Goal: Complete application form: Complete application form

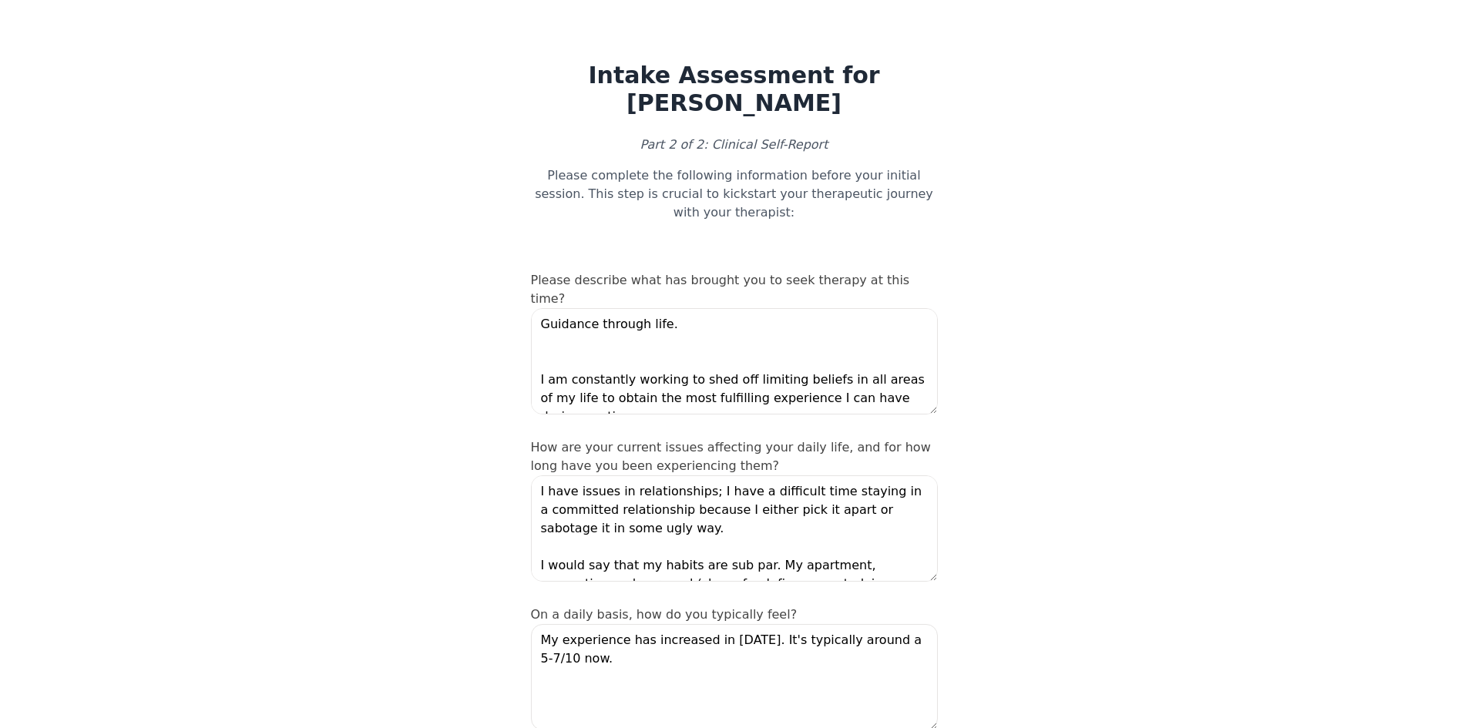
drag, startPoint x: 358, startPoint y: 227, endPoint x: 362, endPoint y: 177, distance: 50.2
drag, startPoint x: 637, startPoint y: 260, endPoint x: 864, endPoint y: 267, distance: 227.4
click at [837, 273] on label "Please describe what has brought you to seek therapy at this time?" at bounding box center [720, 289] width 379 height 33
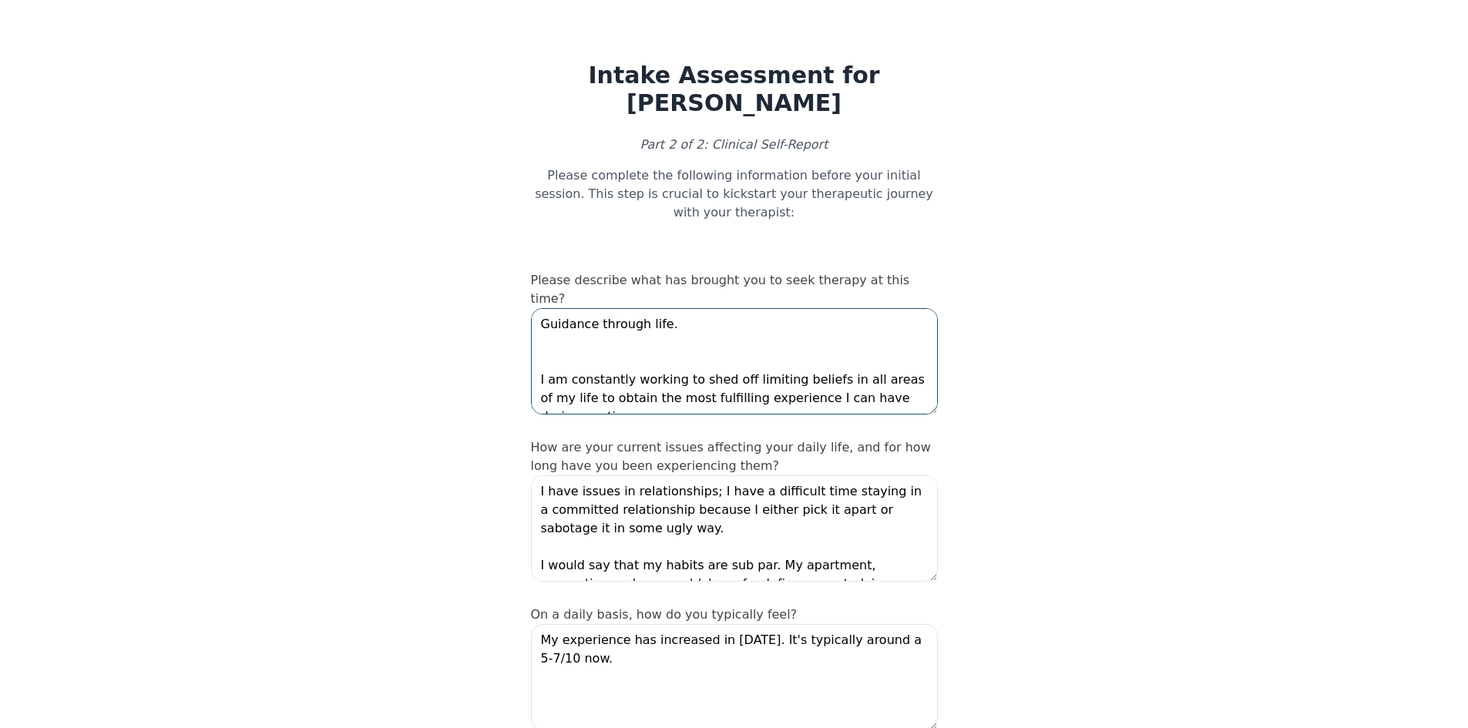
click at [663, 308] on textarea "Guidance through life. I am constantly working to shed off limiting beliefs in …" at bounding box center [734, 361] width 407 height 106
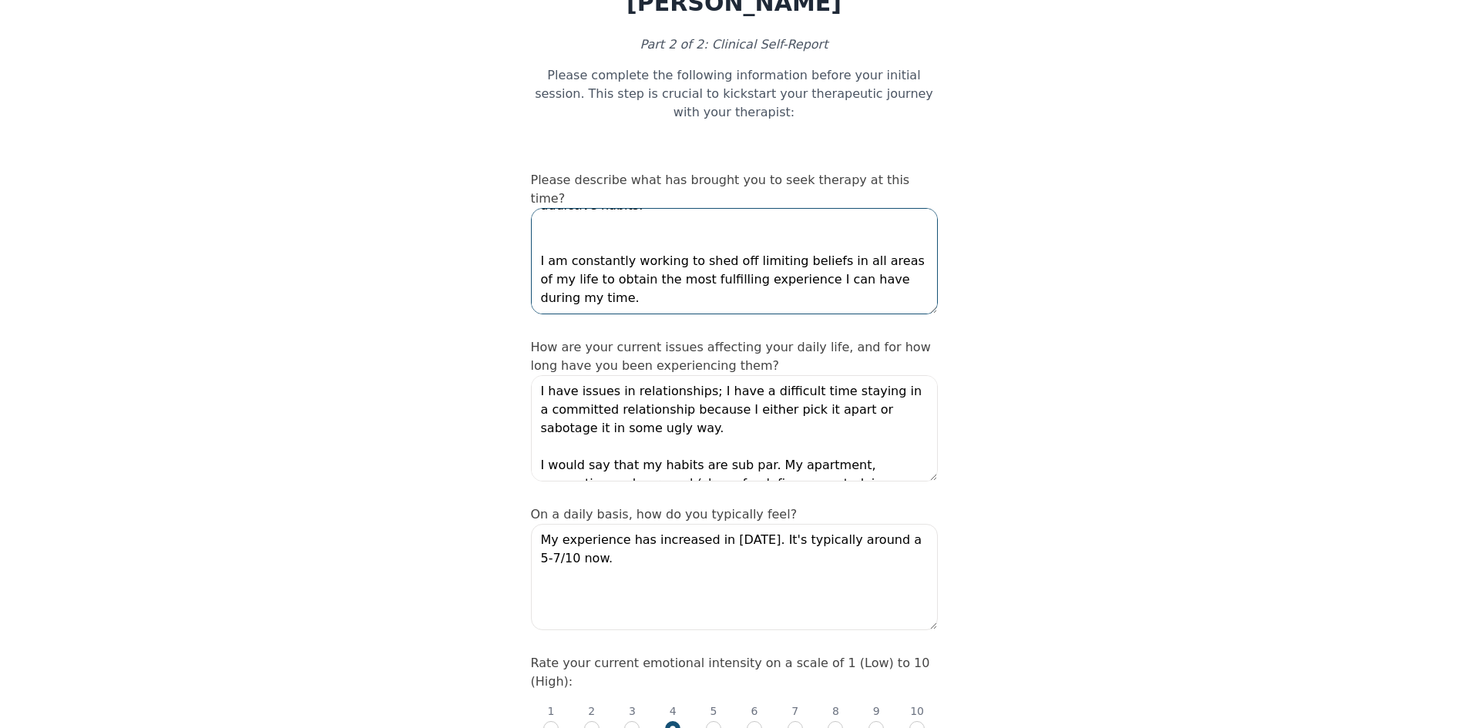
scroll to position [154, 0]
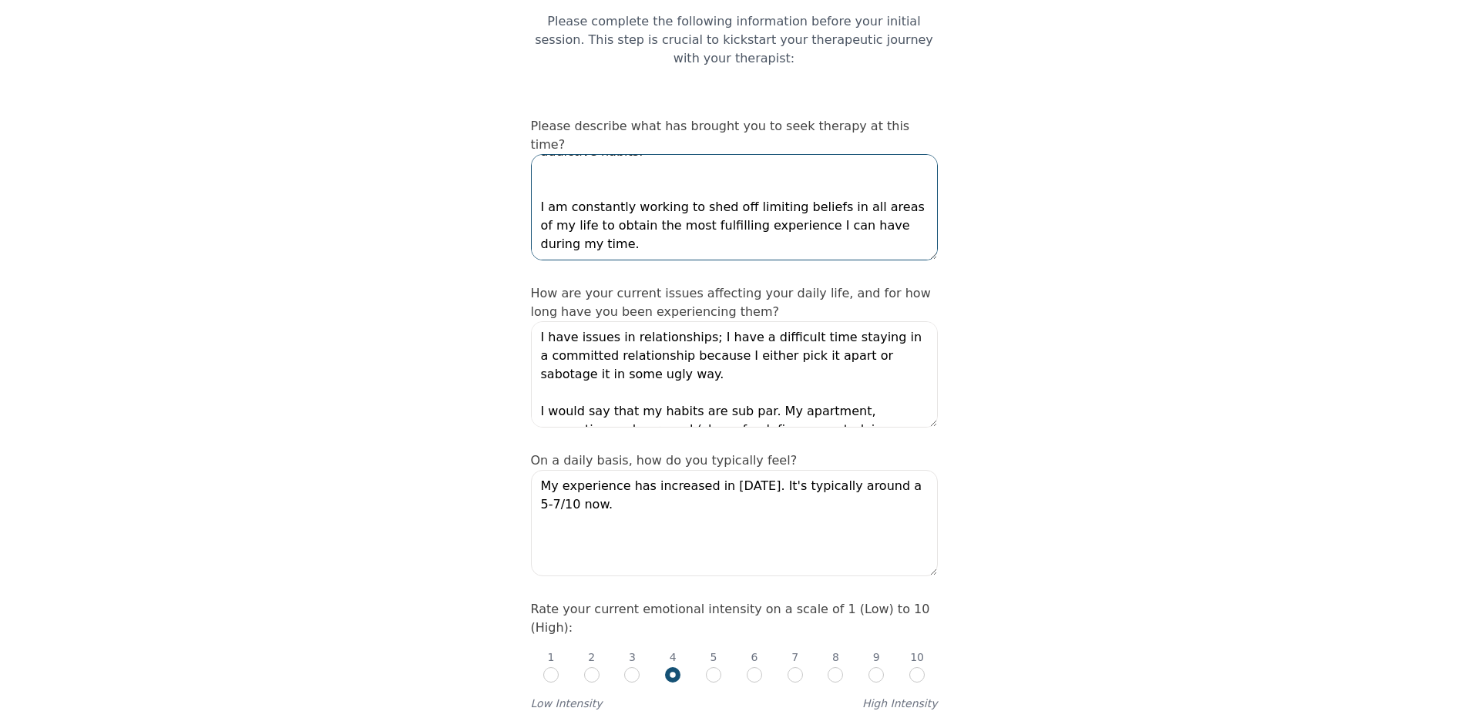
drag, startPoint x: 581, startPoint y: 207, endPoint x: 533, endPoint y: 173, distance: 59.7
click at [533, 173] on textarea "Guidance through life and relationships with both people and addictive habits. …" at bounding box center [734, 207] width 407 height 106
click at [565, 168] on textarea "Guidance through life and relationships with both people and addictive habits. …" at bounding box center [734, 207] width 407 height 106
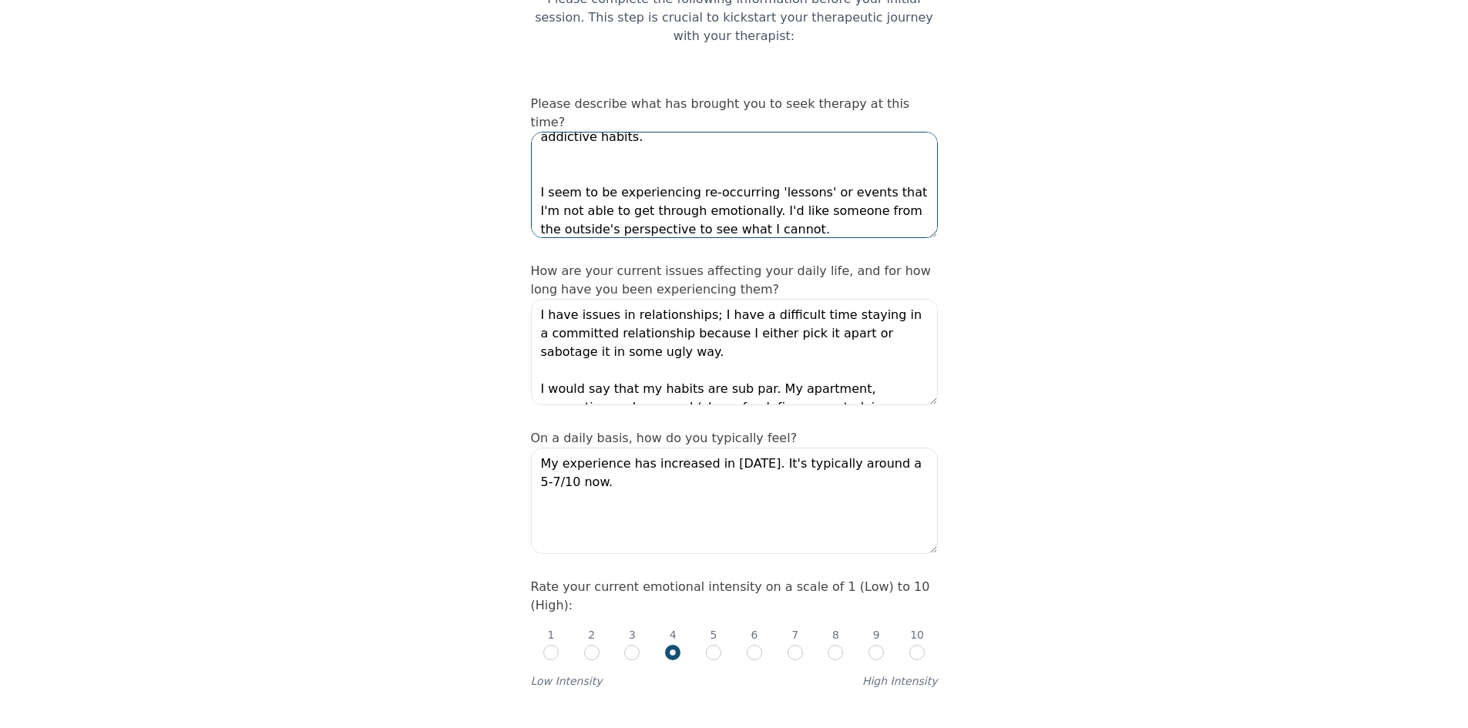
scroll to position [231, 0]
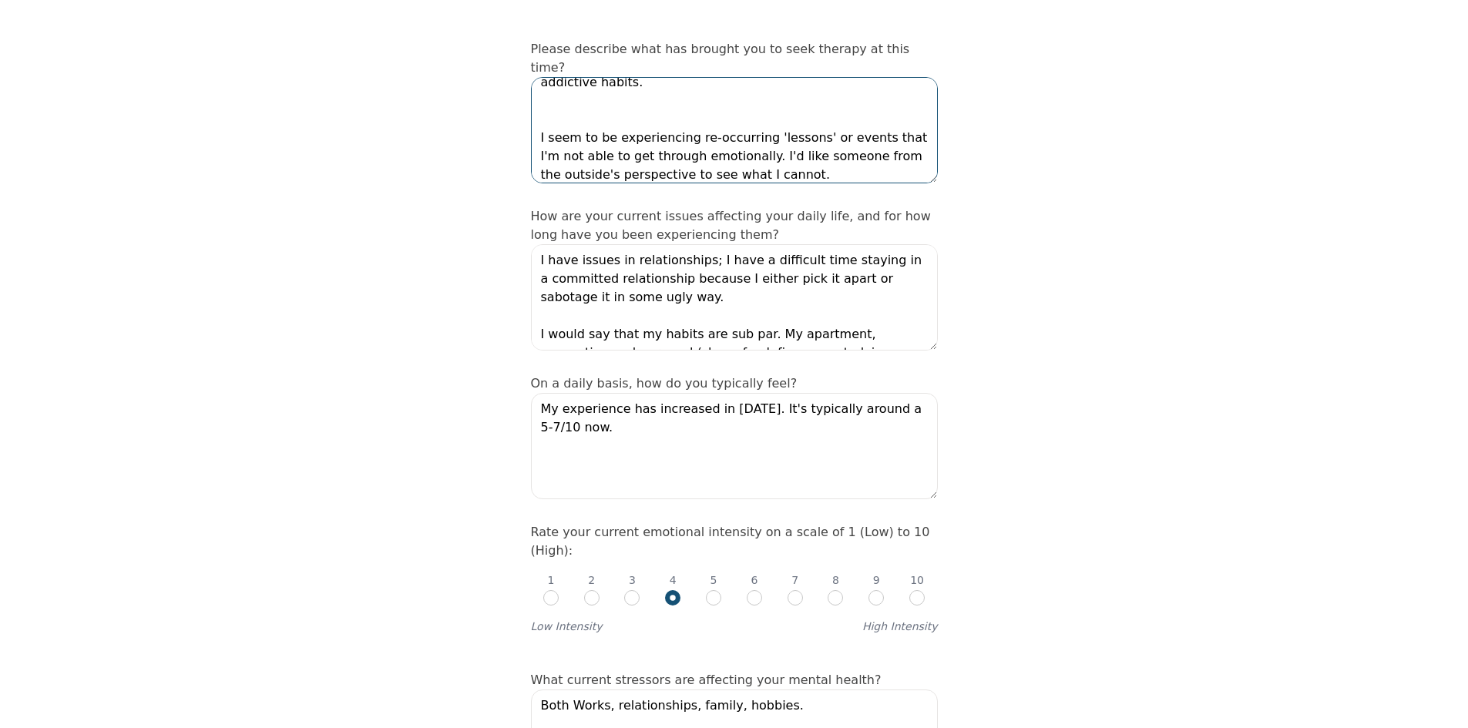
type textarea "Guidance through life and relationships with both people and addictive habits. …"
click at [714, 256] on textarea "I have issues in relationships; I have a difficult time staying in a committed …" at bounding box center [734, 297] width 407 height 106
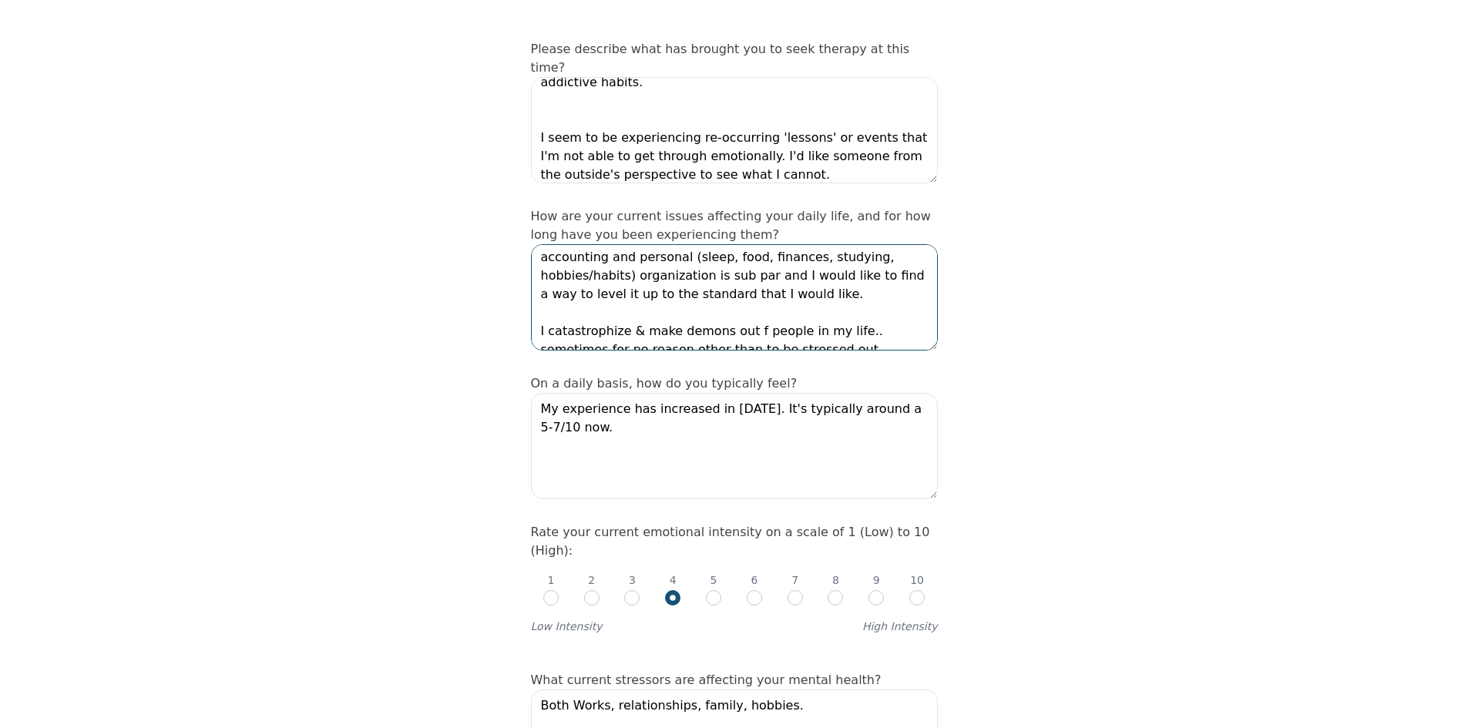
scroll to position [129, 0]
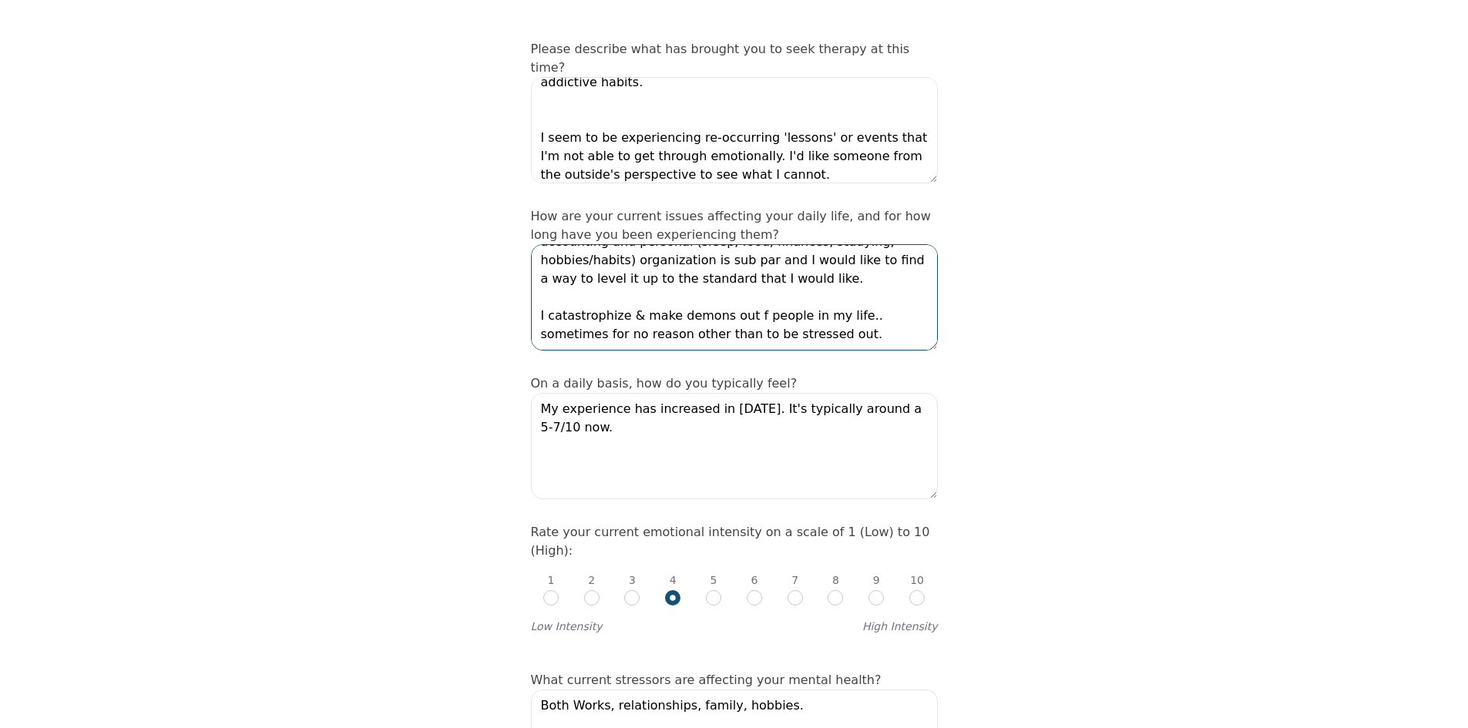
drag, startPoint x: 662, startPoint y: 300, endPoint x: 643, endPoint y: 298, distance: 19.3
click at [643, 298] on textarea "I have issues in relationships; I have a difficult time staying in a committed …" at bounding box center [734, 297] width 407 height 106
click at [716, 244] on textarea "I have issues in relationships; I have a difficult time staying in a committed …" at bounding box center [734, 297] width 407 height 106
click at [659, 244] on textarea "I have issues in relationships; I have a difficult time staying in a committed …" at bounding box center [734, 297] width 407 height 106
click at [664, 244] on textarea "I have issues in relationships; I have a difficult time staying in a committed …" at bounding box center [734, 297] width 407 height 106
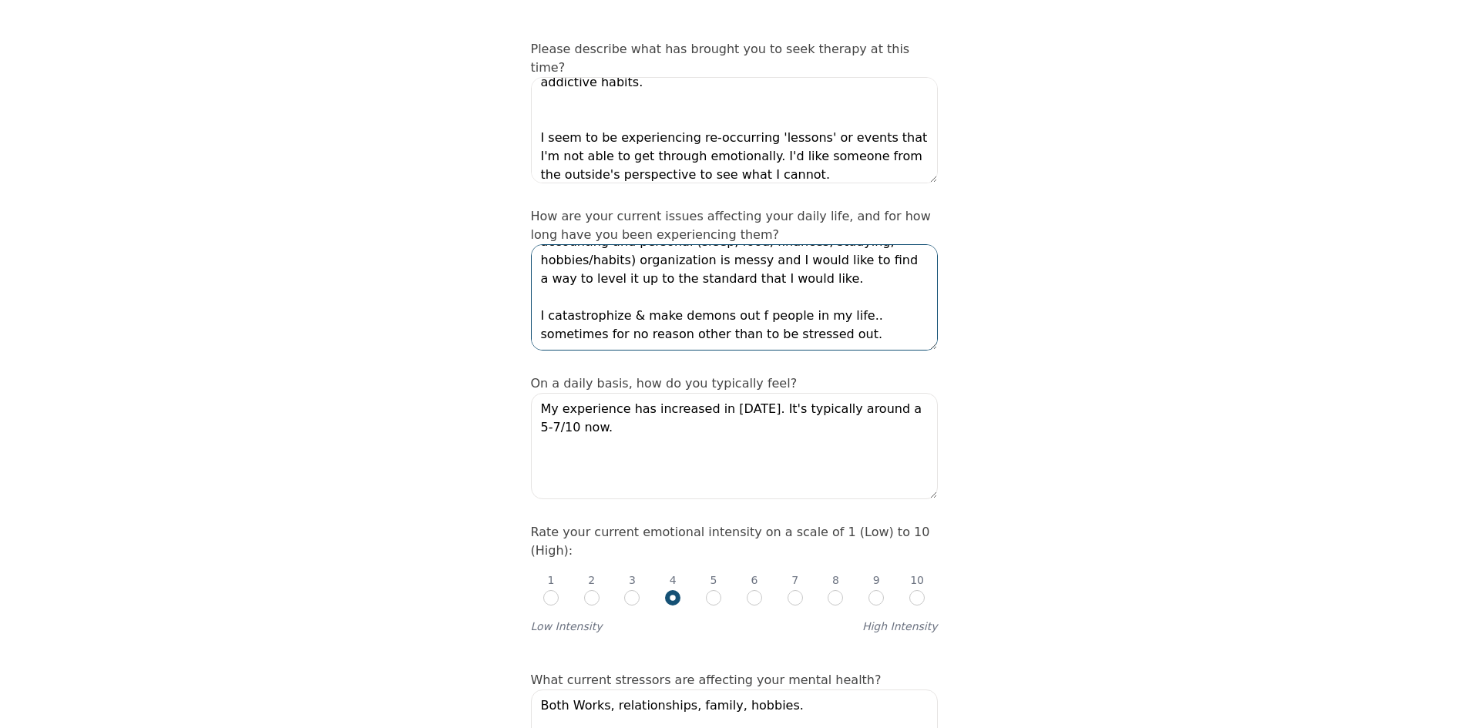
click at [862, 244] on textarea "I have issues in relationships; I have a difficult time staying in a committed …" at bounding box center [734, 297] width 407 height 106
click at [670, 244] on textarea "I have issues in relationships; I have a difficult time staying in a committed …" at bounding box center [734, 297] width 407 height 106
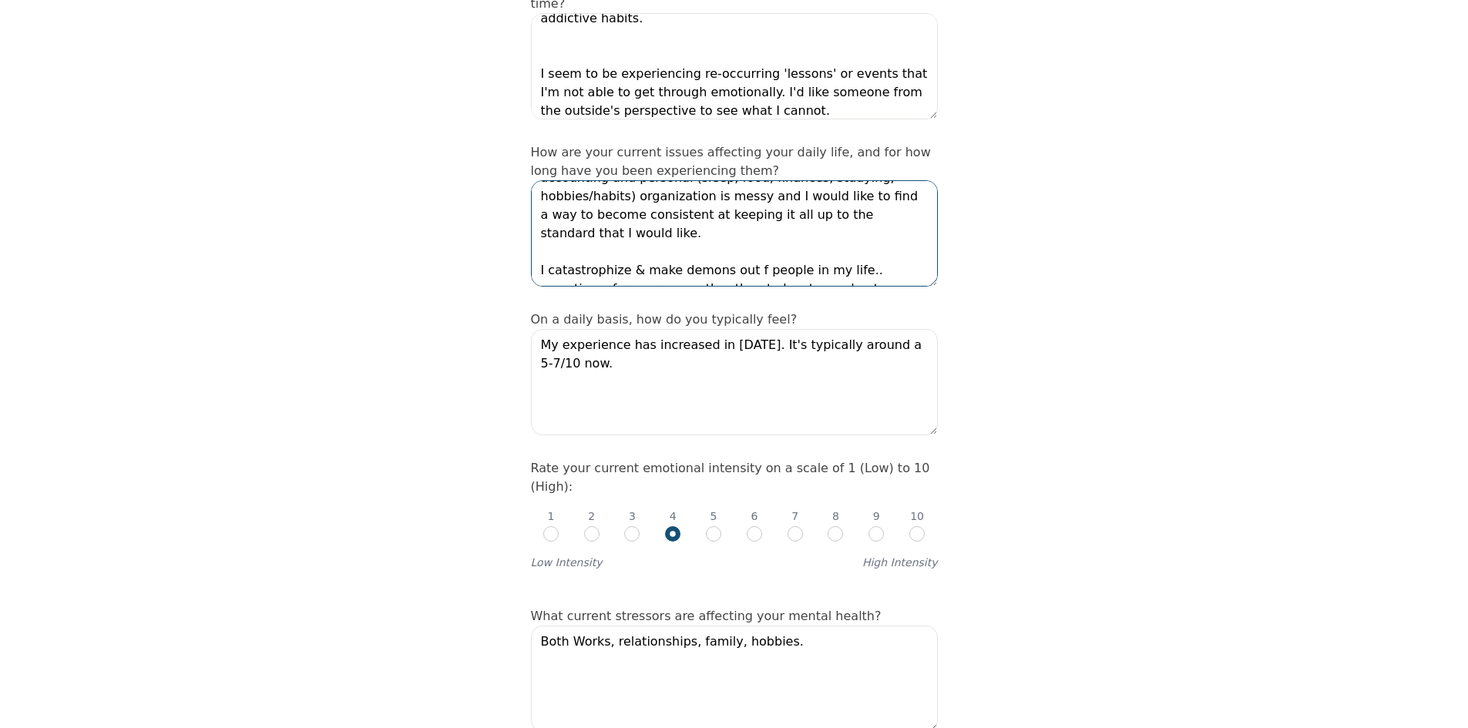
scroll to position [308, 0]
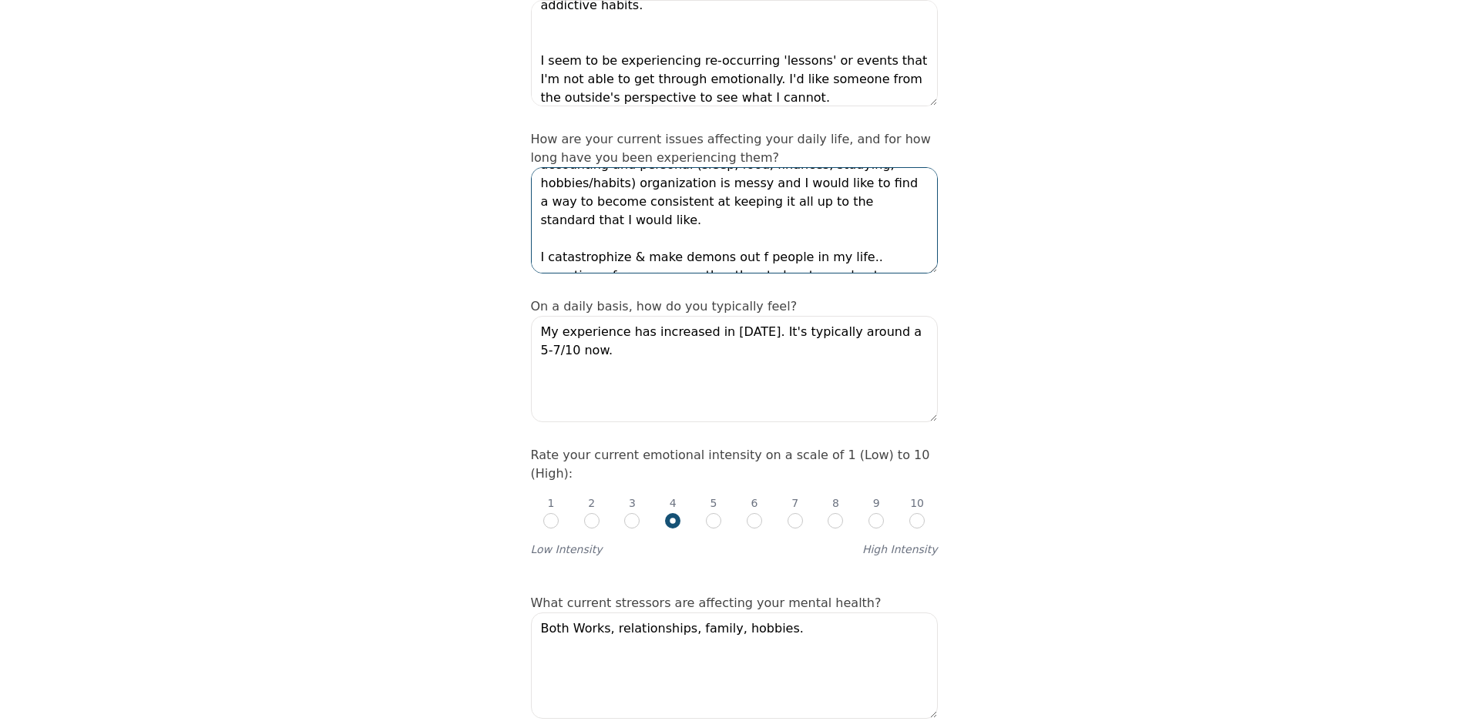
drag, startPoint x: 536, startPoint y: 203, endPoint x: 797, endPoint y: 212, distance: 261.4
click at [797, 212] on textarea "I have issues in relationships; I have a difficult time staying in a committed …" at bounding box center [734, 220] width 407 height 106
click at [802, 220] on textarea "I have issues in relationships; I have a difficult time staying in a committed …" at bounding box center [734, 220] width 407 height 106
drag, startPoint x: 802, startPoint y: 220, endPoint x: 541, endPoint y: 195, distance: 262.4
click at [541, 195] on textarea "I have issues in relationships; I have a difficult time staying in a committed …" at bounding box center [734, 220] width 407 height 106
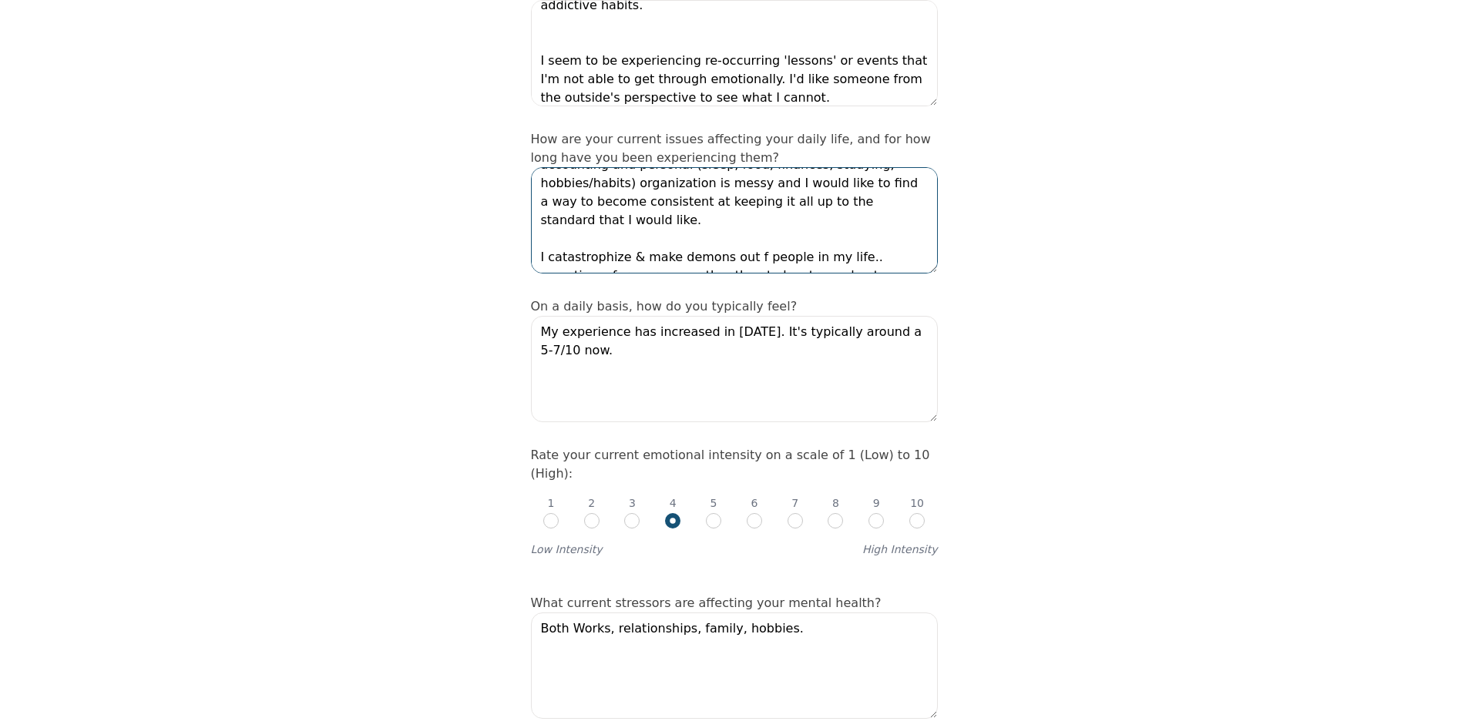
click at [664, 189] on textarea "I have issues in relationships; I have a difficult time staying in a committed …" at bounding box center [734, 220] width 407 height 106
click at [809, 224] on textarea "I have issues in relationships; I have a difficult time staying in a committed …" at bounding box center [734, 220] width 407 height 106
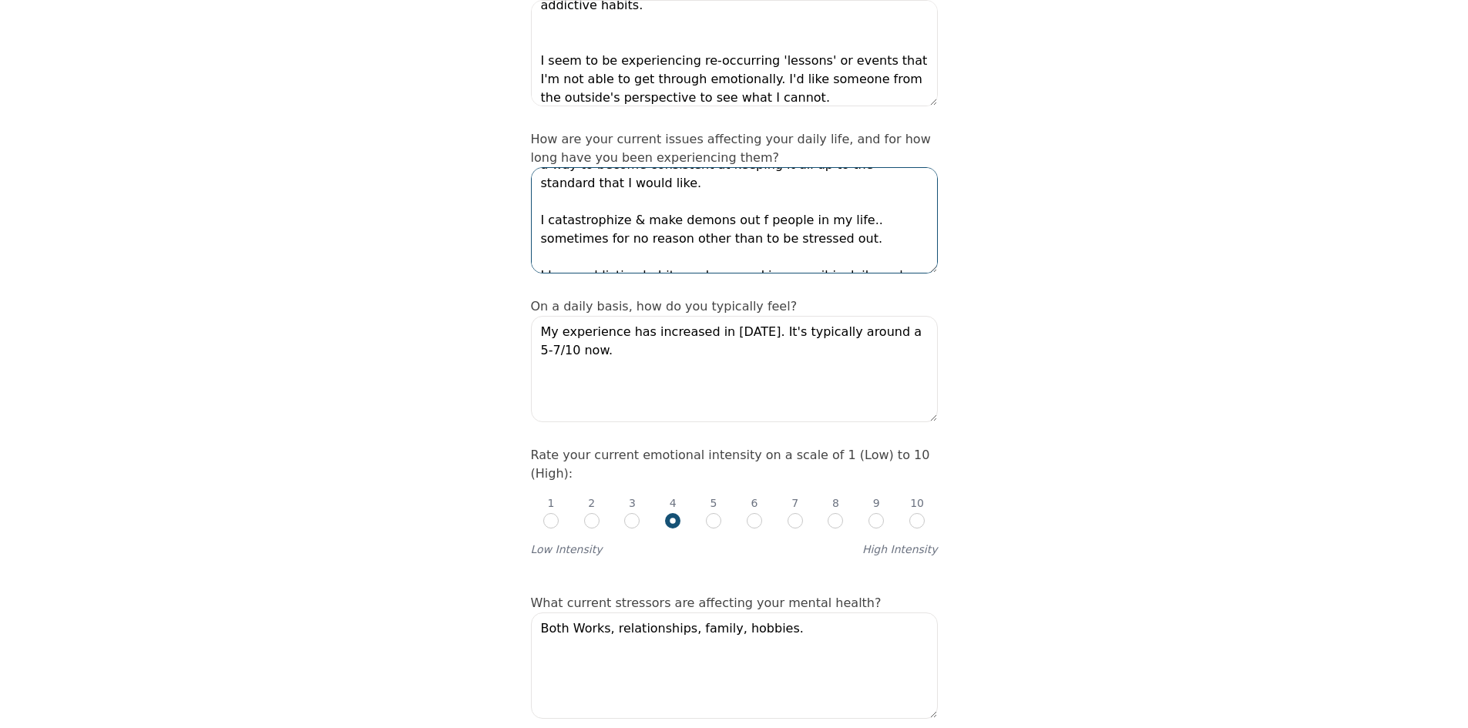
scroll to position [177, 0]
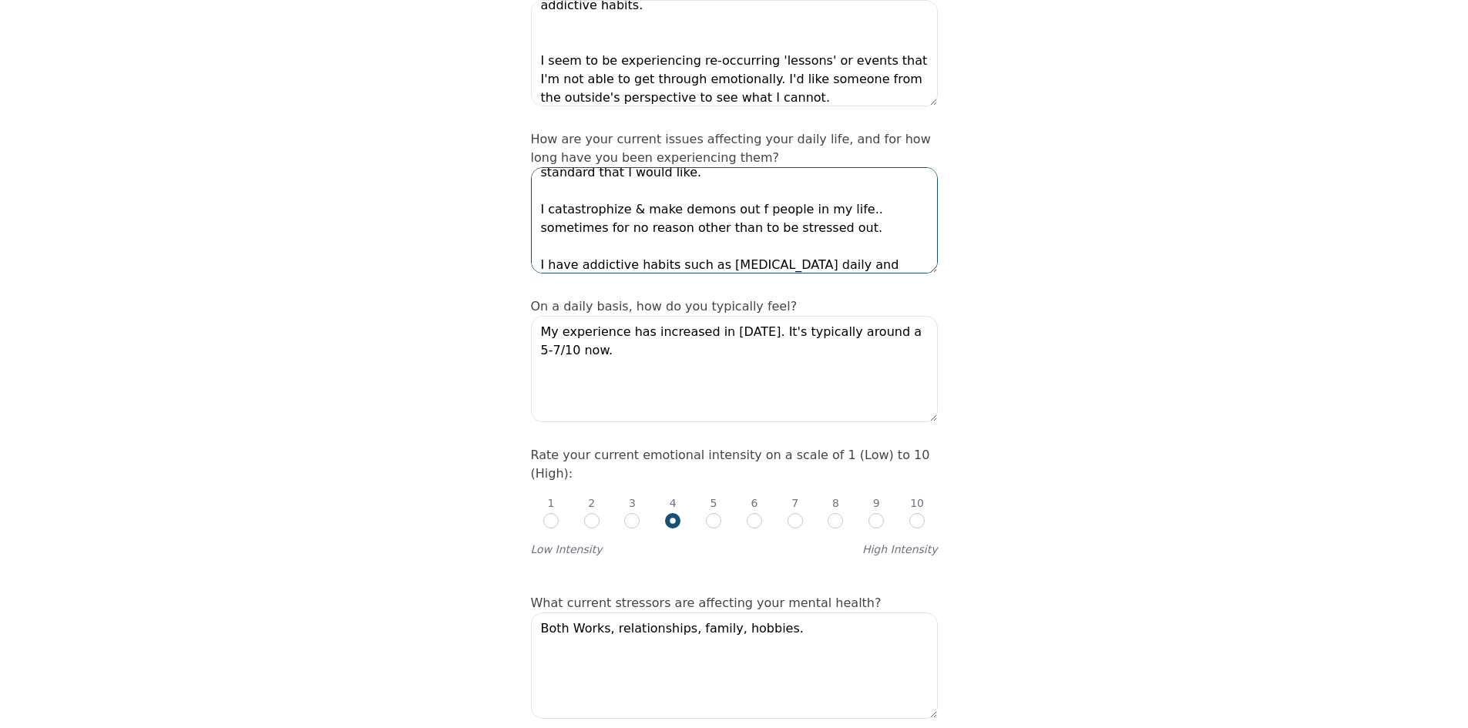
type textarea "I have issues in relationships; I have a difficult time staying in a committed …"
drag, startPoint x: 525, startPoint y: 268, endPoint x: 707, endPoint y: 264, distance: 182.7
click at [707, 299] on label "On a daily basis, how do you typically feel?" at bounding box center [664, 306] width 267 height 15
drag, startPoint x: 654, startPoint y: 270, endPoint x: 549, endPoint y: 264, distance: 105.0
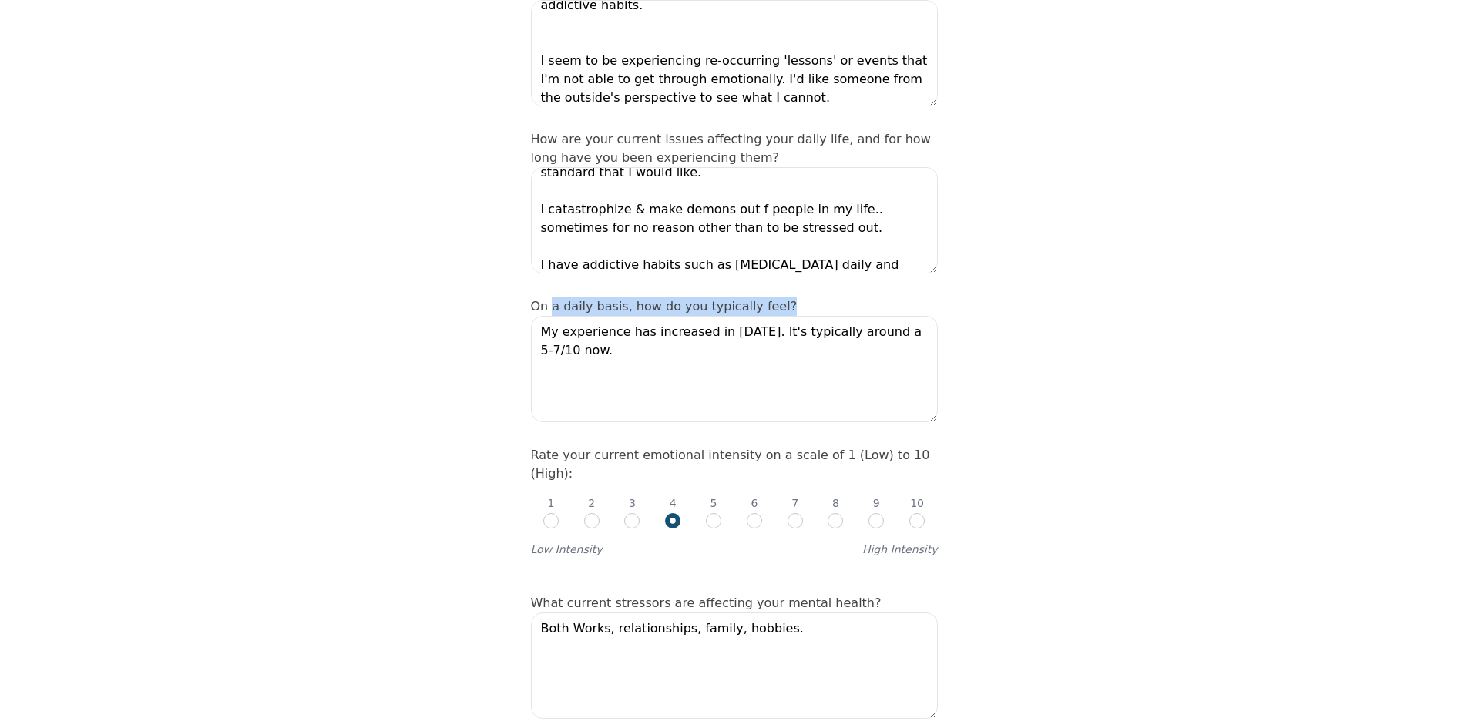
click at [549, 297] on div "On a daily basis, how do you typically feel? My experience has increased in [DA…" at bounding box center [734, 362] width 407 height 130
click at [549, 299] on label "On a daily basis, how do you typically feel?" at bounding box center [664, 306] width 267 height 15
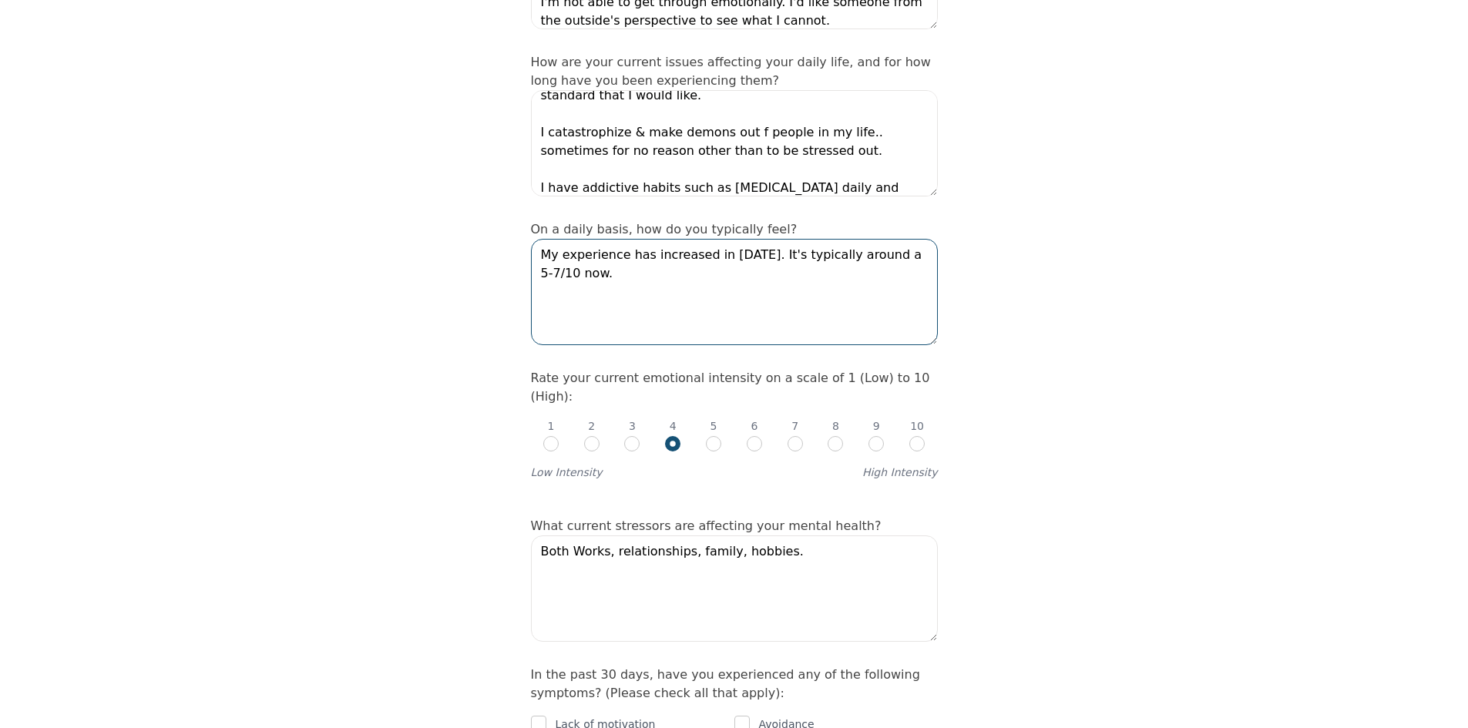
click at [606, 239] on textarea "My experience has increased in [DATE]. It's typically around a 5-7/10 now." at bounding box center [734, 292] width 407 height 106
type textarea "My experience has increased in [DATE]. It's typically around a 5-7/10 now. This…"
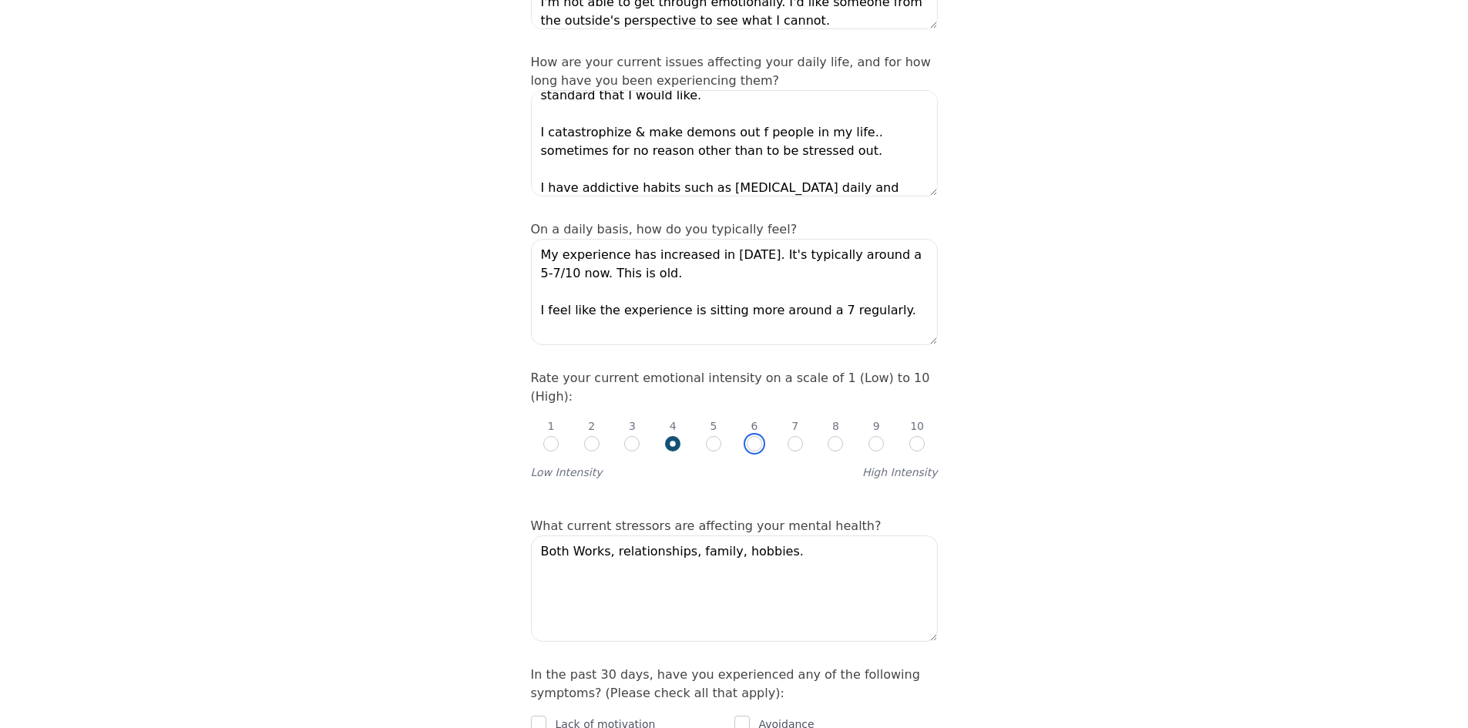
click at [758, 436] on input "radio" at bounding box center [754, 443] width 15 height 15
radio input "true"
radio input "false"
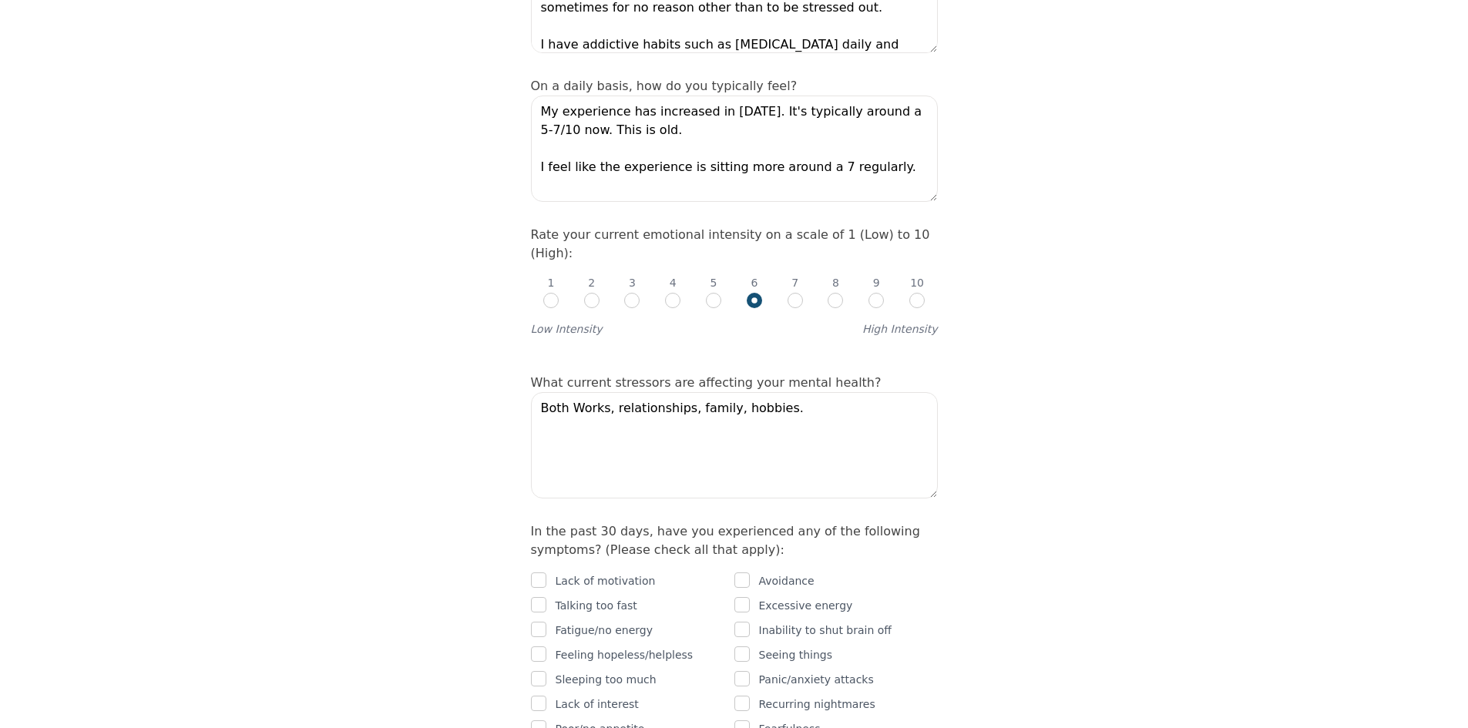
scroll to position [539, 0]
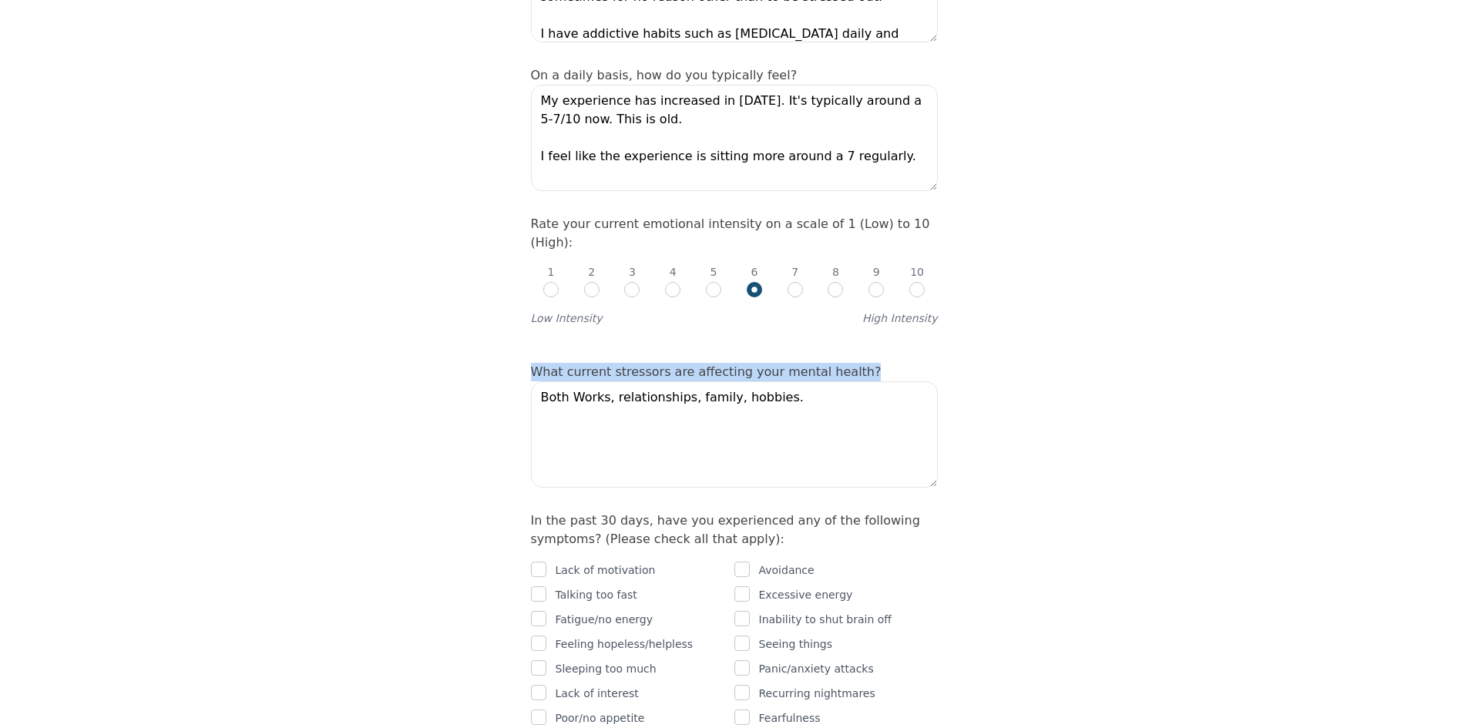
drag, startPoint x: 516, startPoint y: 321, endPoint x: 939, endPoint y: 316, distance: 422.3
click at [770, 381] on textarea "Both Works, relationships, family, hobbies." at bounding box center [734, 434] width 407 height 106
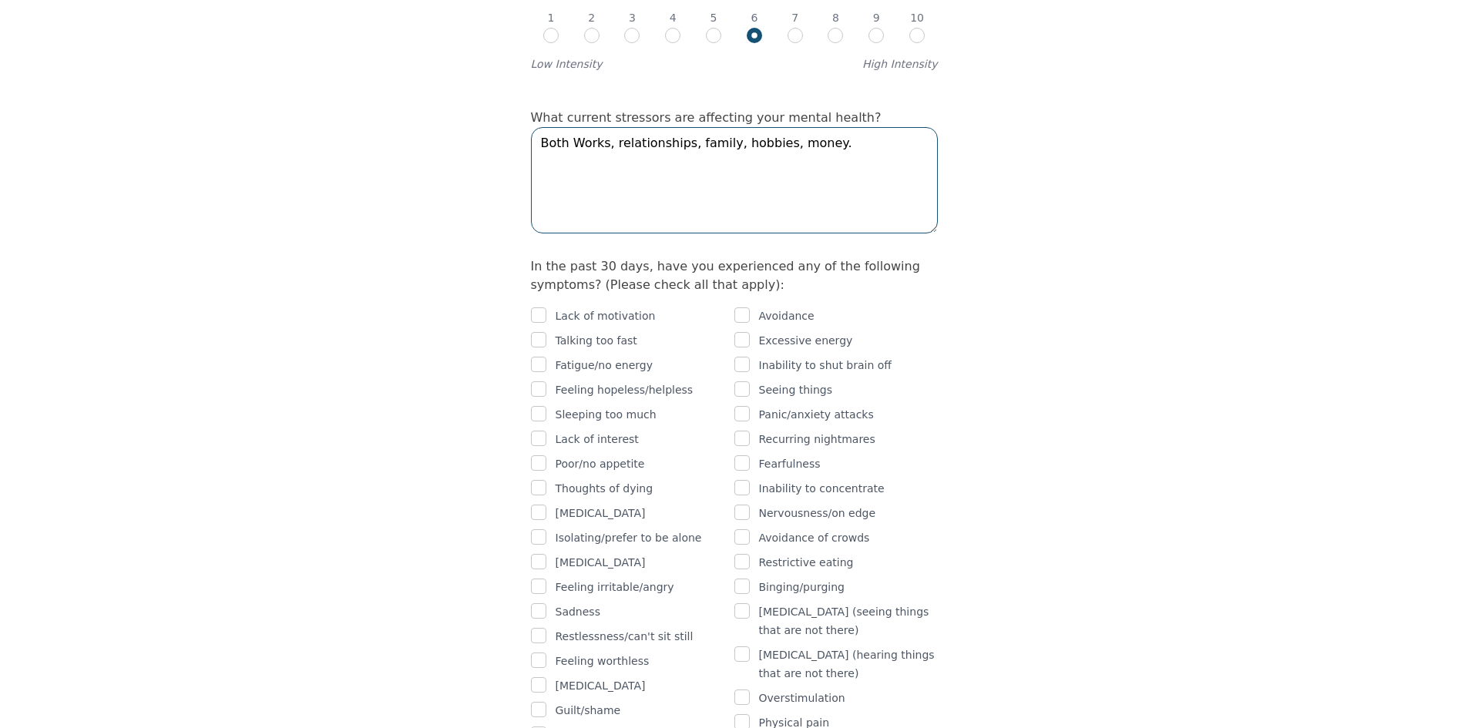
scroll to position [848, 0]
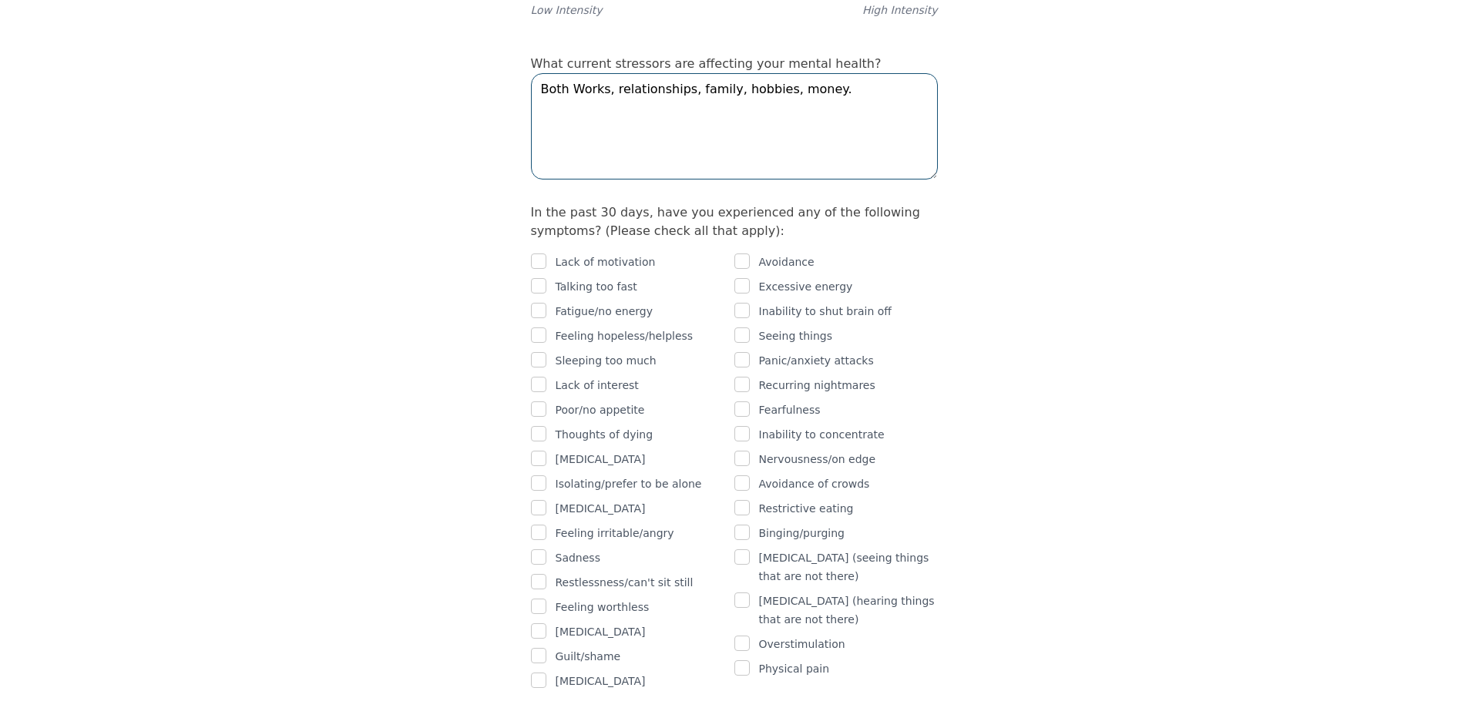
type textarea "Both Works, relationships, family, hobbies, money."
click at [537, 254] on input "checkbox" at bounding box center [538, 261] width 15 height 15
checkbox input "true"
click at [536, 303] on input "checkbox" at bounding box center [538, 310] width 15 height 15
checkbox input "true"
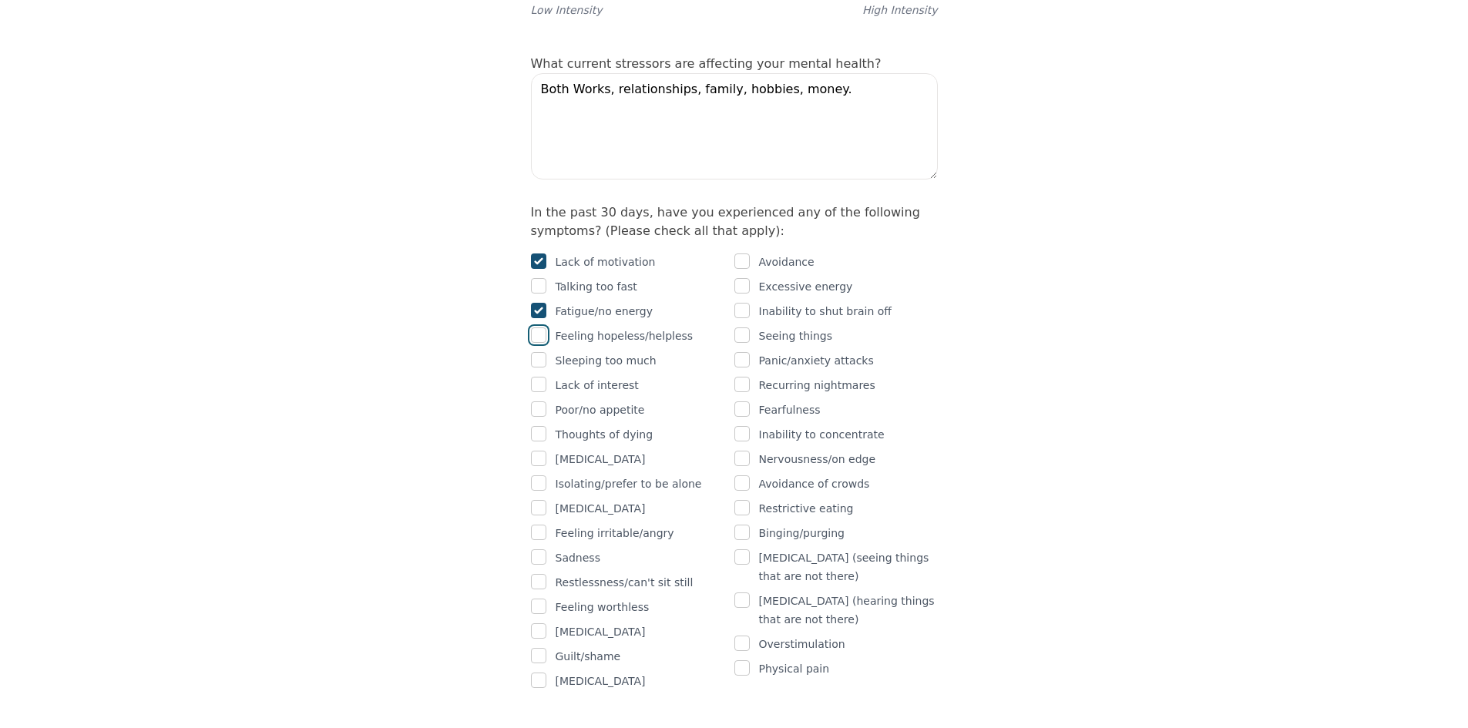
click at [539, 328] on input "checkbox" at bounding box center [538, 335] width 15 height 15
checkbox input "true"
click at [543, 377] on input "checkbox" at bounding box center [538, 384] width 15 height 15
checkbox input "true"
click at [539, 451] on input "checkbox" at bounding box center [538, 458] width 15 height 15
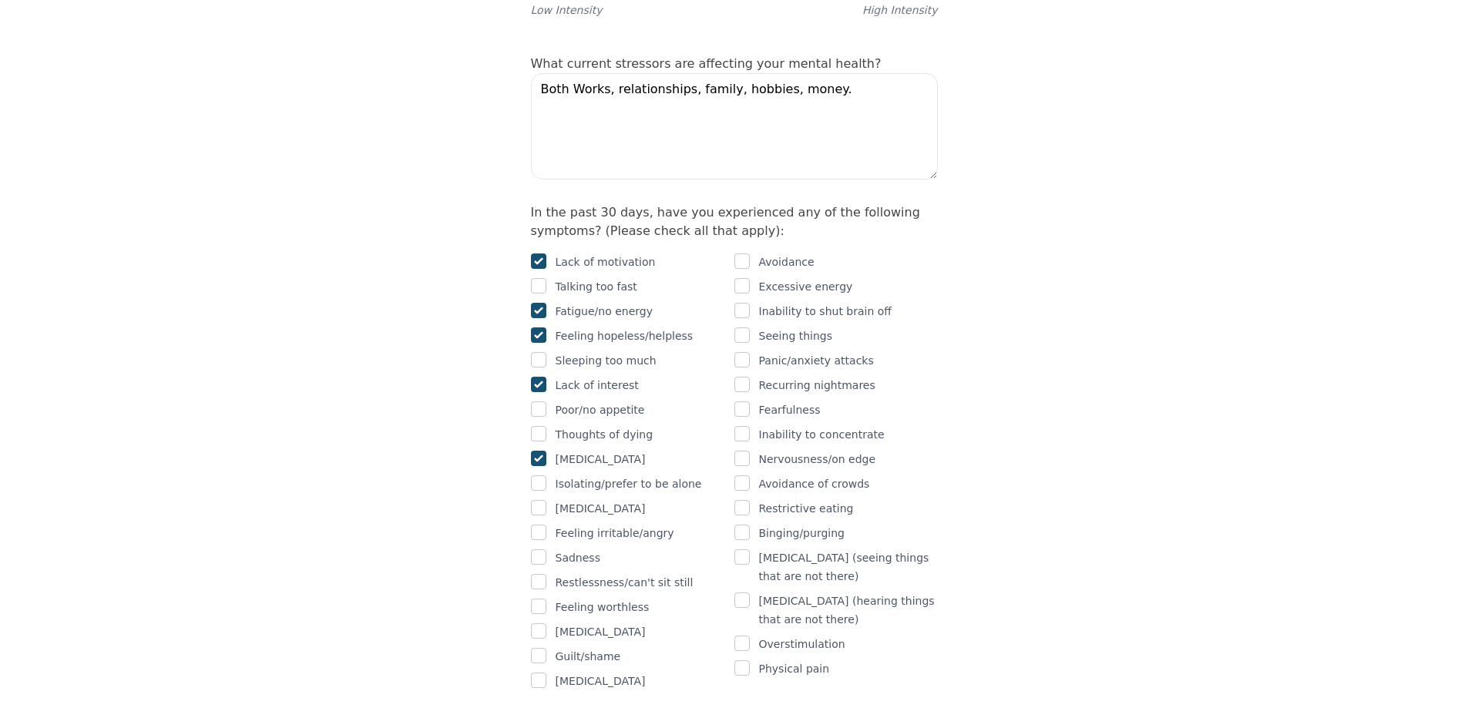
checkbox input "true"
click at [543, 475] on input "checkbox" at bounding box center [538, 482] width 15 height 15
checkbox input "true"
click at [541, 525] on input "checkbox" at bounding box center [538, 532] width 15 height 15
checkbox input "true"
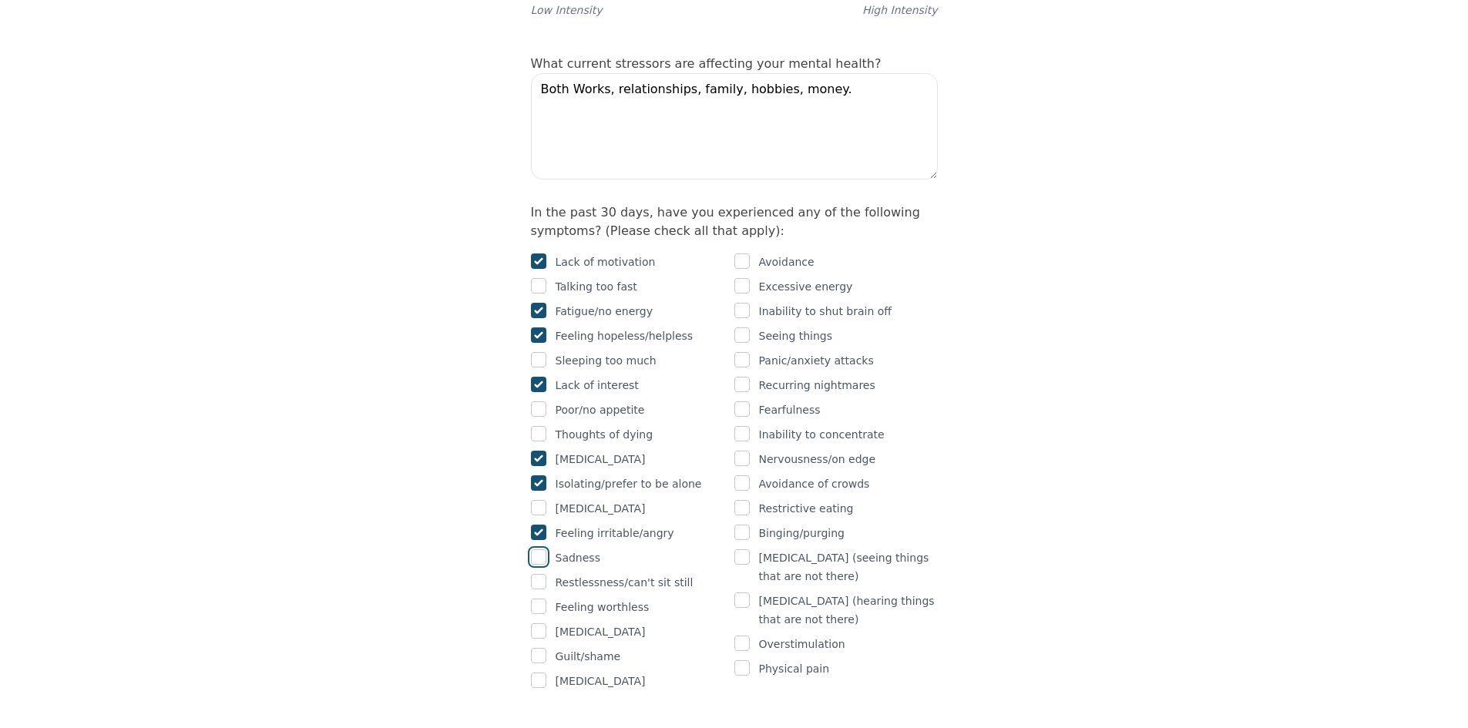
click at [544, 549] on input "checkbox" at bounding box center [538, 556] width 15 height 15
checkbox input "true"
click at [539, 599] on input "checkbox" at bounding box center [538, 606] width 15 height 15
checkbox input "true"
click at [540, 623] on input "checkbox" at bounding box center [538, 630] width 15 height 15
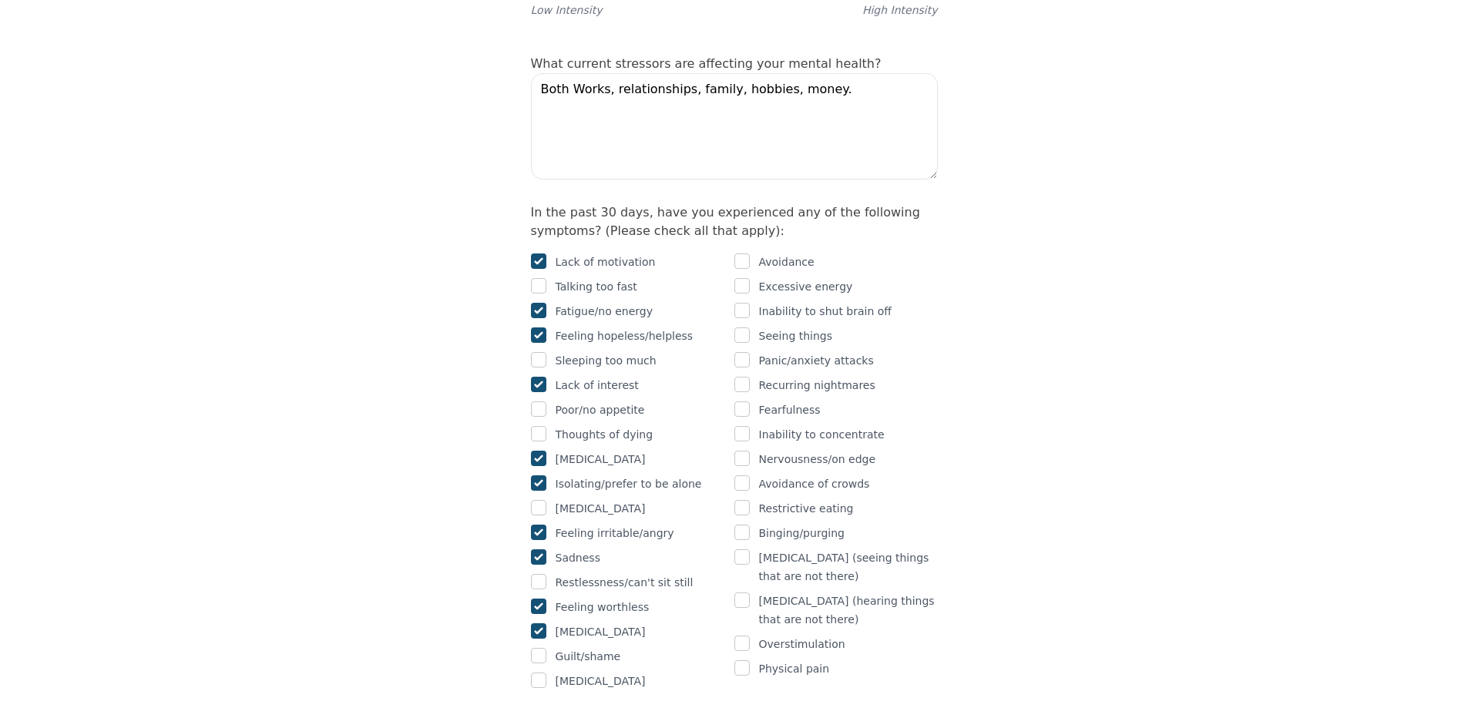
checkbox input "true"
click at [541, 648] on input "checkbox" at bounding box center [538, 655] width 15 height 15
checkbox input "true"
click at [541, 673] on input "checkbox" at bounding box center [538, 680] width 15 height 15
checkbox input "true"
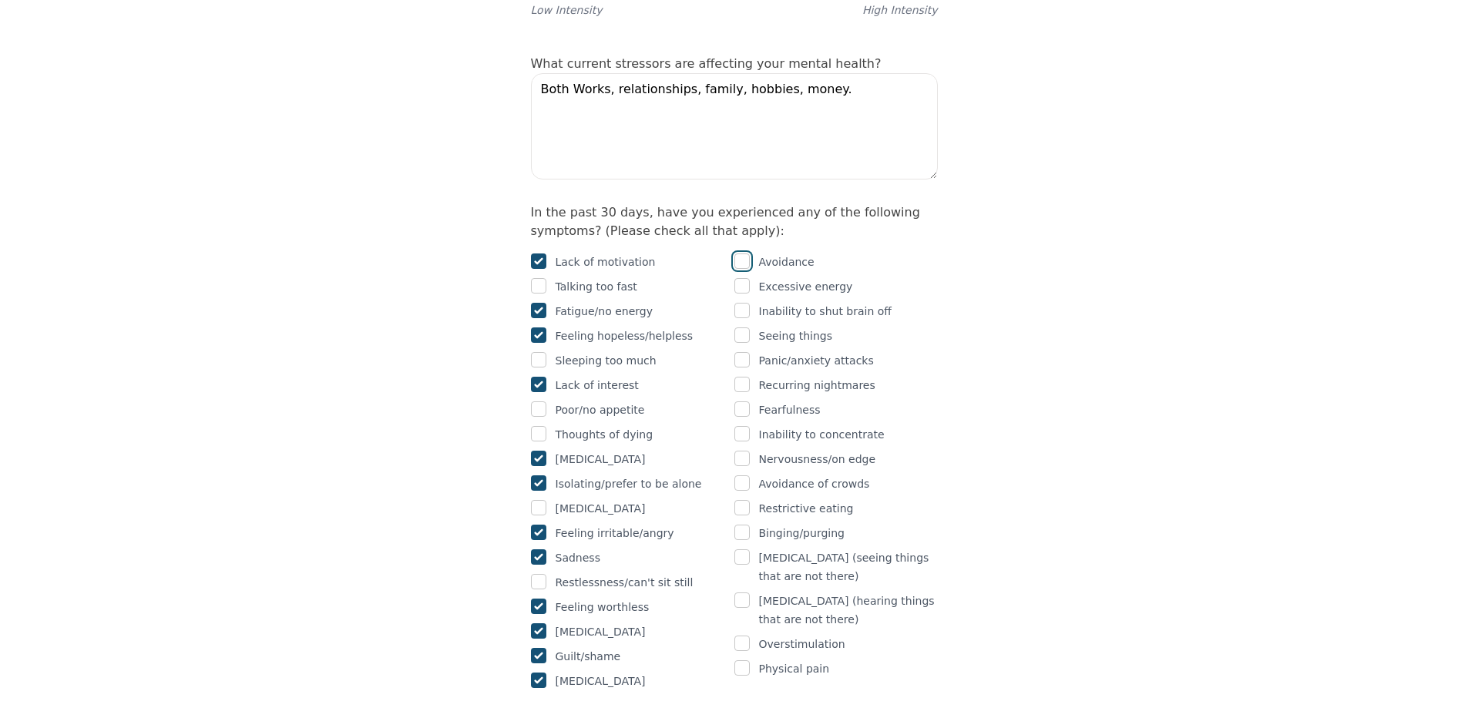
click at [743, 254] on input "checkbox" at bounding box center [741, 261] width 15 height 15
checkbox input "true"
click at [744, 426] on input "checkbox" at bounding box center [741, 433] width 15 height 15
checkbox input "true"
click at [741, 451] on input "checkbox" at bounding box center [741, 458] width 15 height 15
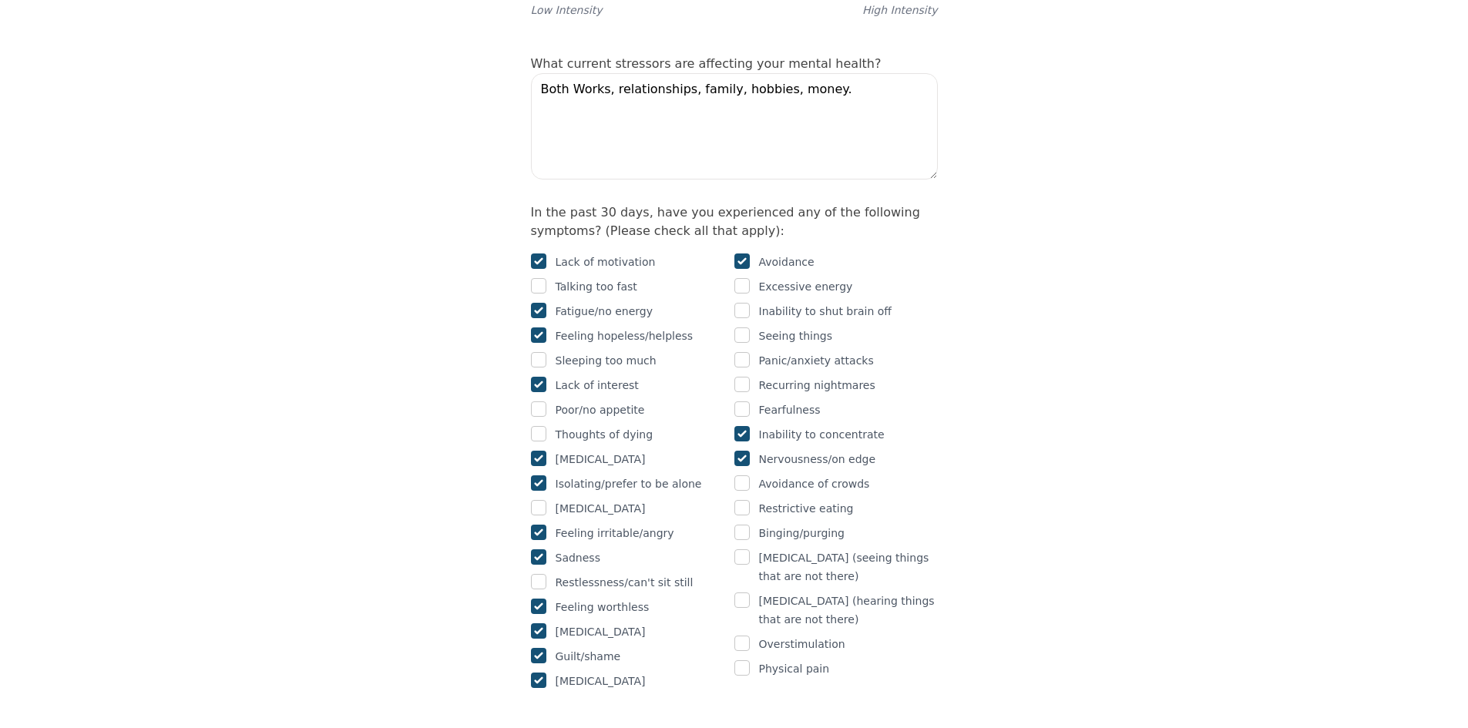
checkbox input "true"
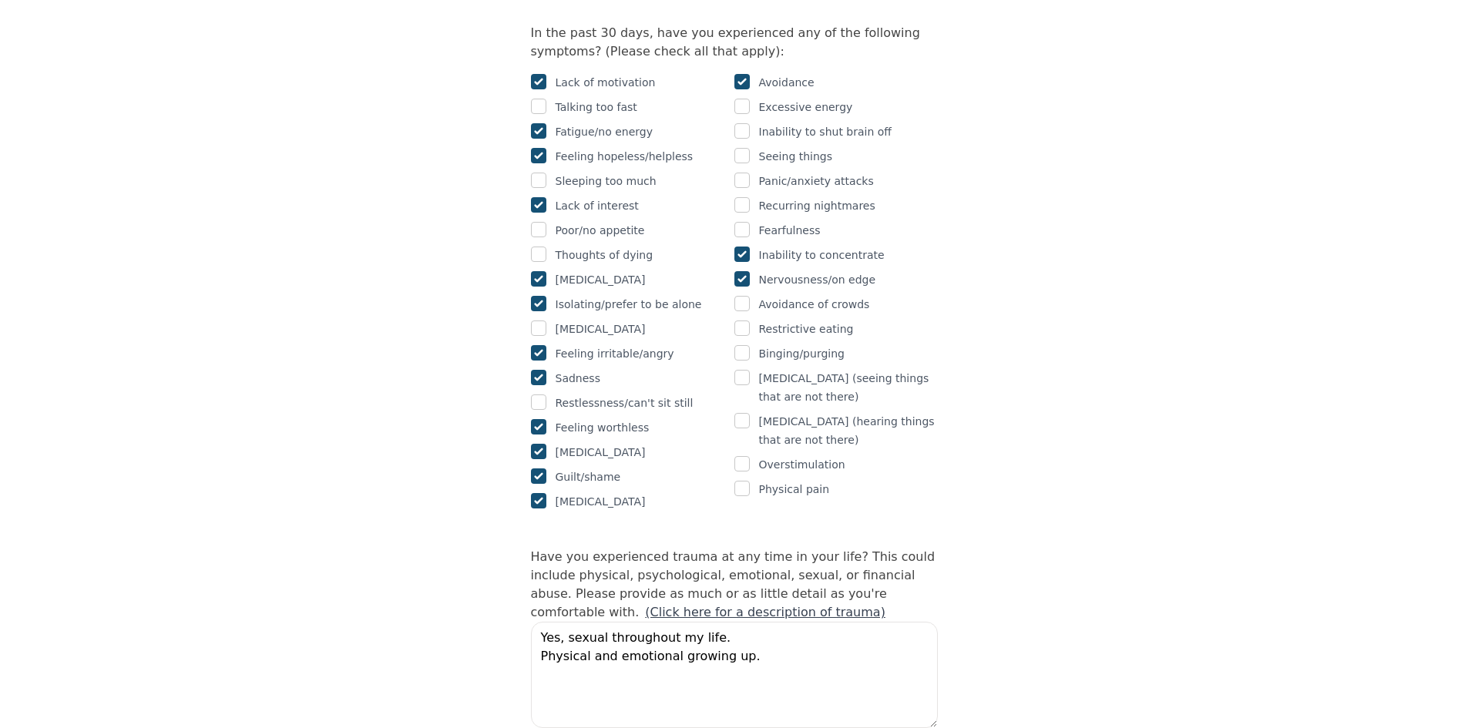
scroll to position [1079, 0]
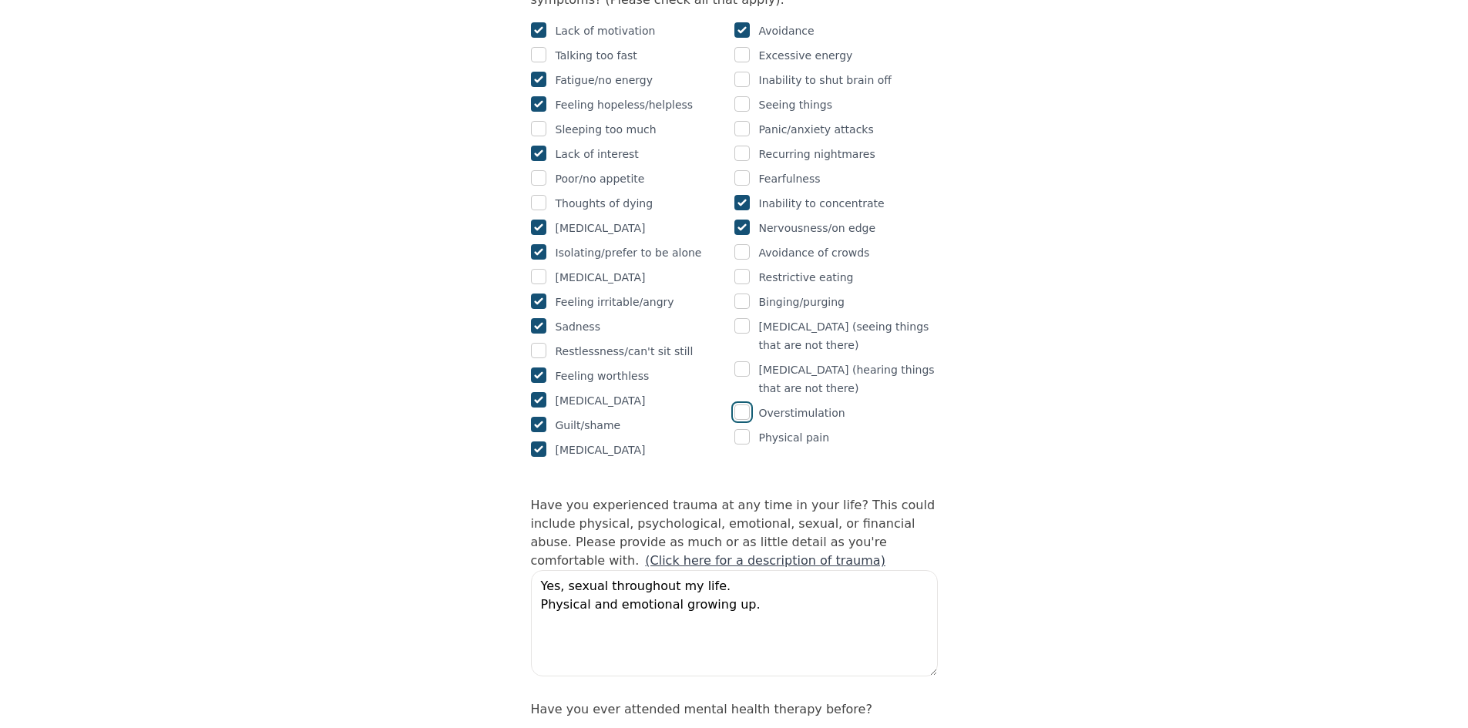
click at [744, 405] on input "checkbox" at bounding box center [741, 412] width 15 height 15
checkbox input "true"
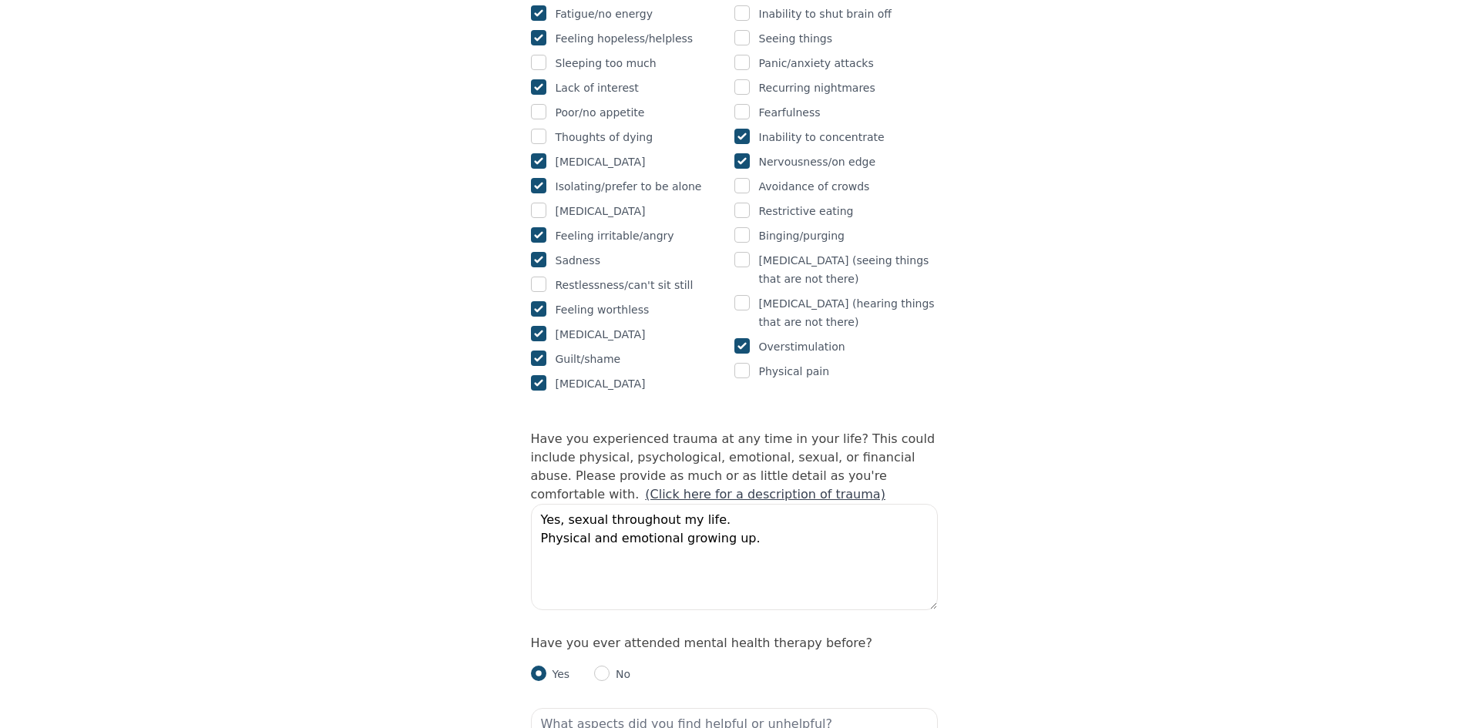
scroll to position [1156, 0]
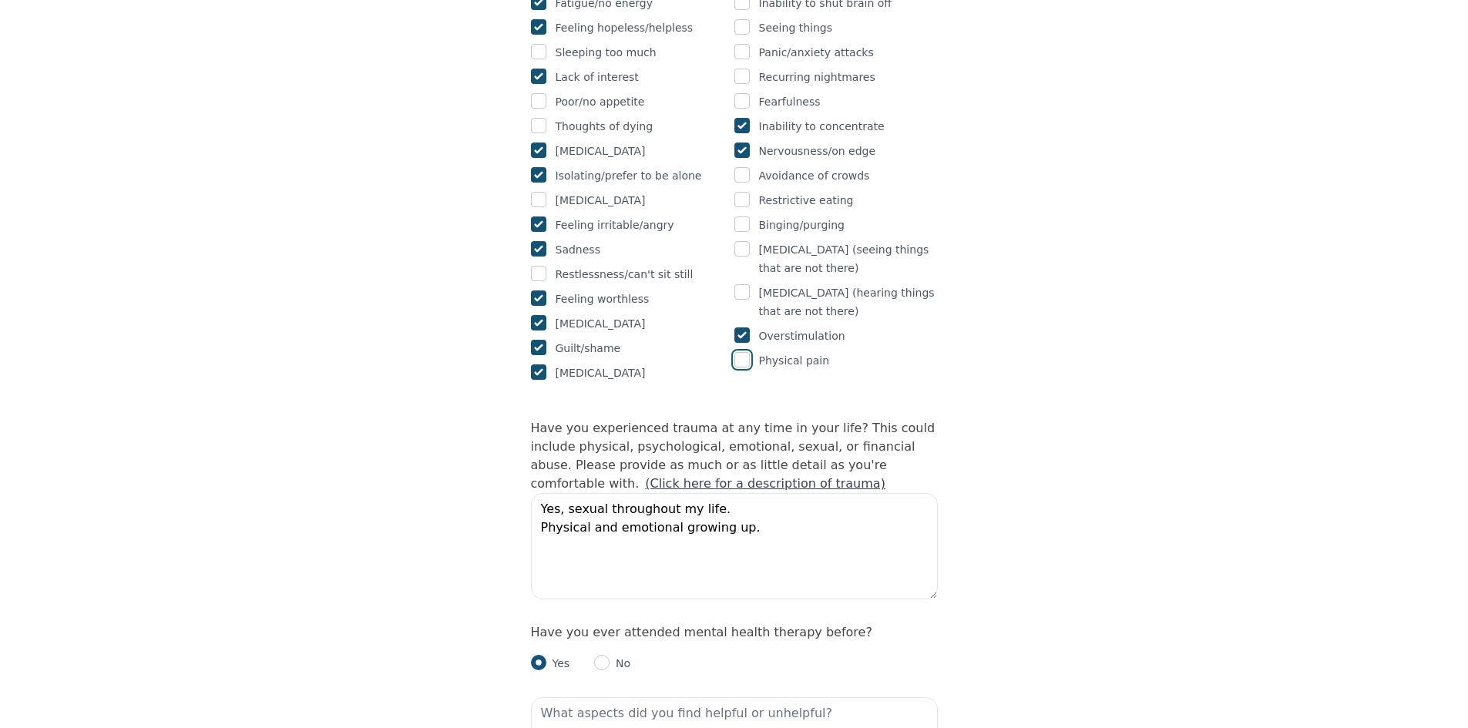
click at [741, 352] on input "checkbox" at bounding box center [741, 359] width 15 height 15
checkbox input "true"
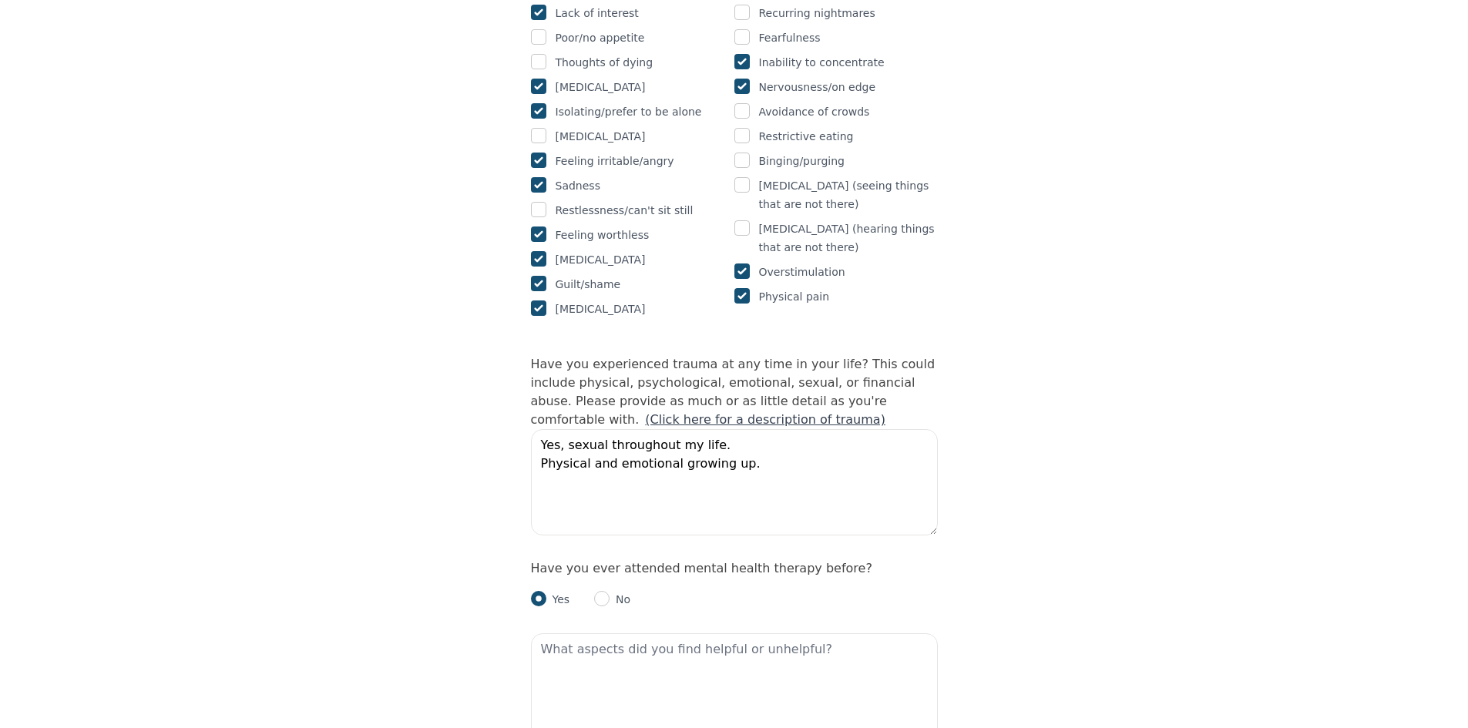
scroll to position [1233, 0]
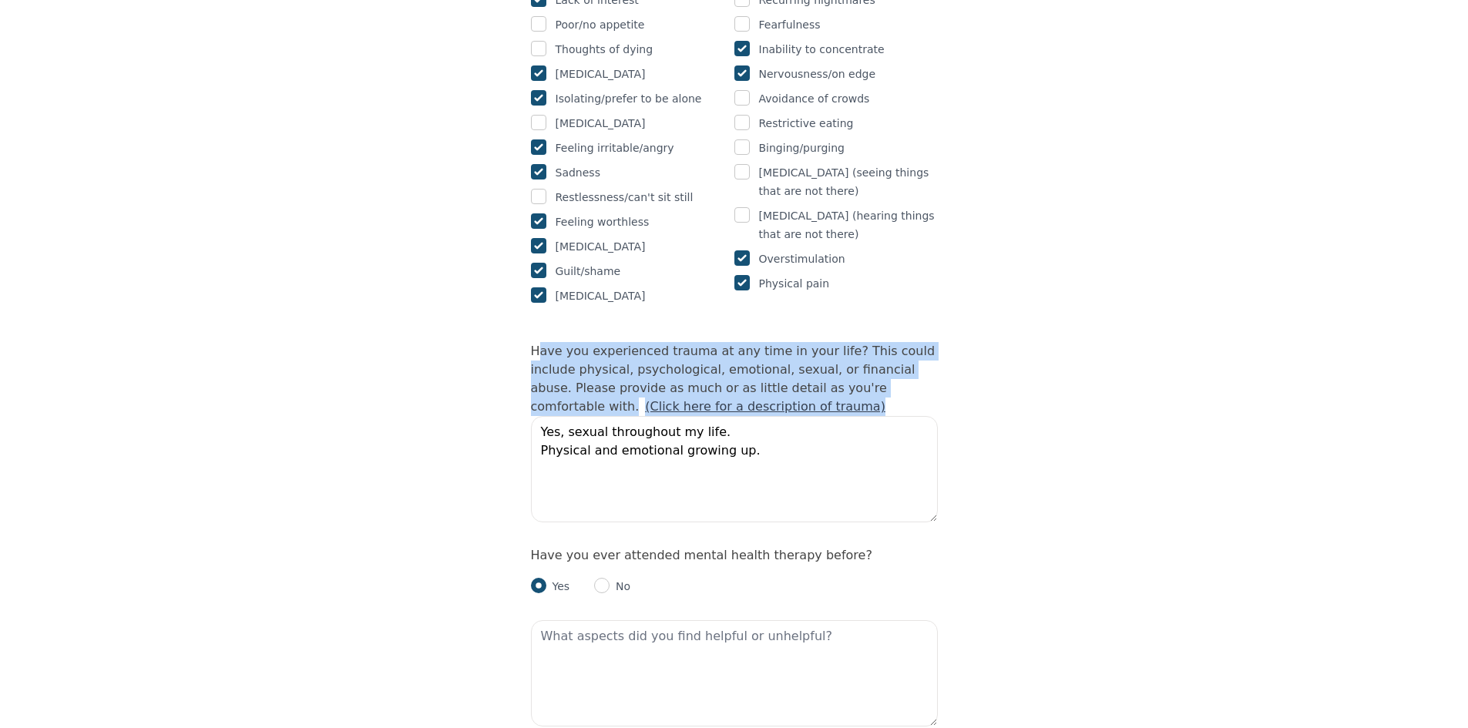
drag, startPoint x: 539, startPoint y: 287, endPoint x: 792, endPoint y: 339, distance: 258.8
click at [792, 342] on div "Have you experienced trauma at any time in your life? This could include physic…" at bounding box center [734, 435] width 407 height 186
click at [790, 342] on div "Have you experienced trauma at any time in your life? This could include physic…" at bounding box center [734, 435] width 407 height 186
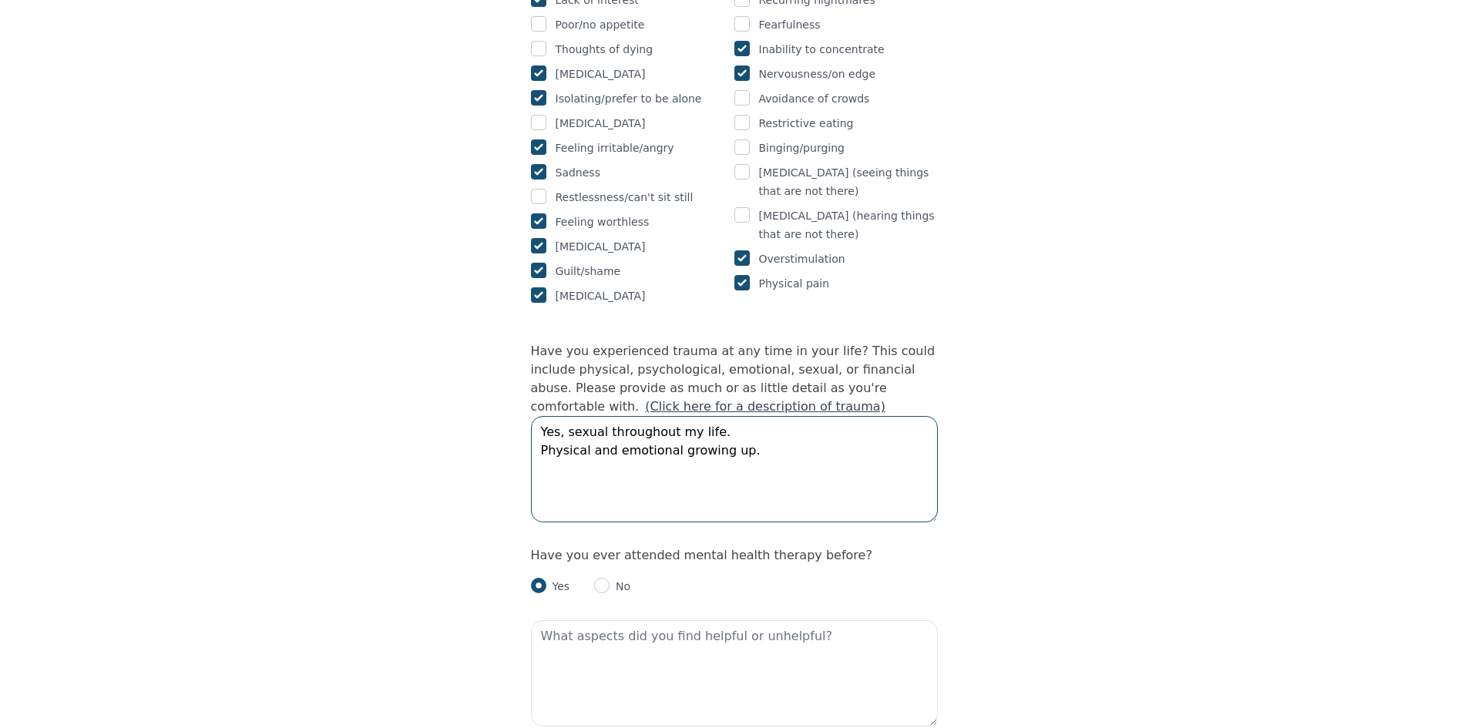
click at [735, 416] on textarea "Yes, sexual throughout my life. Physical and emotional growing up." at bounding box center [734, 469] width 407 height 106
click at [754, 443] on textarea "Yes, sexual throughout my life. Physical and emotional growing up." at bounding box center [734, 469] width 407 height 106
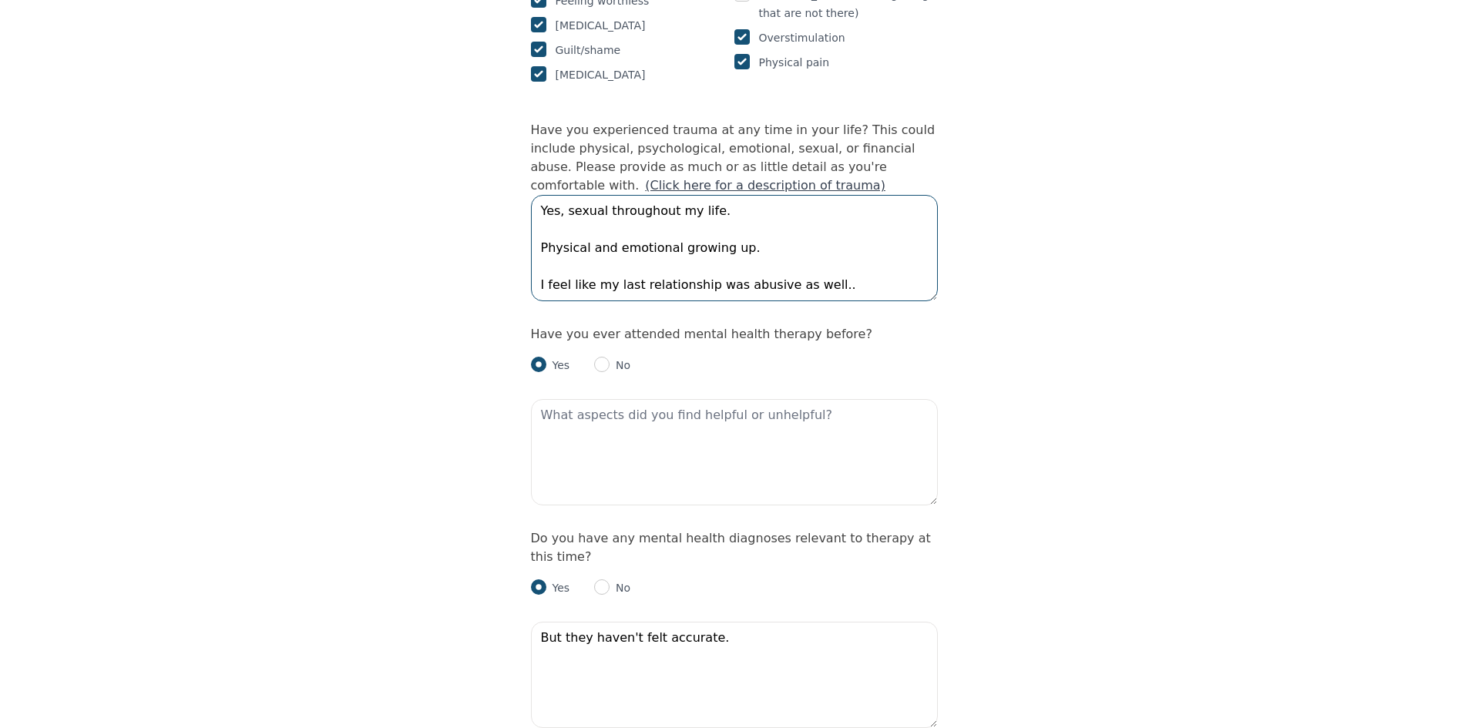
scroll to position [1464, 0]
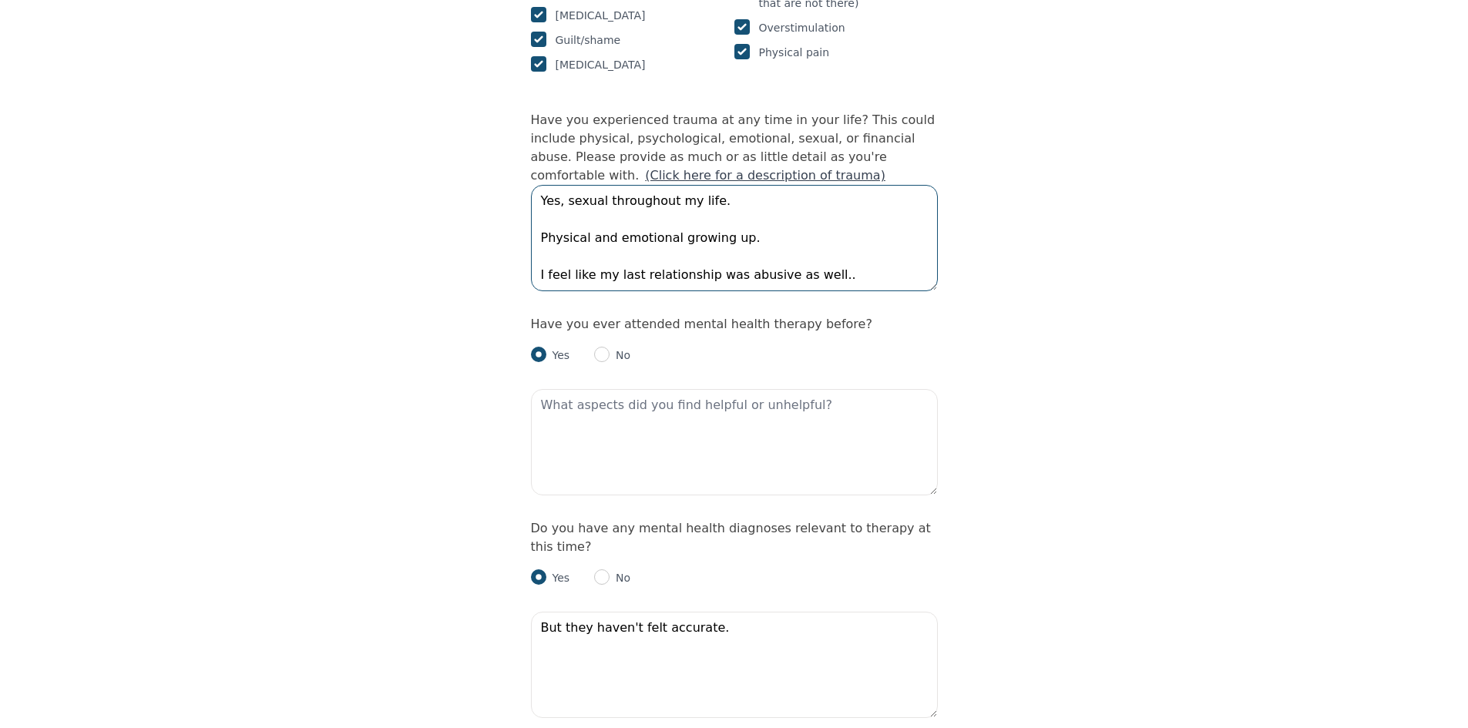
type textarea "Yes, sexual throughout my life. Physical and emotional growing up. I feel like …"
click at [785, 400] on textarea at bounding box center [734, 442] width 407 height 106
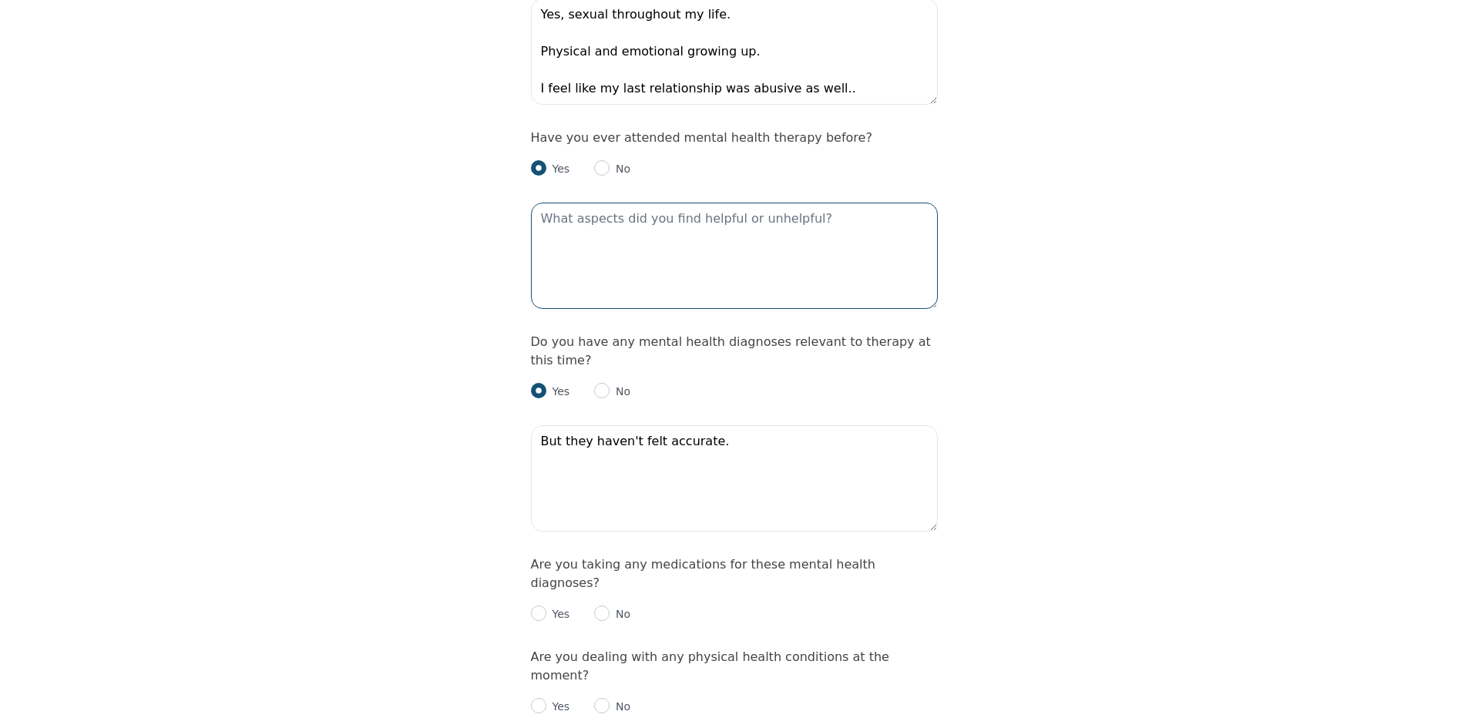
scroll to position [1695, 0]
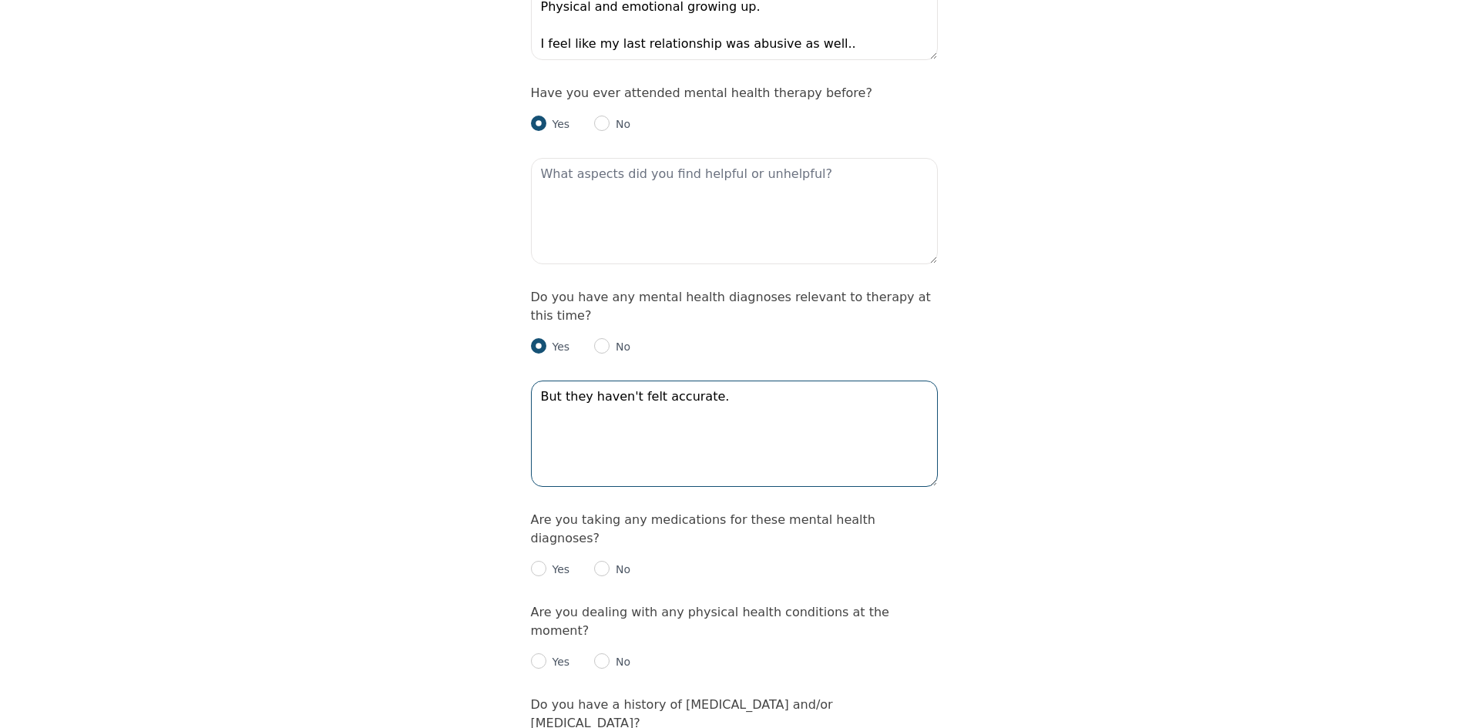
click at [796, 381] on textarea "But they haven't felt accurate." at bounding box center [734, 434] width 407 height 106
click at [541, 381] on textarea "But they haven't felt accurate." at bounding box center [734, 434] width 407 height 106
click at [671, 381] on textarea "They diagnosed me with [MEDICAL_DATA], and then [MEDICAL_DATA], But they haven'…" at bounding box center [734, 434] width 407 height 106
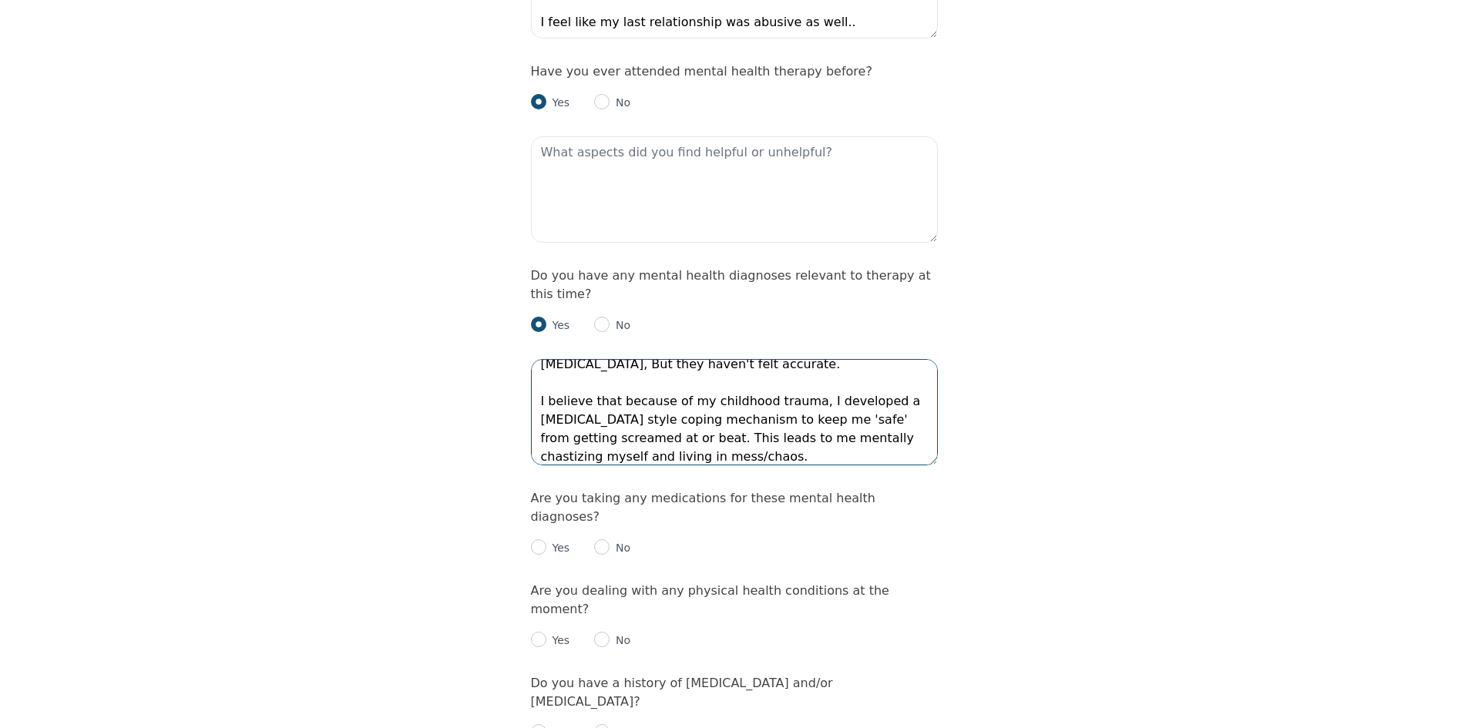
scroll to position [1773, 0]
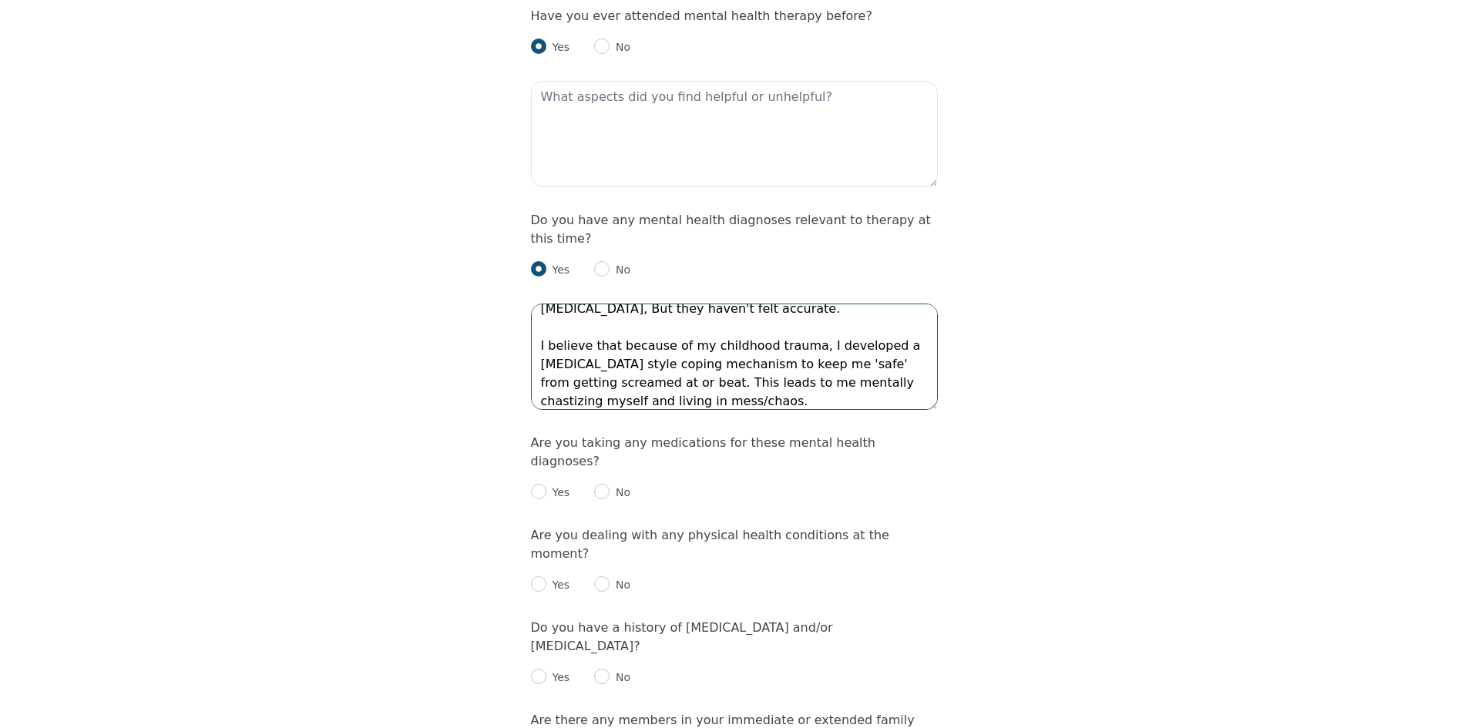
type textarea "They diagnosed me with [MEDICAL_DATA], and then [MEDICAL_DATA], But they haven'…"
click at [603, 484] on input "radio" at bounding box center [601, 491] width 15 height 15
radio input "true"
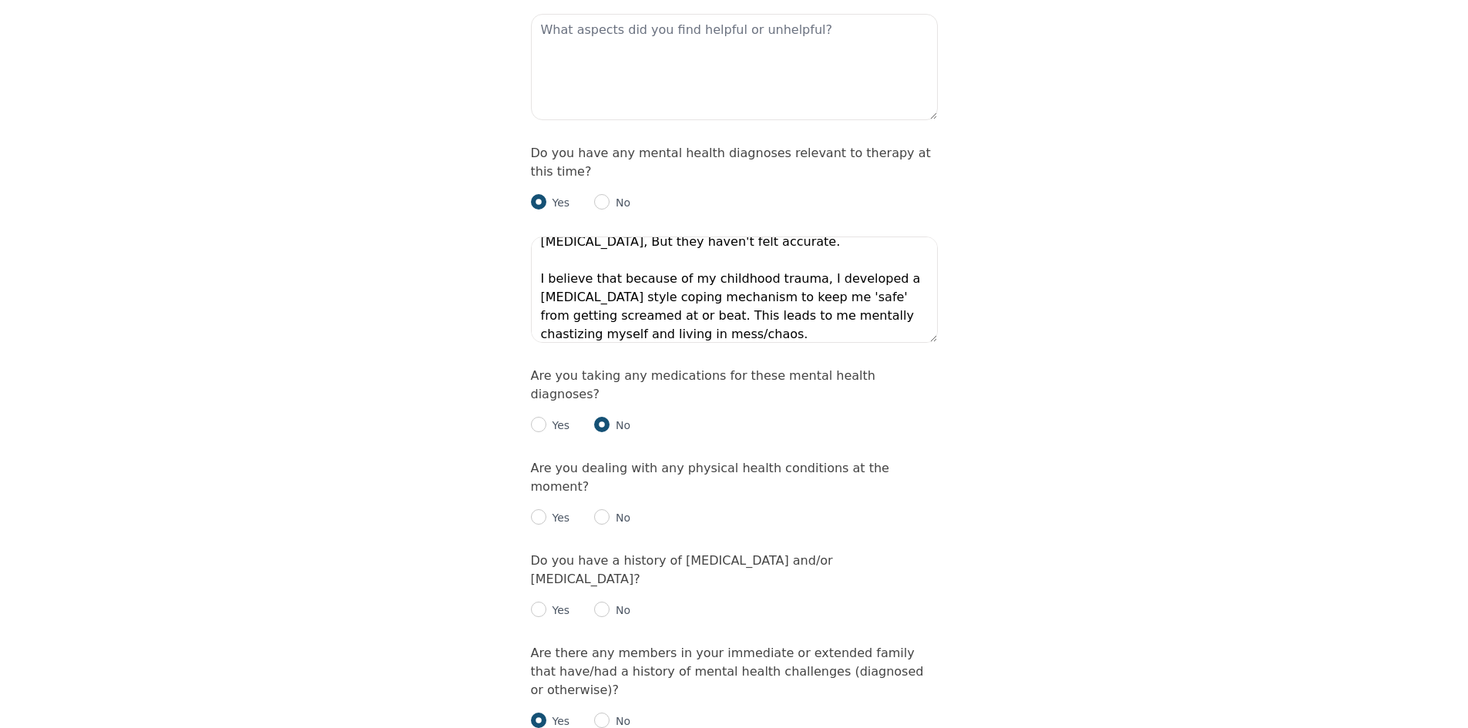
scroll to position [1850, 0]
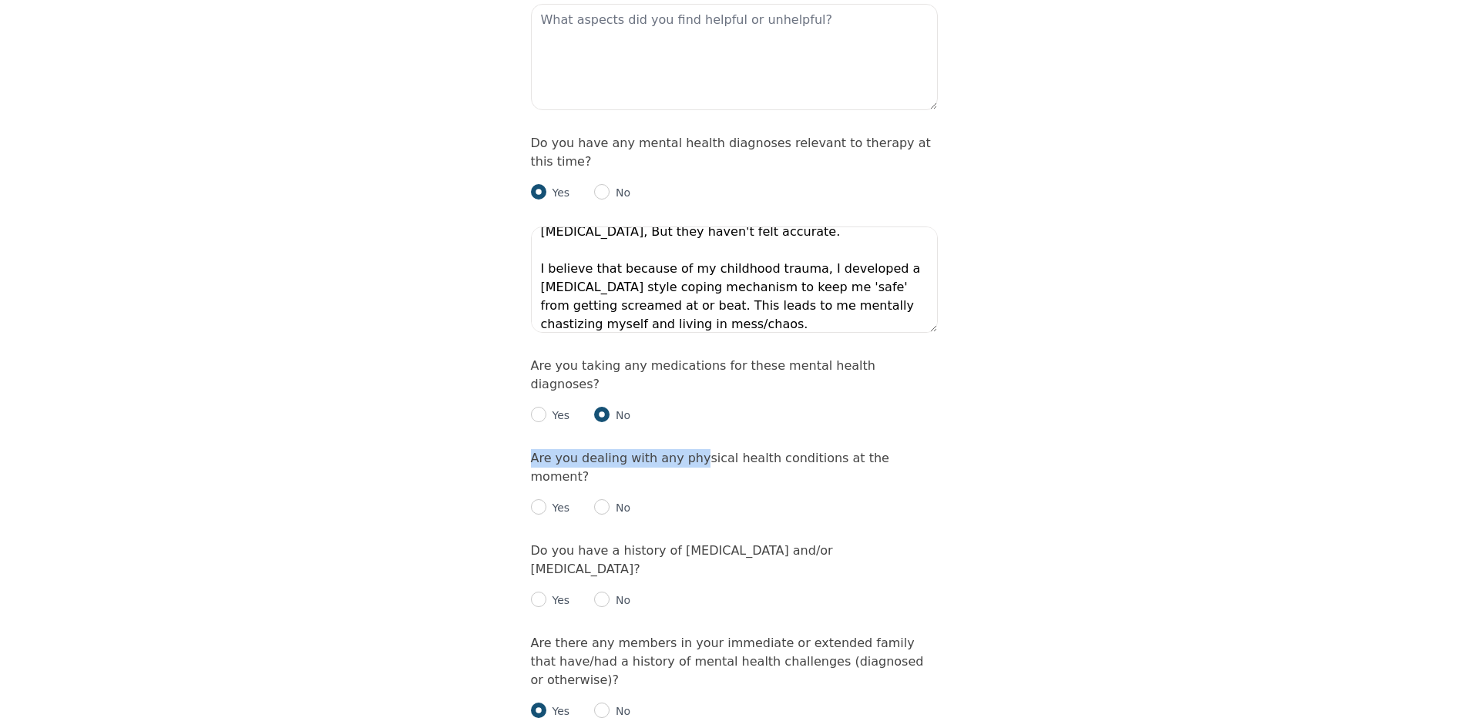
drag, startPoint x: 529, startPoint y: 362, endPoint x: 690, endPoint y: 362, distance: 161.1
click at [691, 346] on form "Please describe what has brought you to seek therapy at this time? Guidance thr…" at bounding box center [734, 79] width 407 height 3315
click at [547, 408] on p "Yes" at bounding box center [558, 415] width 24 height 15
click at [549, 408] on p "Yes" at bounding box center [558, 415] width 24 height 15
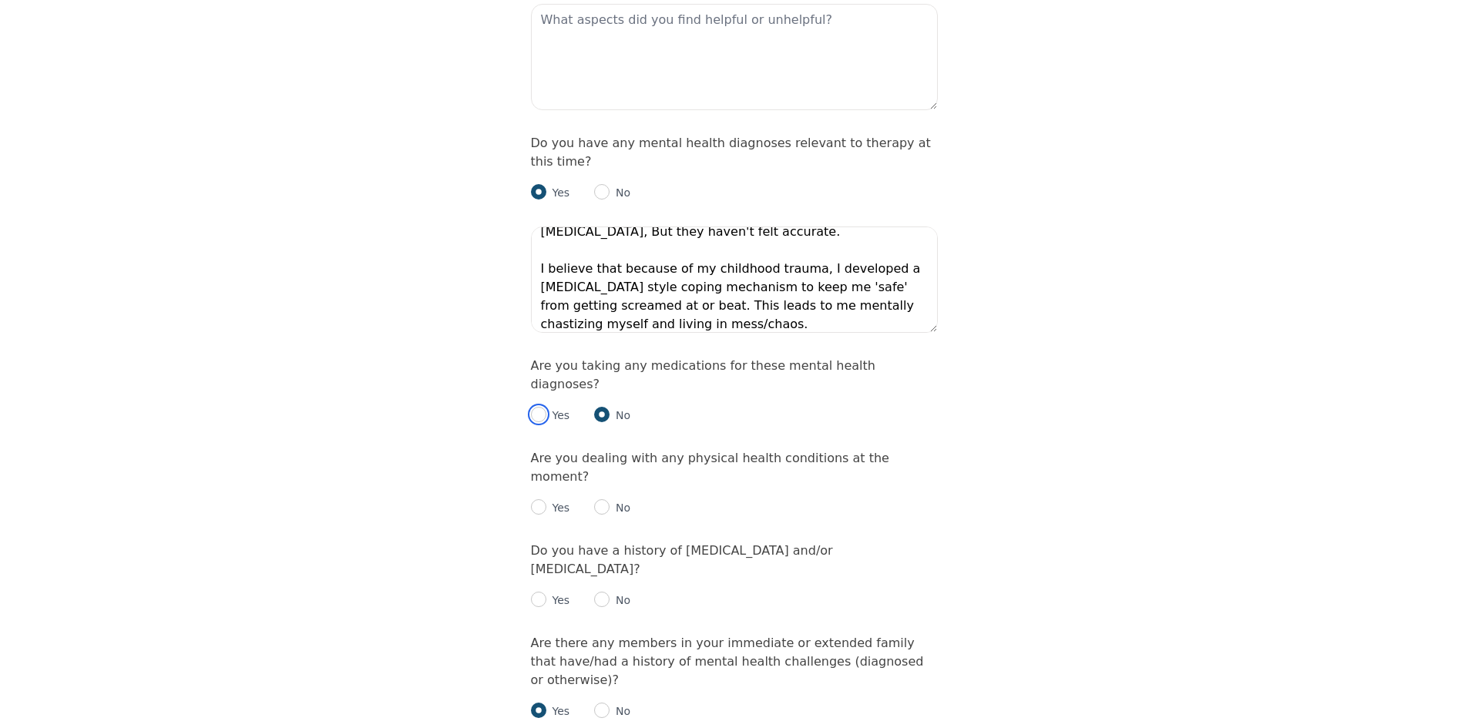
click at [542, 407] on input "radio" at bounding box center [538, 414] width 15 height 15
radio input "true"
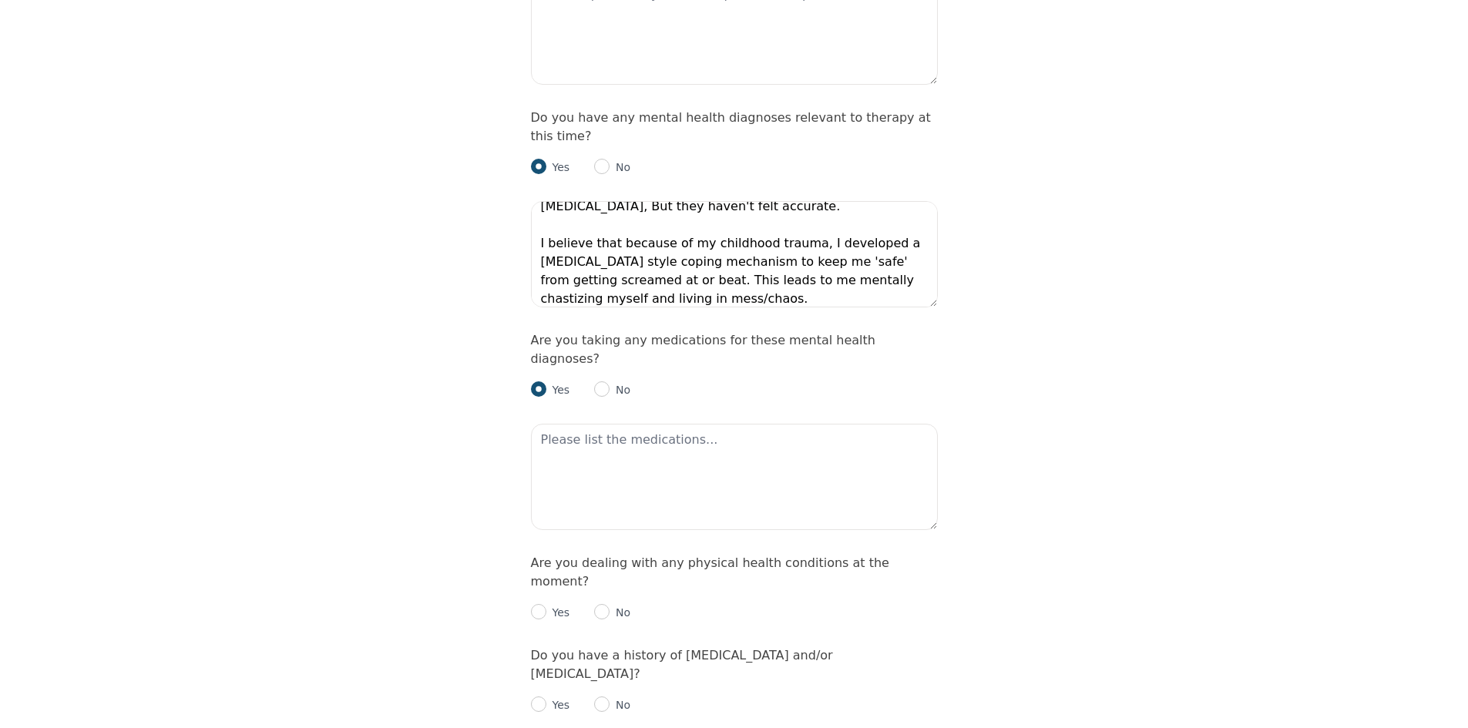
scroll to position [1927, 0]
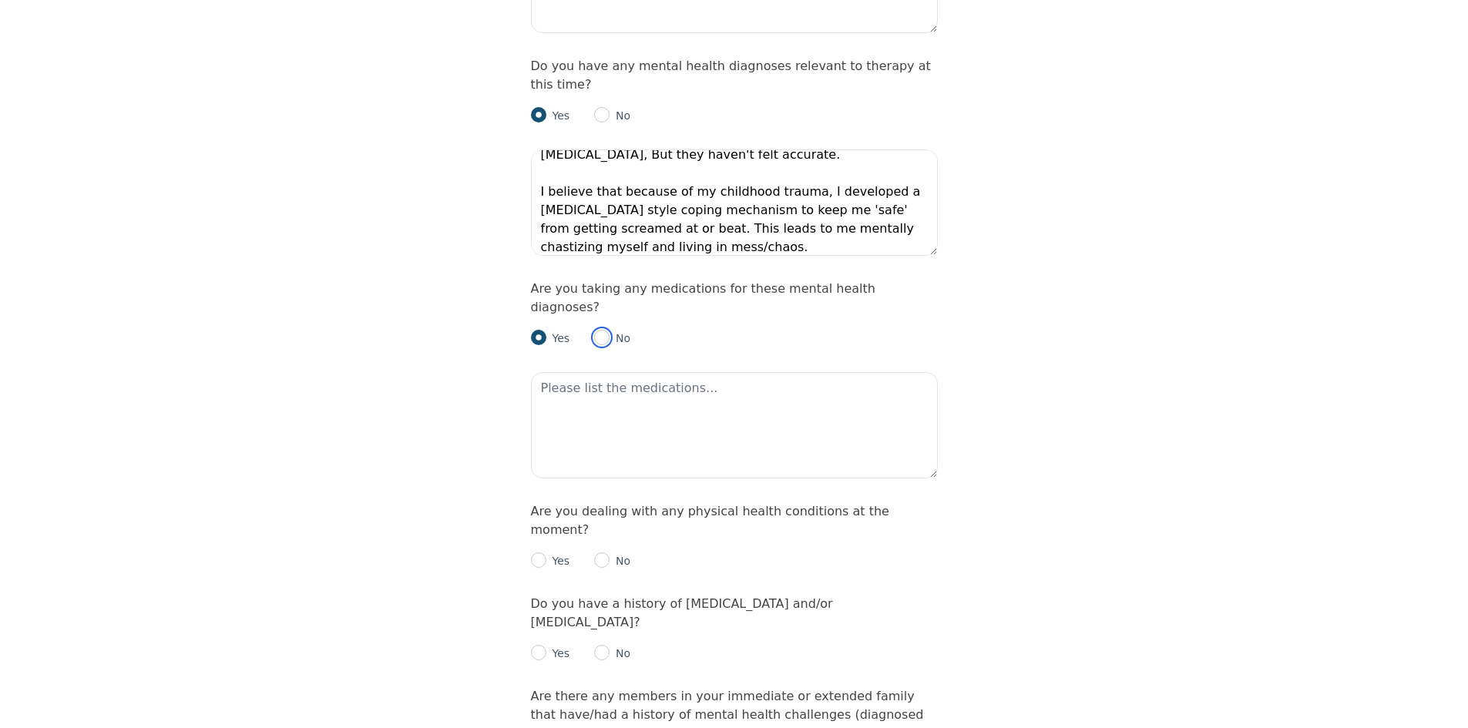
click at [602, 330] on input "radio" at bounding box center [601, 337] width 15 height 15
radio input "true"
radio input "false"
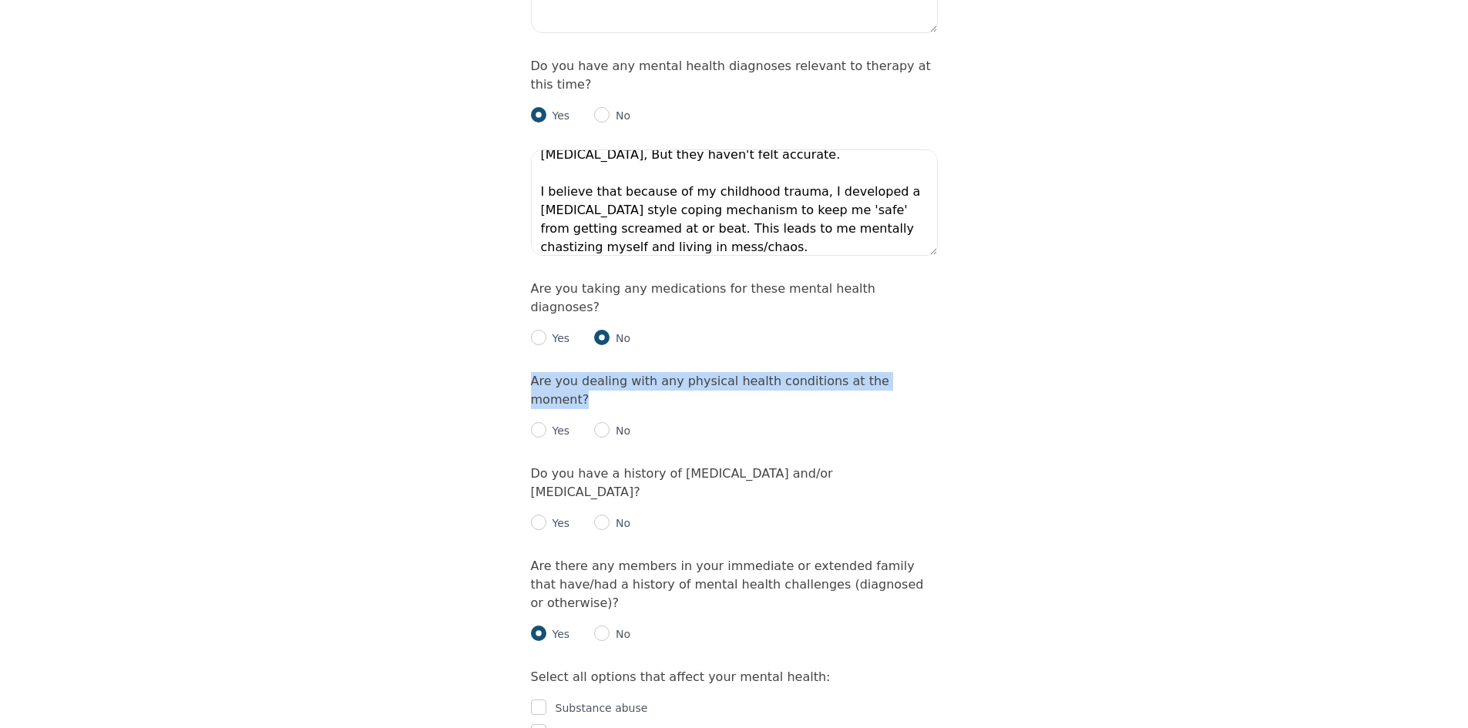
drag, startPoint x: 690, startPoint y: 276, endPoint x: 912, endPoint y: 276, distance: 222.7
click at [912, 372] on div "Are you dealing with any physical health conditions at the moment? Yes No" at bounding box center [734, 406] width 407 height 68
click at [534, 422] on input "radio" at bounding box center [538, 429] width 15 height 15
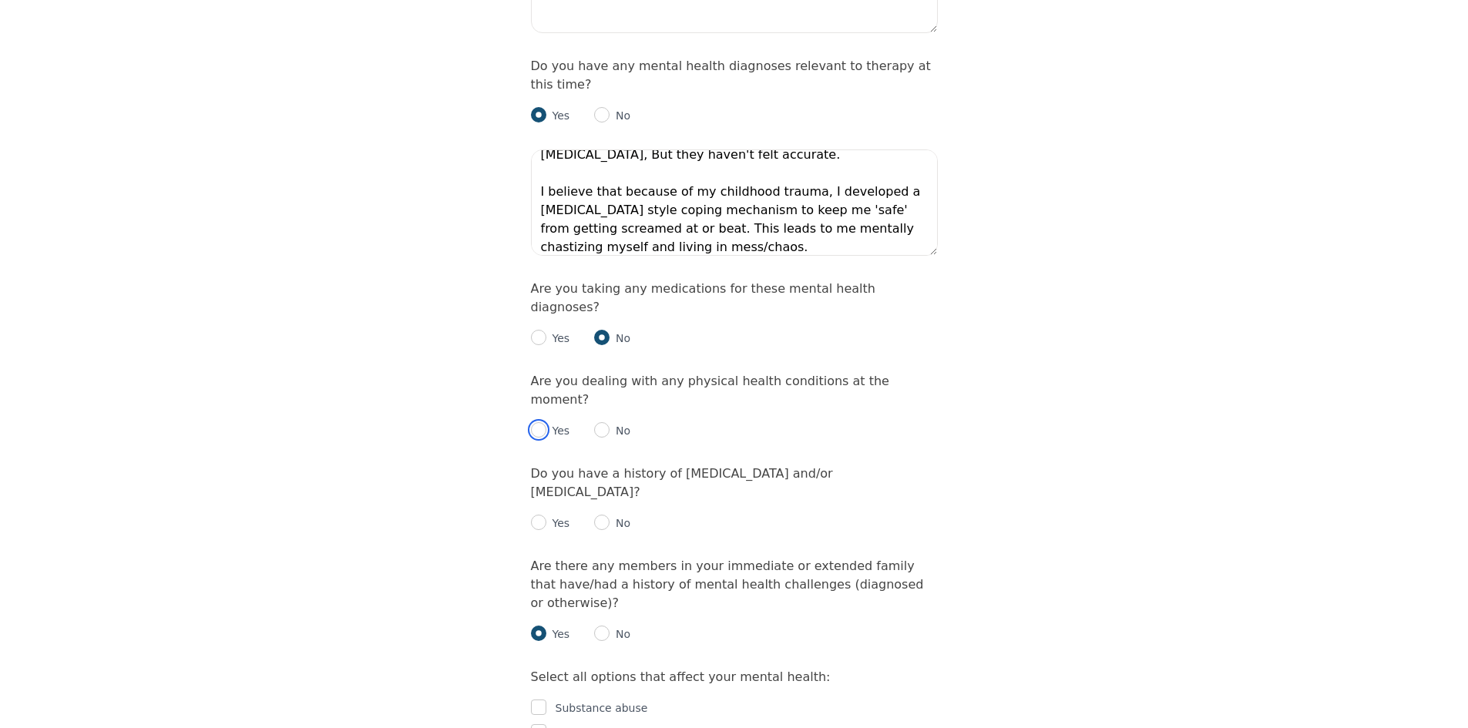
radio input "true"
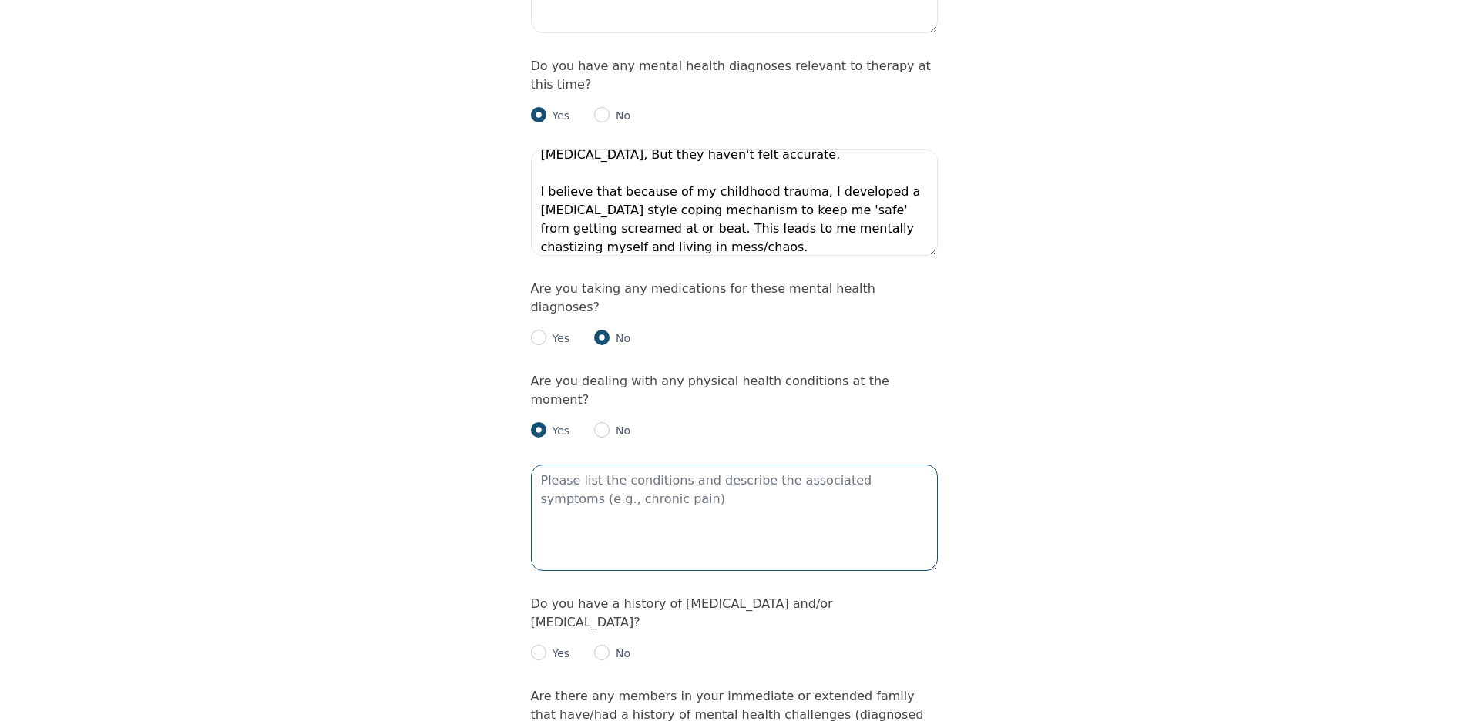
click at [605, 465] on textarea at bounding box center [734, 518] width 407 height 106
type textarea "R"
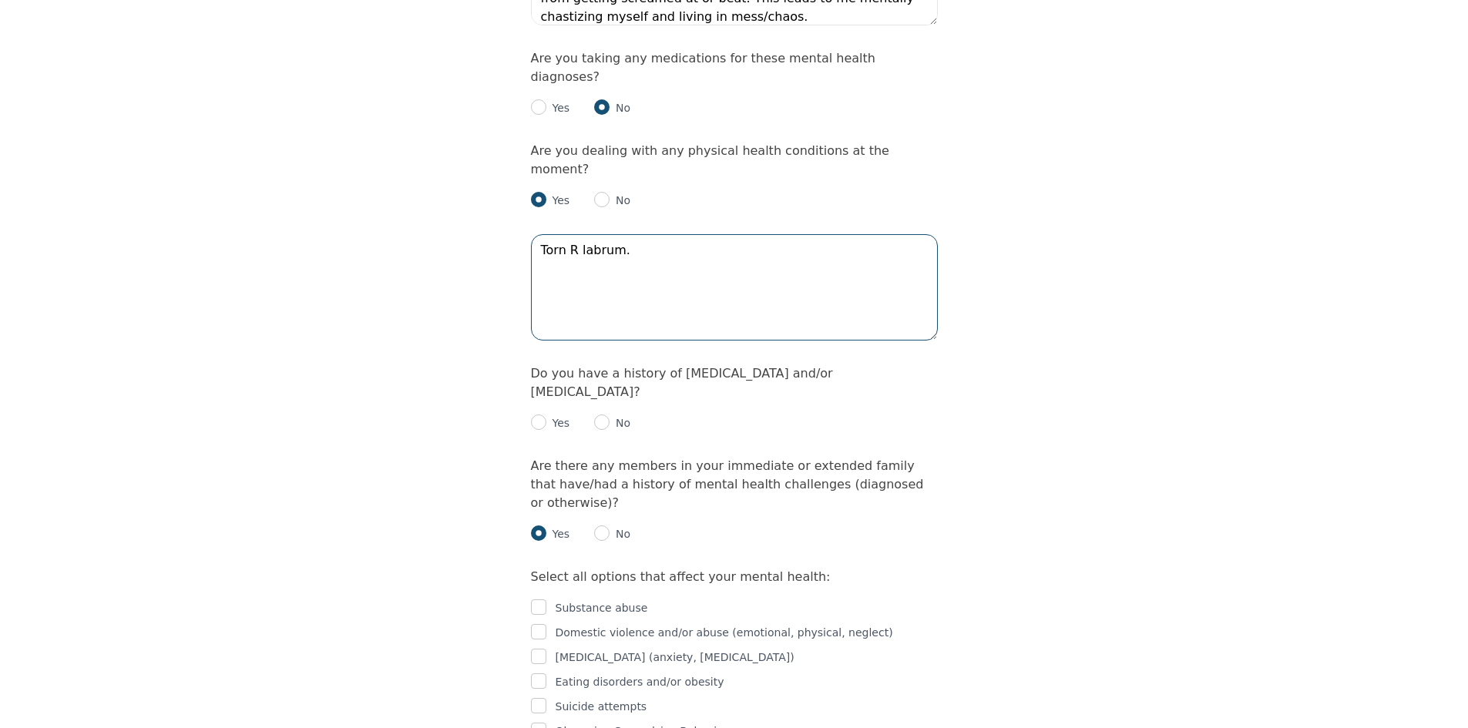
scroll to position [2158, 0]
type textarea "Torn R labrum."
click at [543, 414] on input "radio" at bounding box center [538, 421] width 15 height 15
radio input "true"
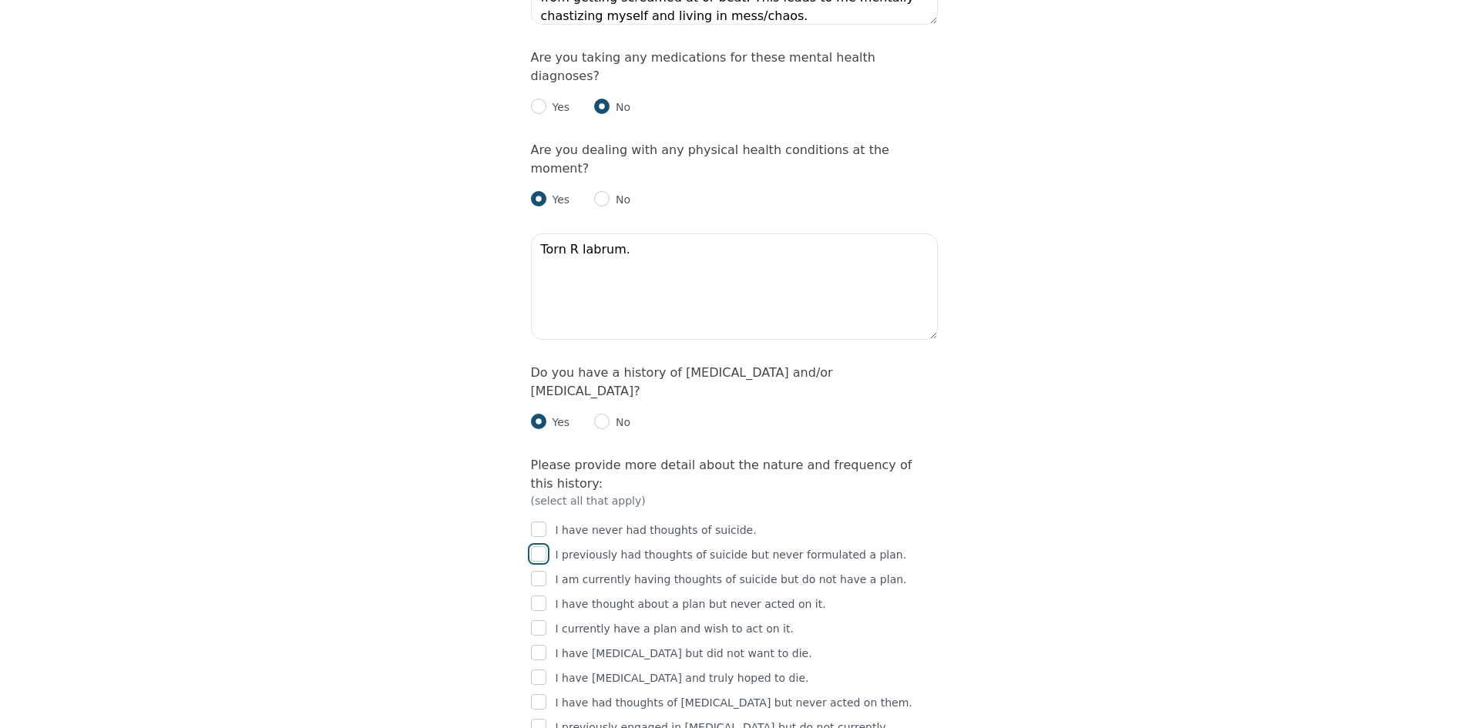
click at [539, 546] on input "checkbox" at bounding box center [538, 553] width 15 height 15
checkbox input "true"
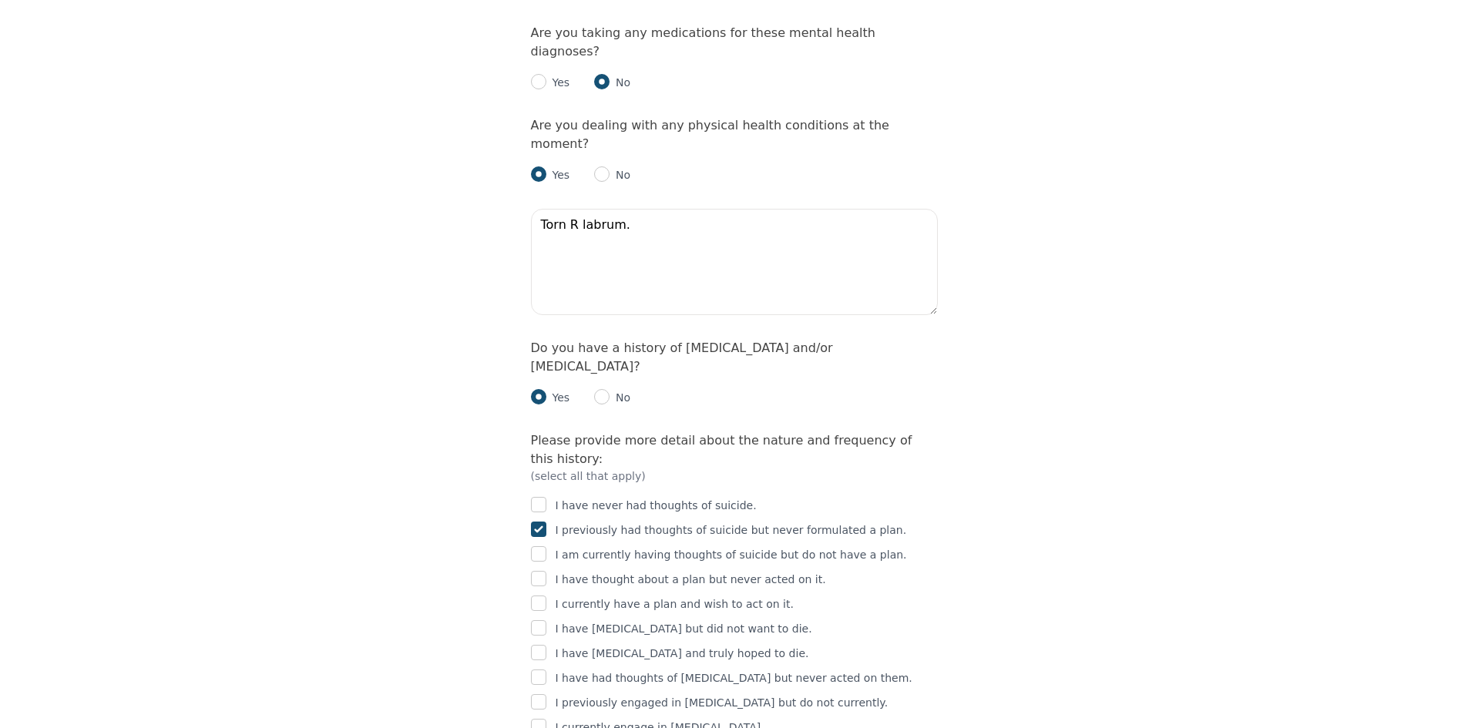
scroll to position [2235, 0]
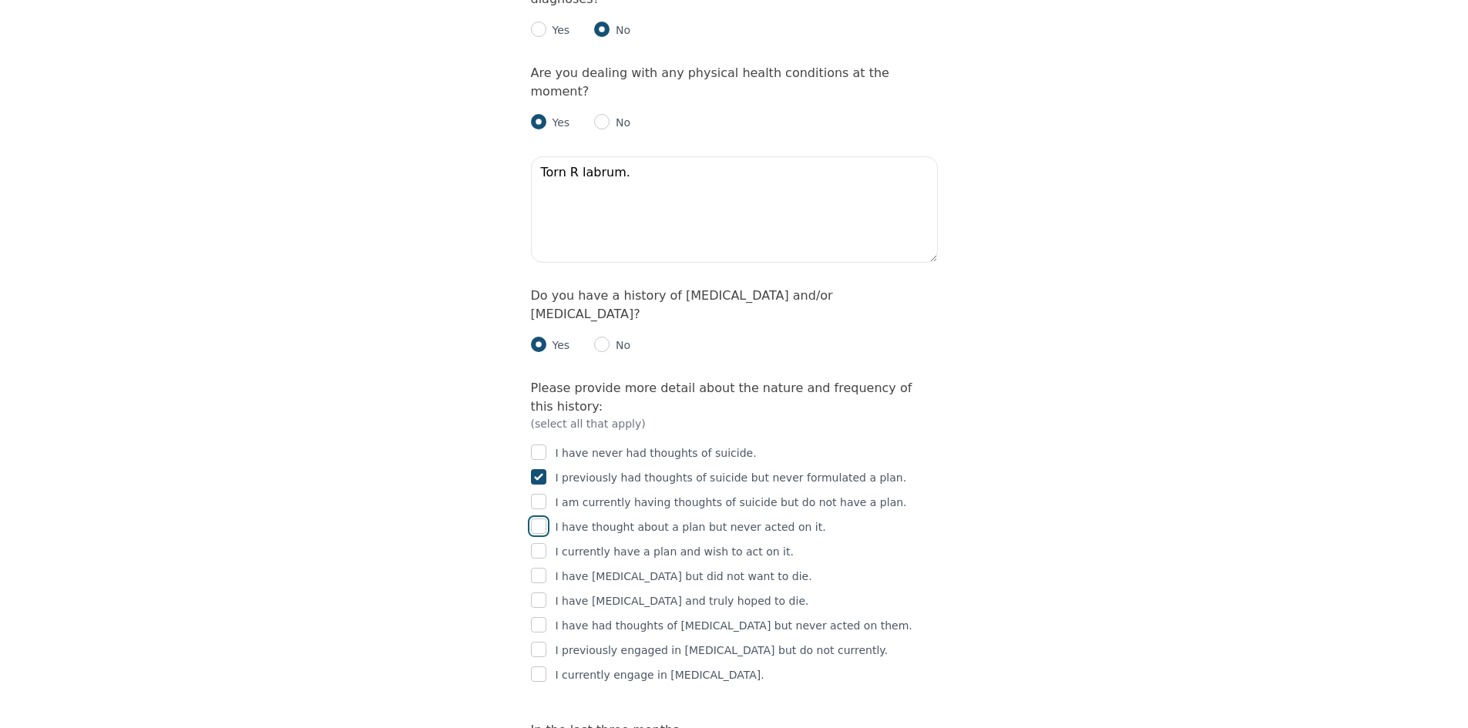
click at [540, 519] on input "checkbox" at bounding box center [538, 526] width 15 height 15
checkbox input "true"
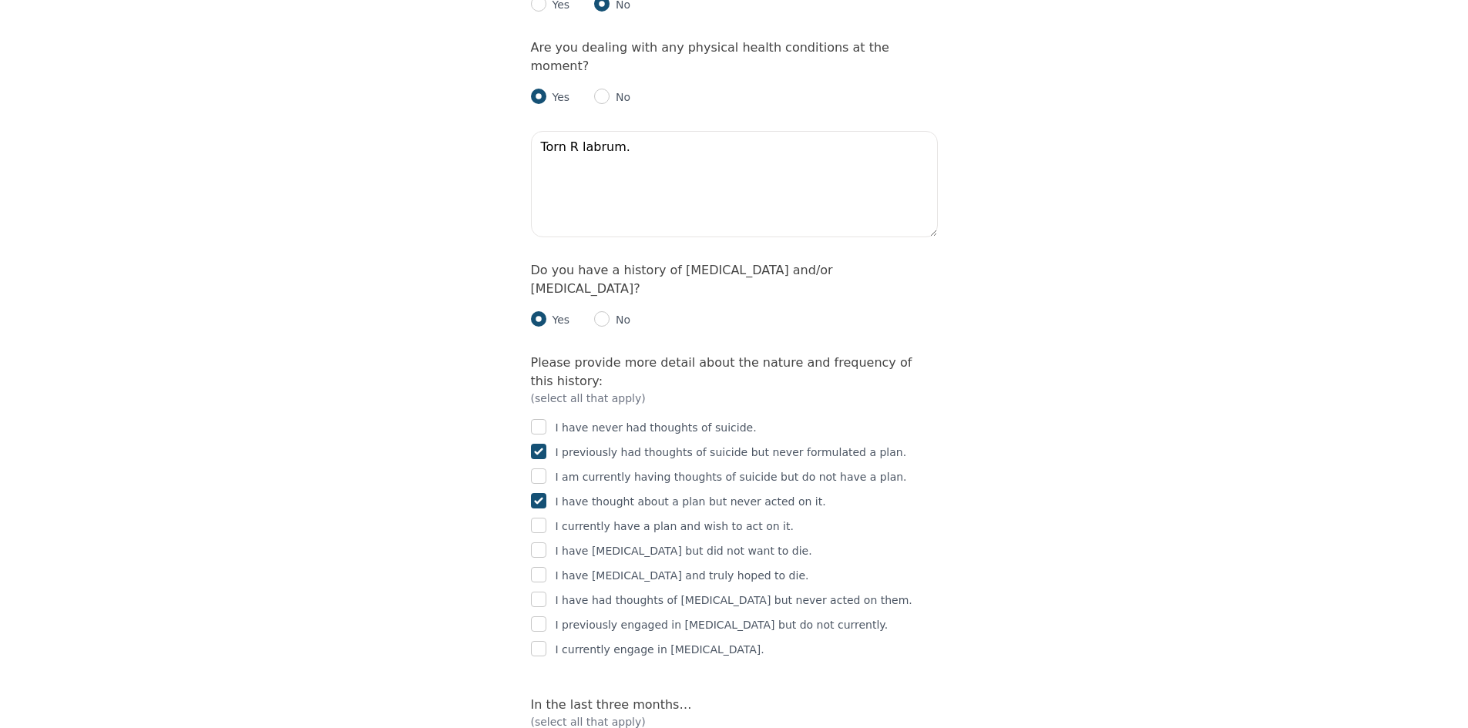
scroll to position [2312, 0]
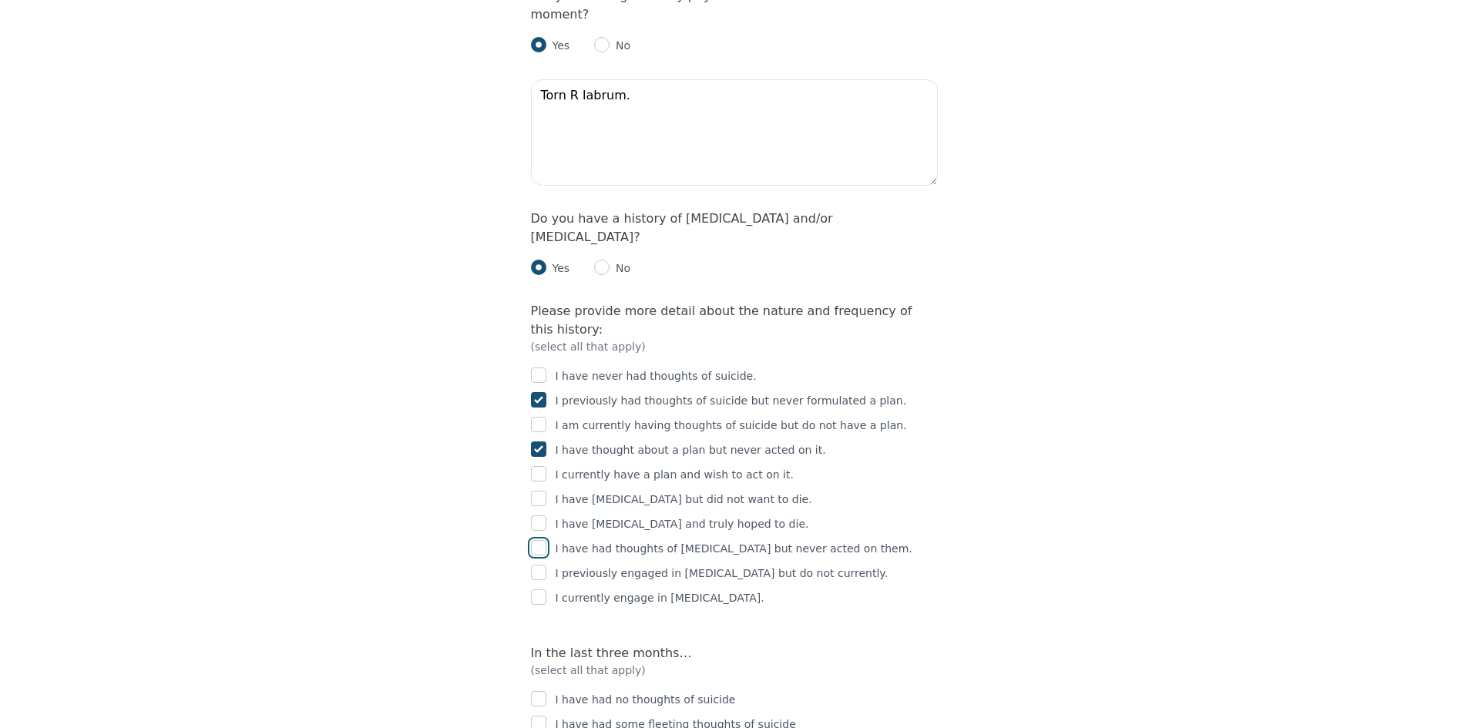
click at [538, 540] on input "checkbox" at bounding box center [538, 547] width 15 height 15
checkbox input "true"
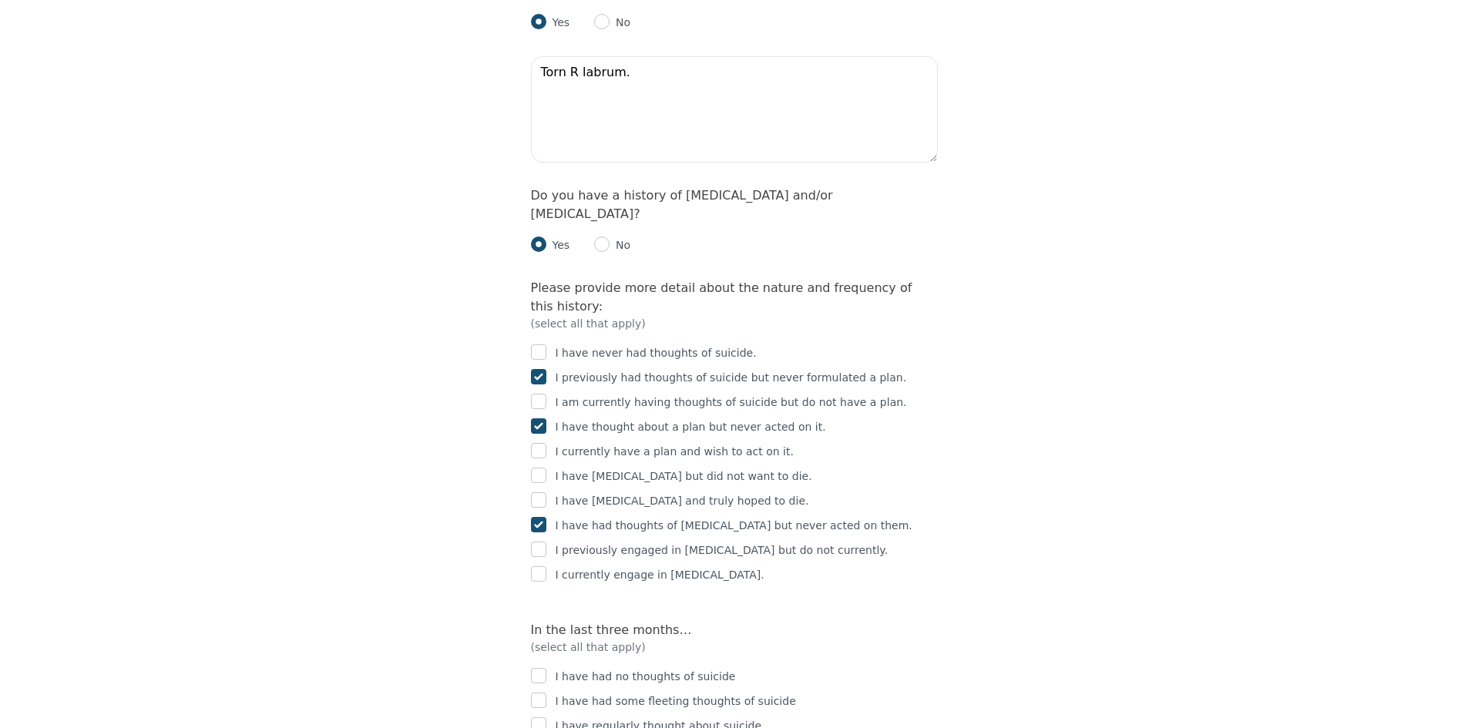
scroll to position [2389, 0]
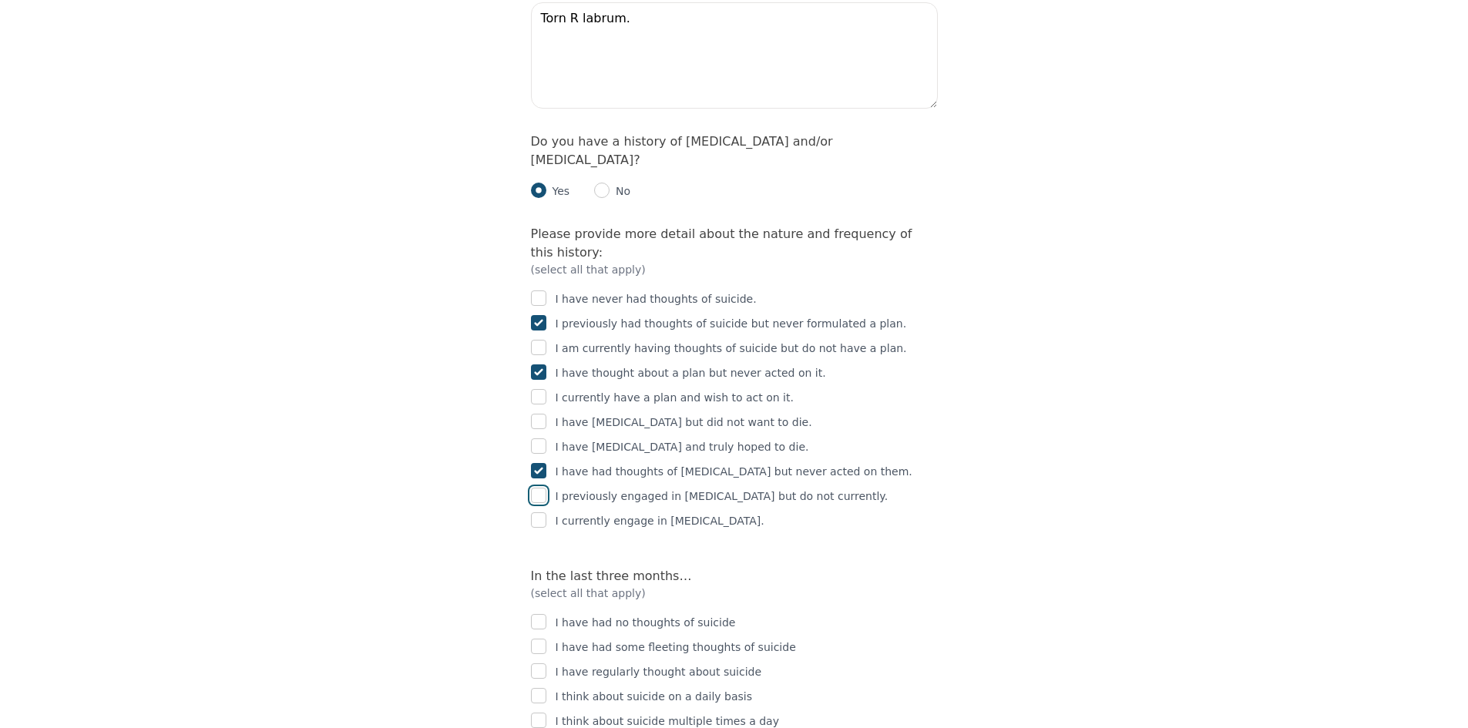
click at [539, 488] on input "checkbox" at bounding box center [538, 495] width 15 height 15
checkbox input "true"
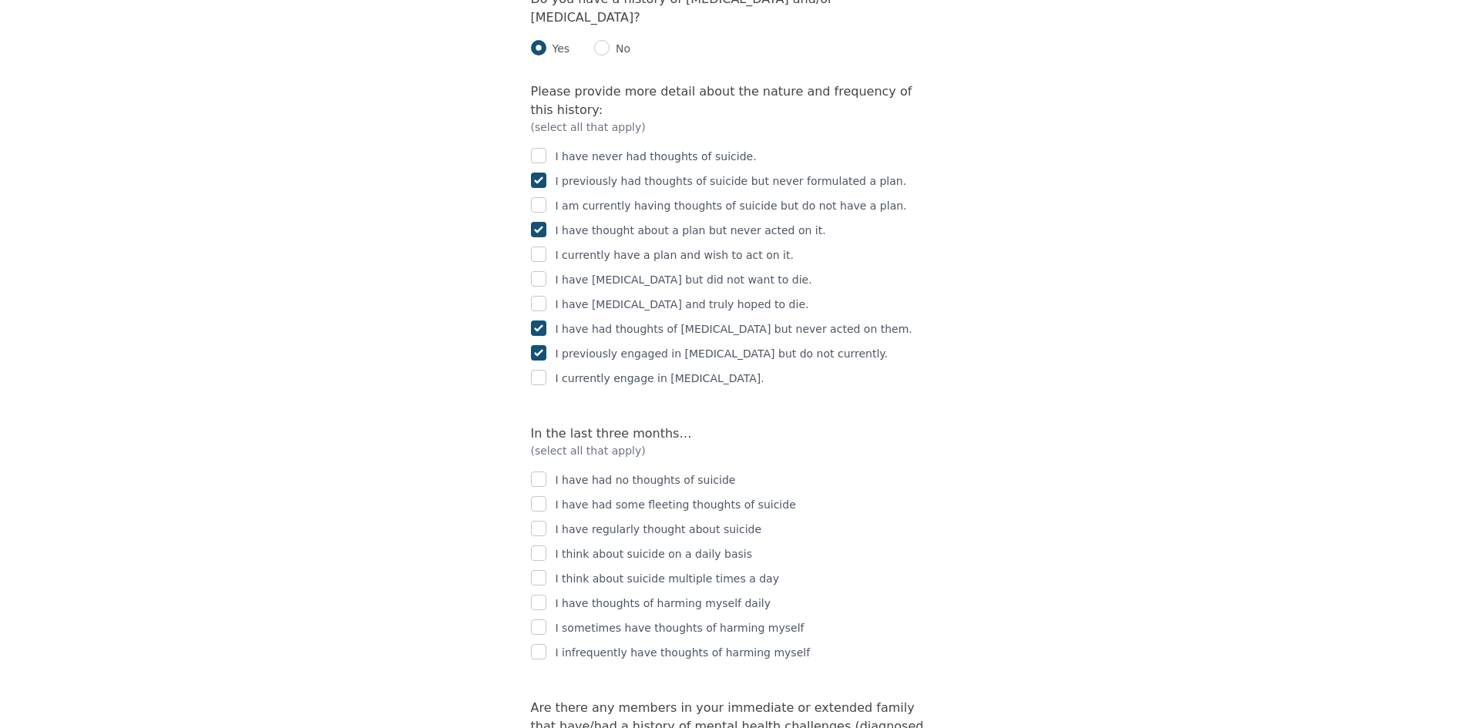
scroll to position [2543, 0]
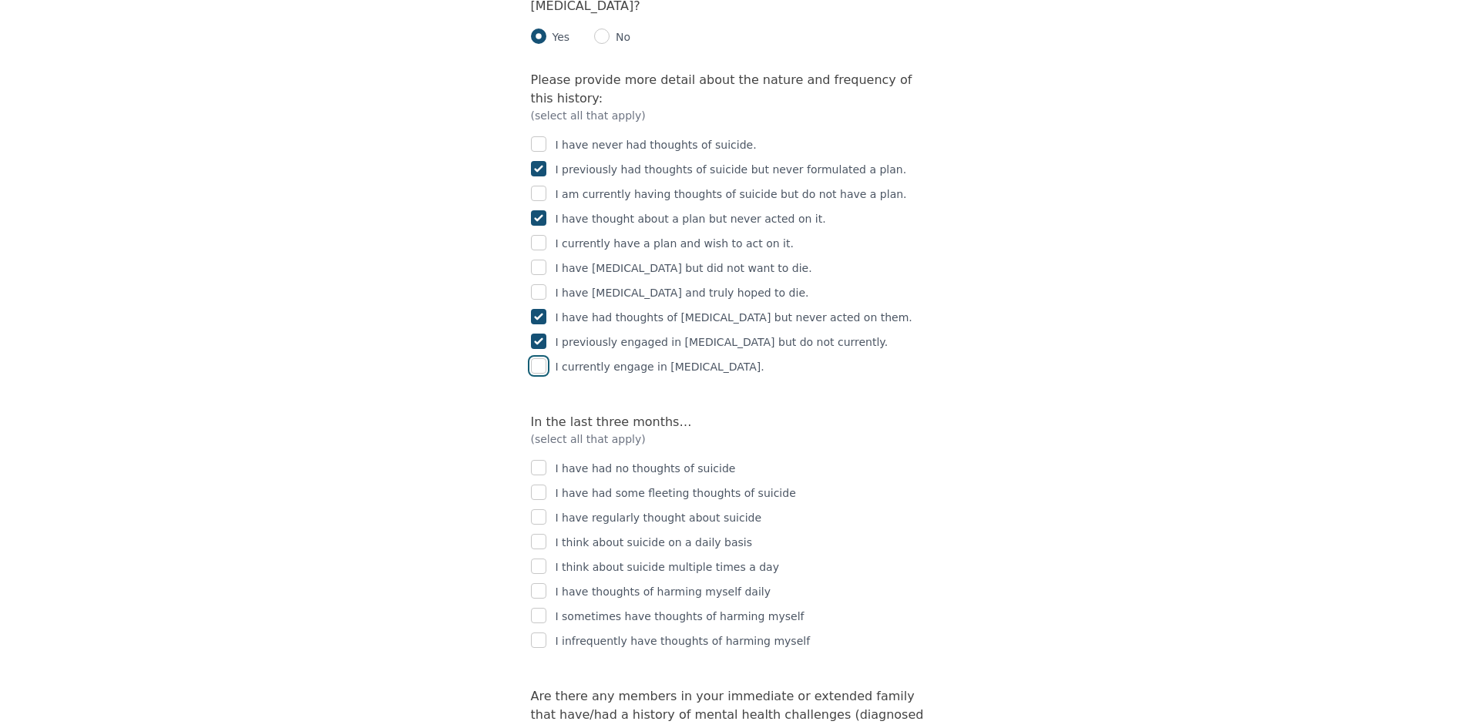
click at [539, 358] on input "checkbox" at bounding box center [538, 365] width 15 height 15
checkbox input "true"
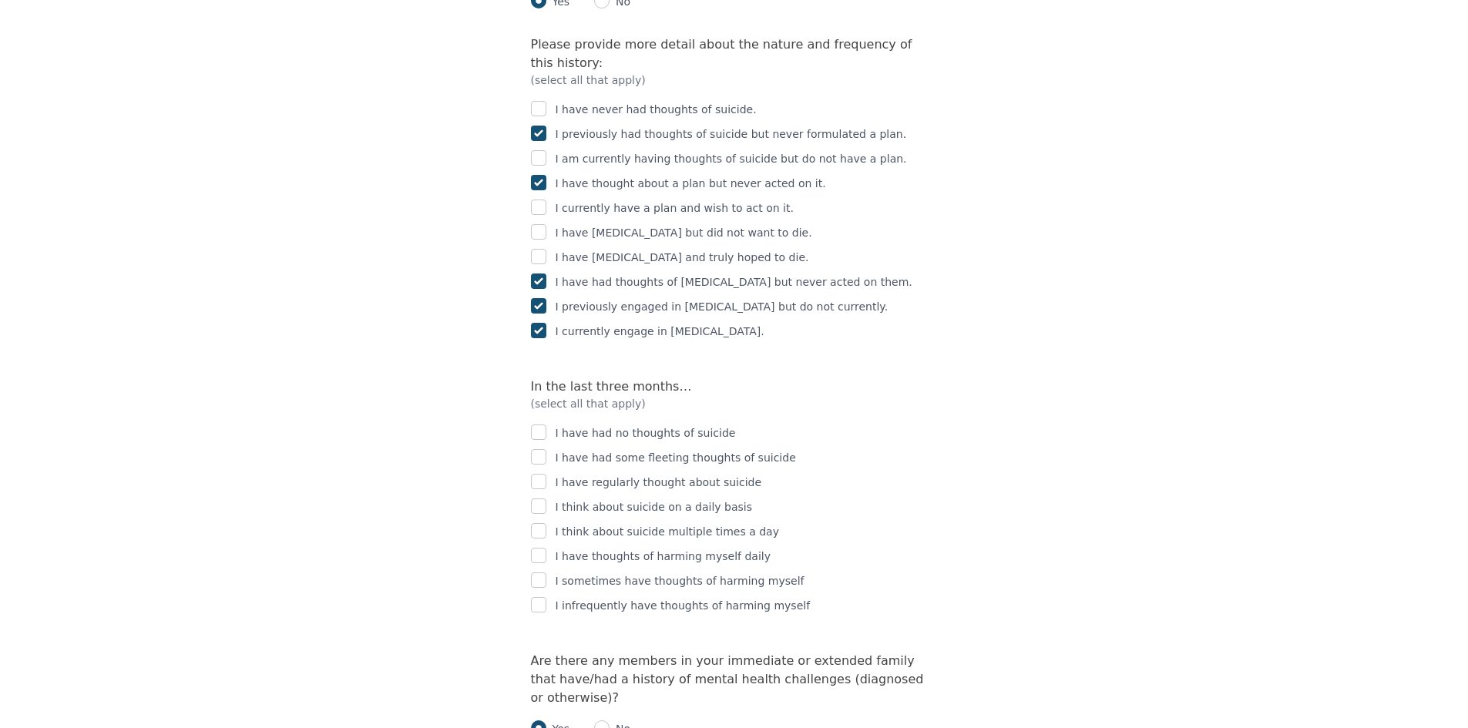
scroll to position [2620, 0]
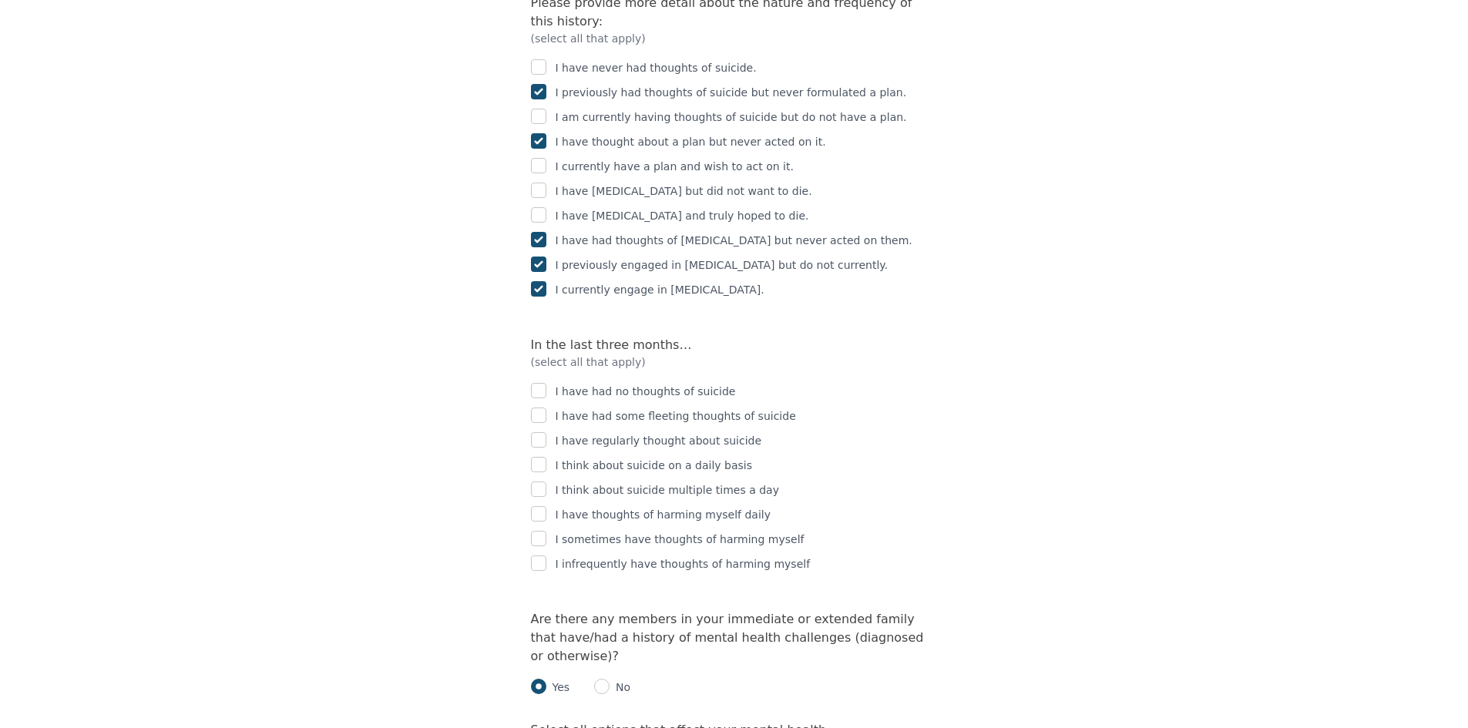
click at [543, 370] on div "I have had no thoughts of suicide I have had some fleeting thoughts of suicide …" at bounding box center [734, 471] width 407 height 203
click at [540, 408] on input "checkbox" at bounding box center [538, 415] width 15 height 15
checkbox input "true"
click at [545, 383] on input "checkbox" at bounding box center [538, 390] width 15 height 15
checkbox input "true"
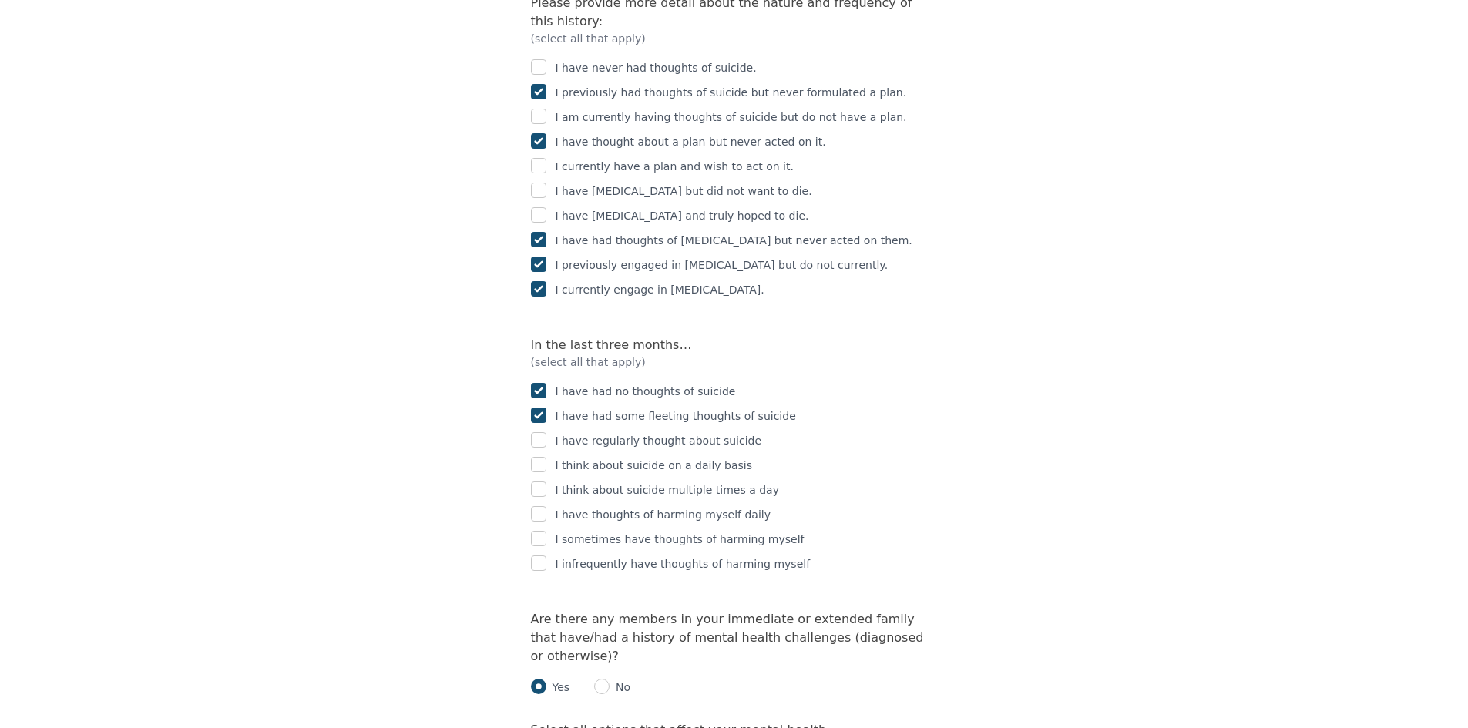
click at [541, 408] on input "checkbox" at bounding box center [538, 415] width 15 height 15
checkbox input "false"
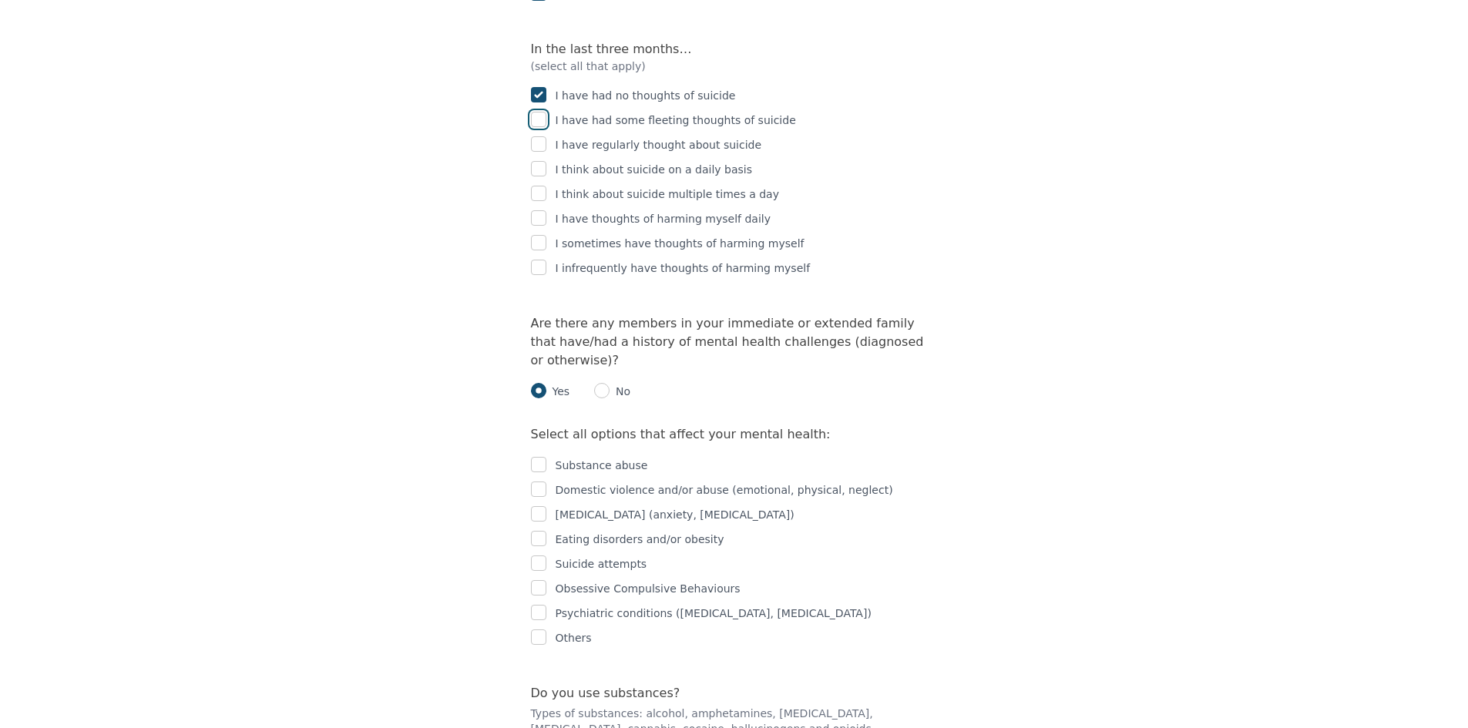
scroll to position [2929, 0]
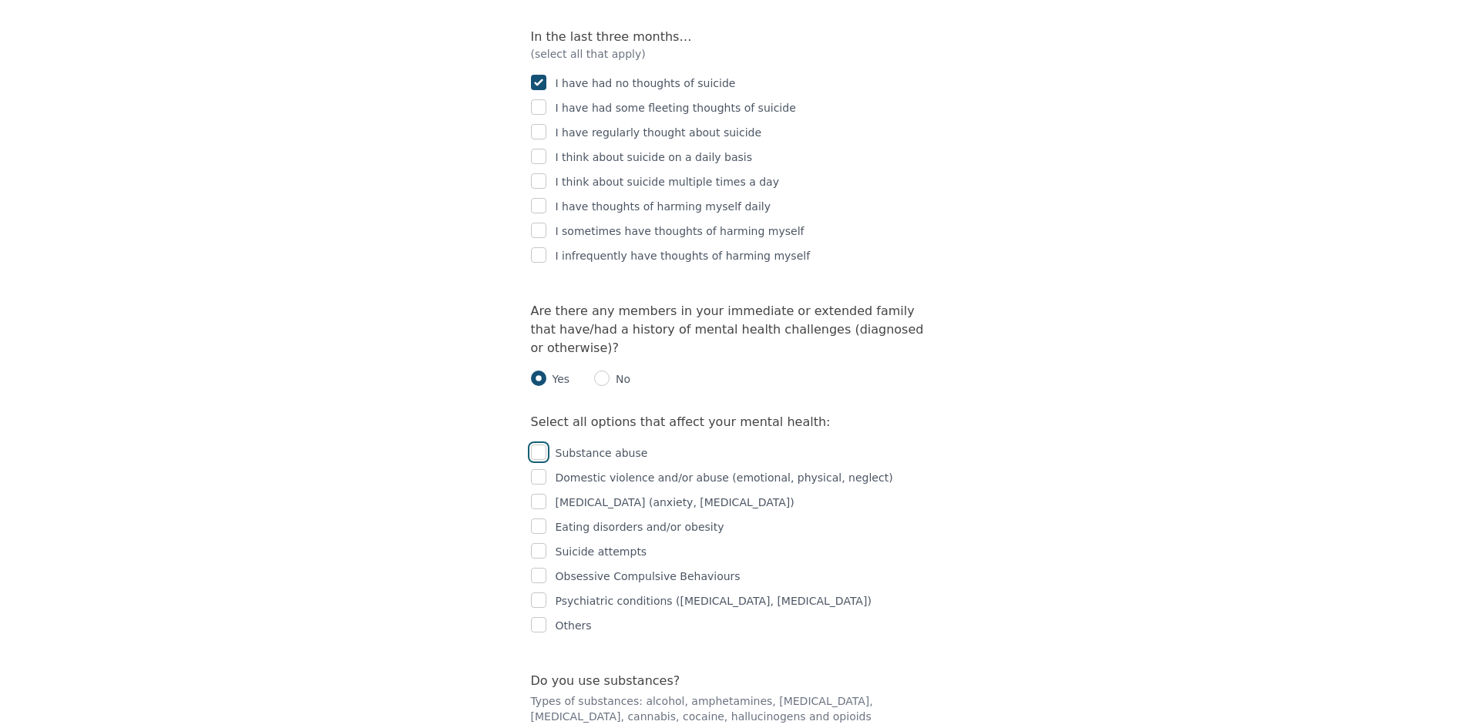
click at [539, 445] on input "checkbox" at bounding box center [538, 452] width 15 height 15
checkbox input "true"
click at [541, 494] on input "checkbox" at bounding box center [538, 501] width 15 height 15
checkbox input "true"
click at [540, 519] on input "checkbox" at bounding box center [538, 526] width 15 height 15
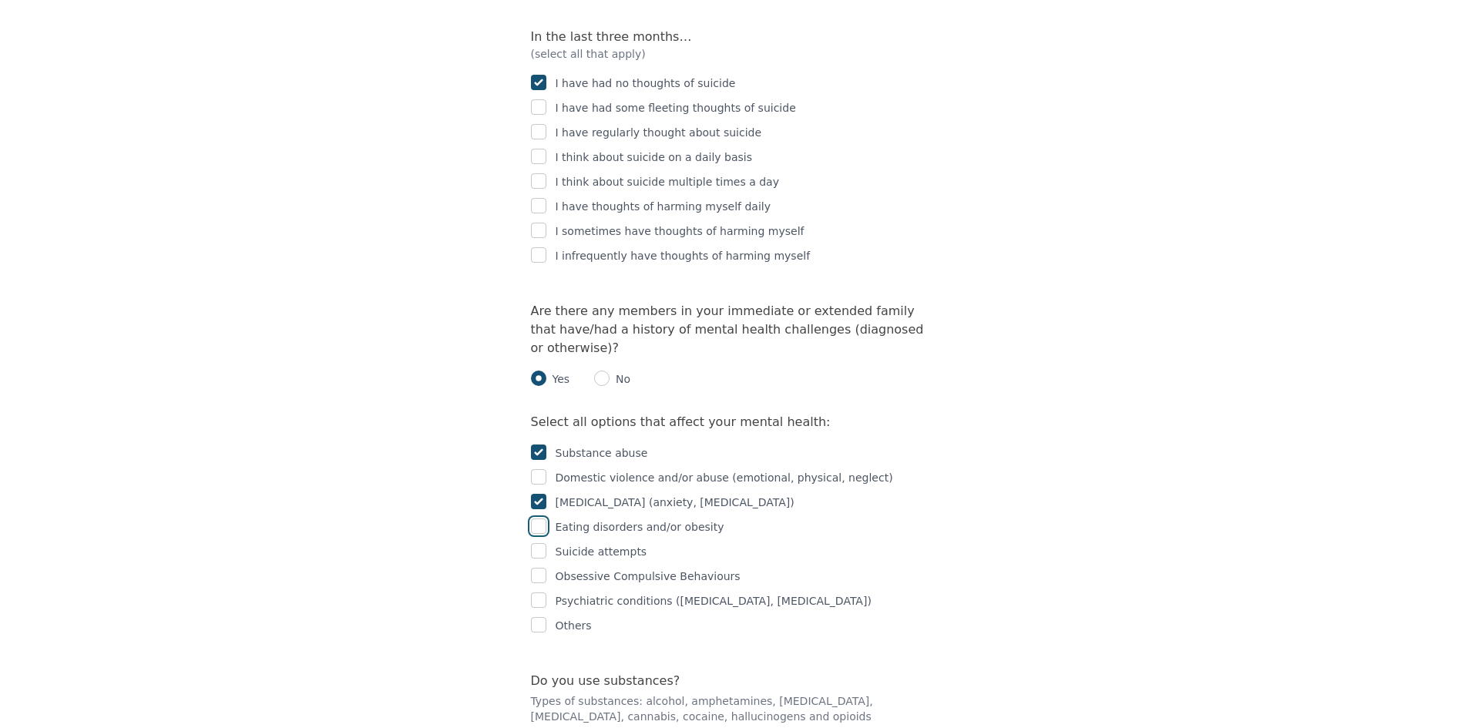
checkbox input "true"
click at [540, 543] on input "checkbox" at bounding box center [538, 550] width 15 height 15
checkbox input "true"
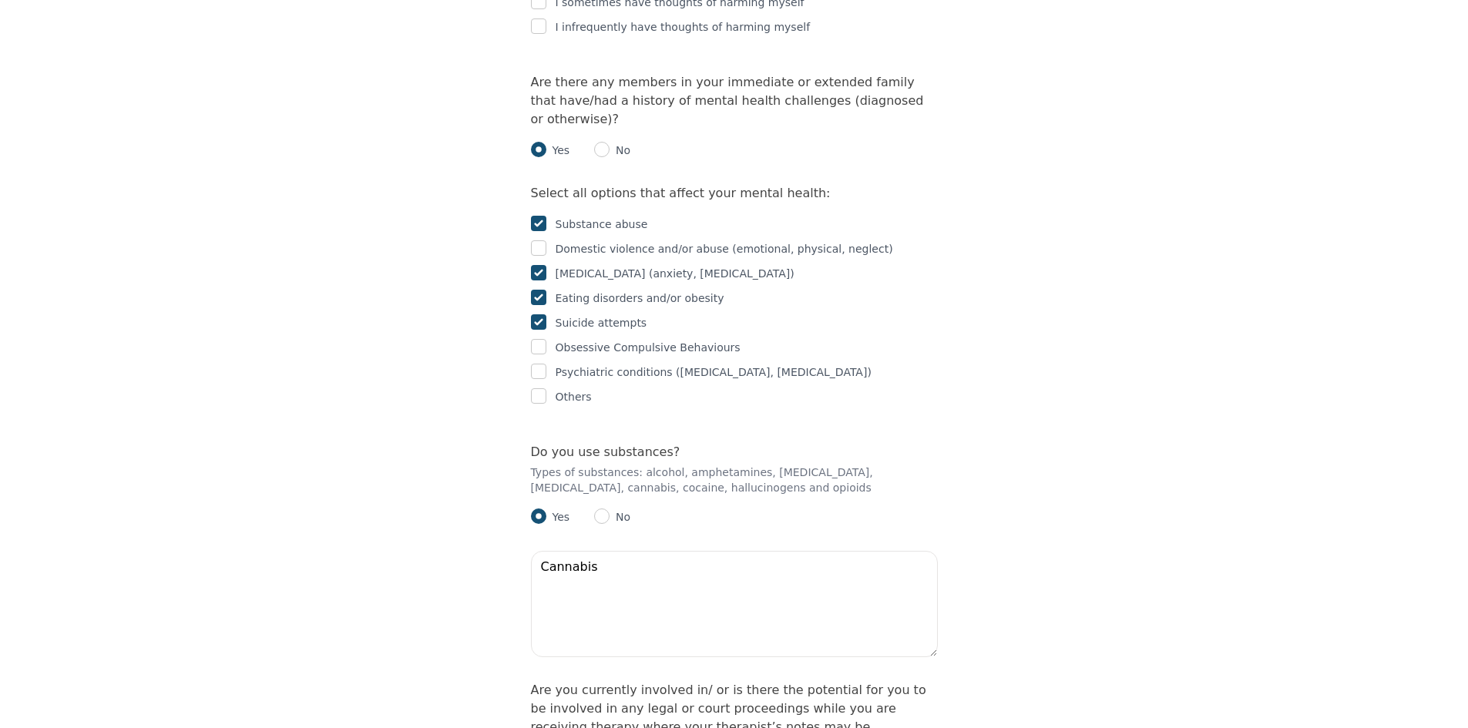
scroll to position [3160, 0]
click at [648, 549] on textarea "Cannabis" at bounding box center [734, 602] width 407 height 106
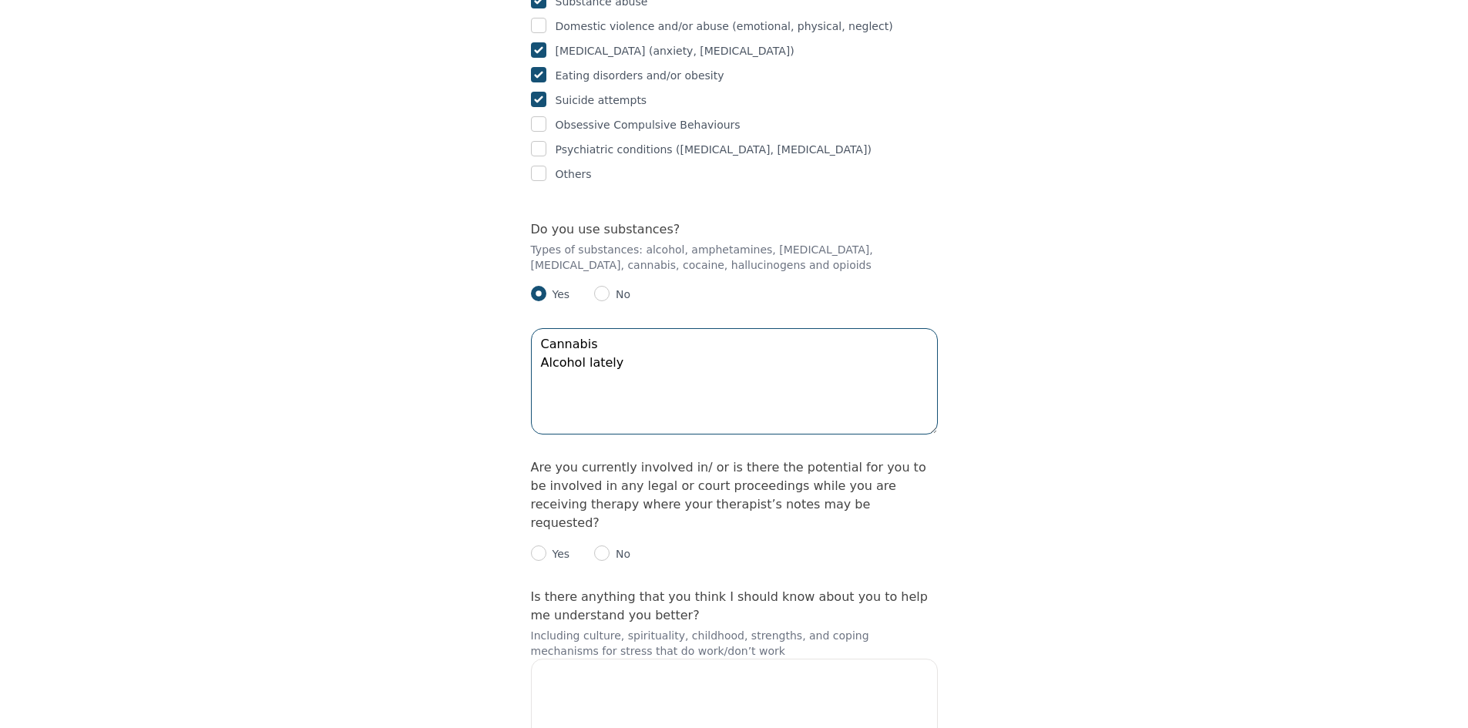
scroll to position [3391, 0]
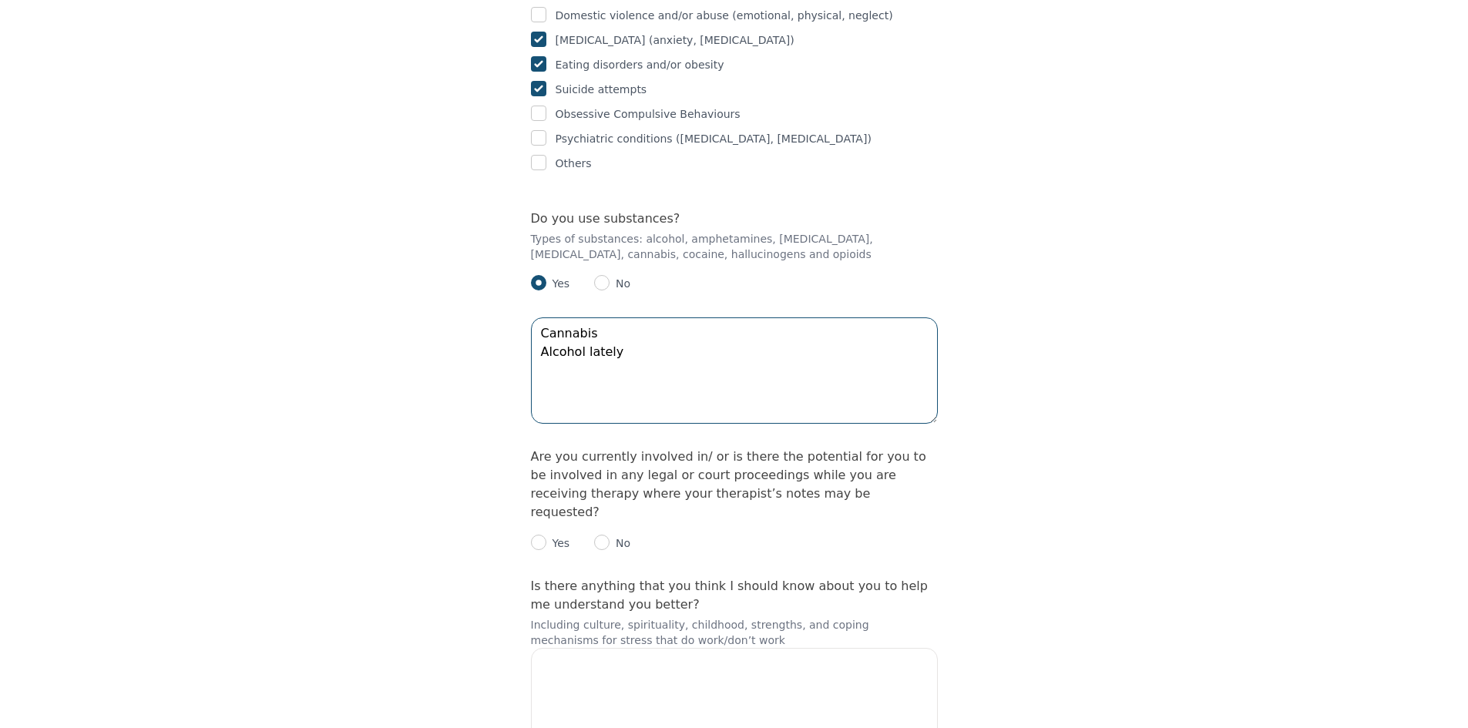
type textarea "Cannabis Alcohol lately"
click at [612, 536] on p "No" at bounding box center [620, 543] width 21 height 15
click at [594, 535] on input "radio" at bounding box center [601, 542] width 15 height 15
radio input "true"
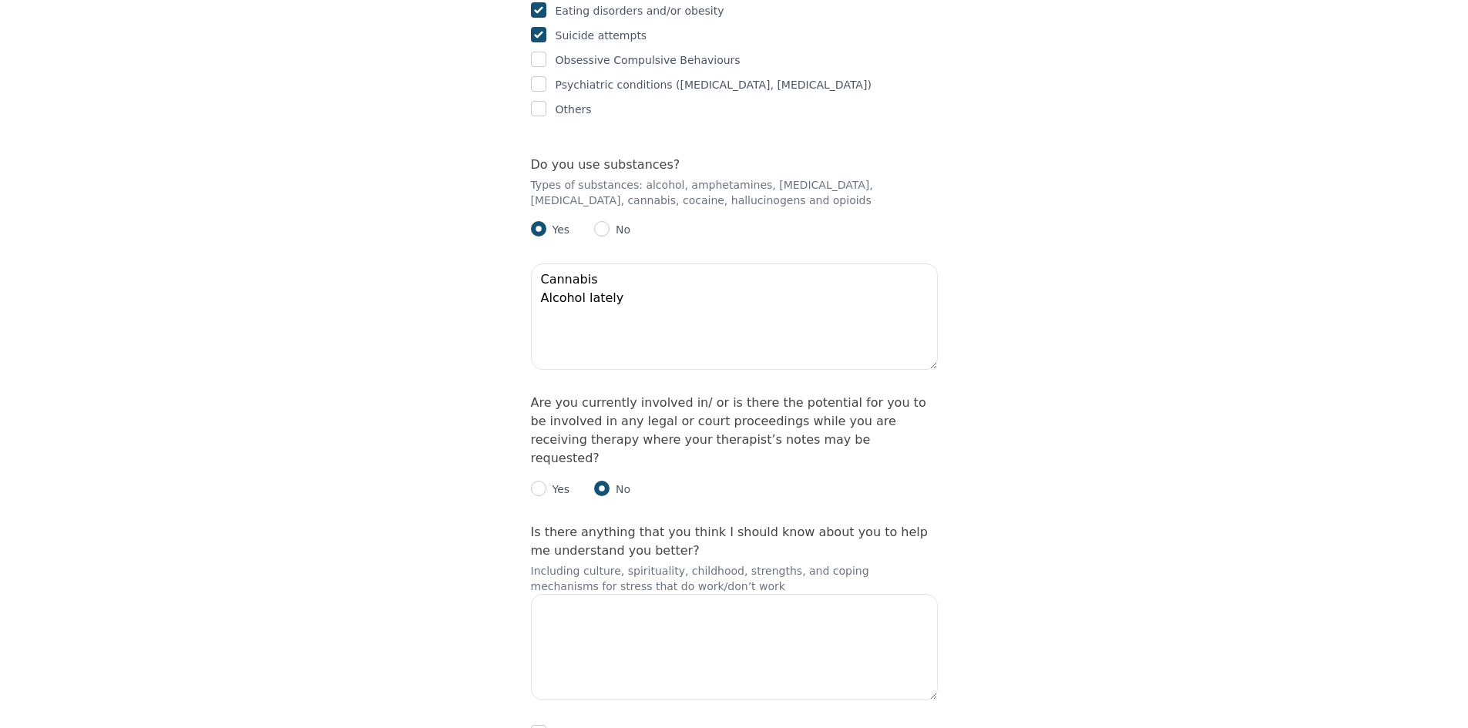
scroll to position [3455, 0]
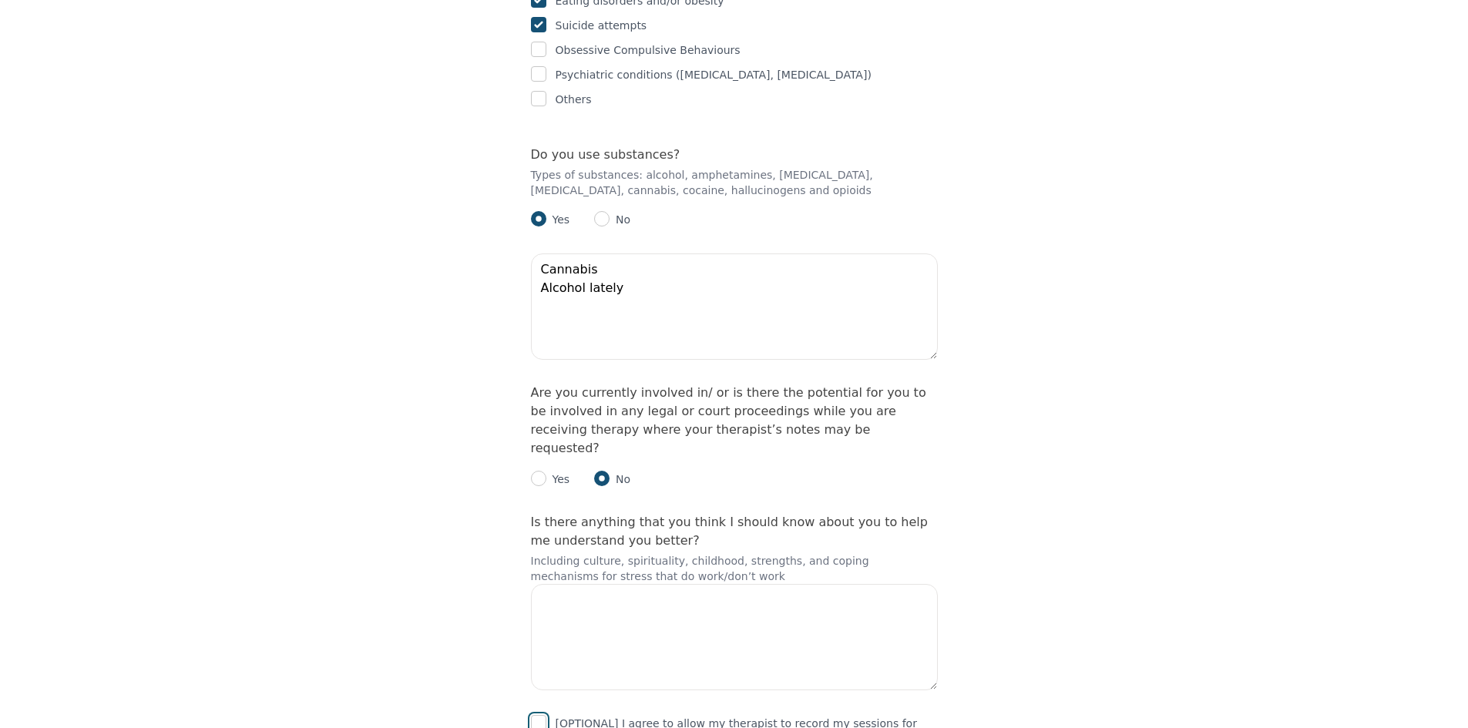
click at [534, 715] on input "checkbox" at bounding box center [538, 722] width 15 height 15
checkbox input "true"
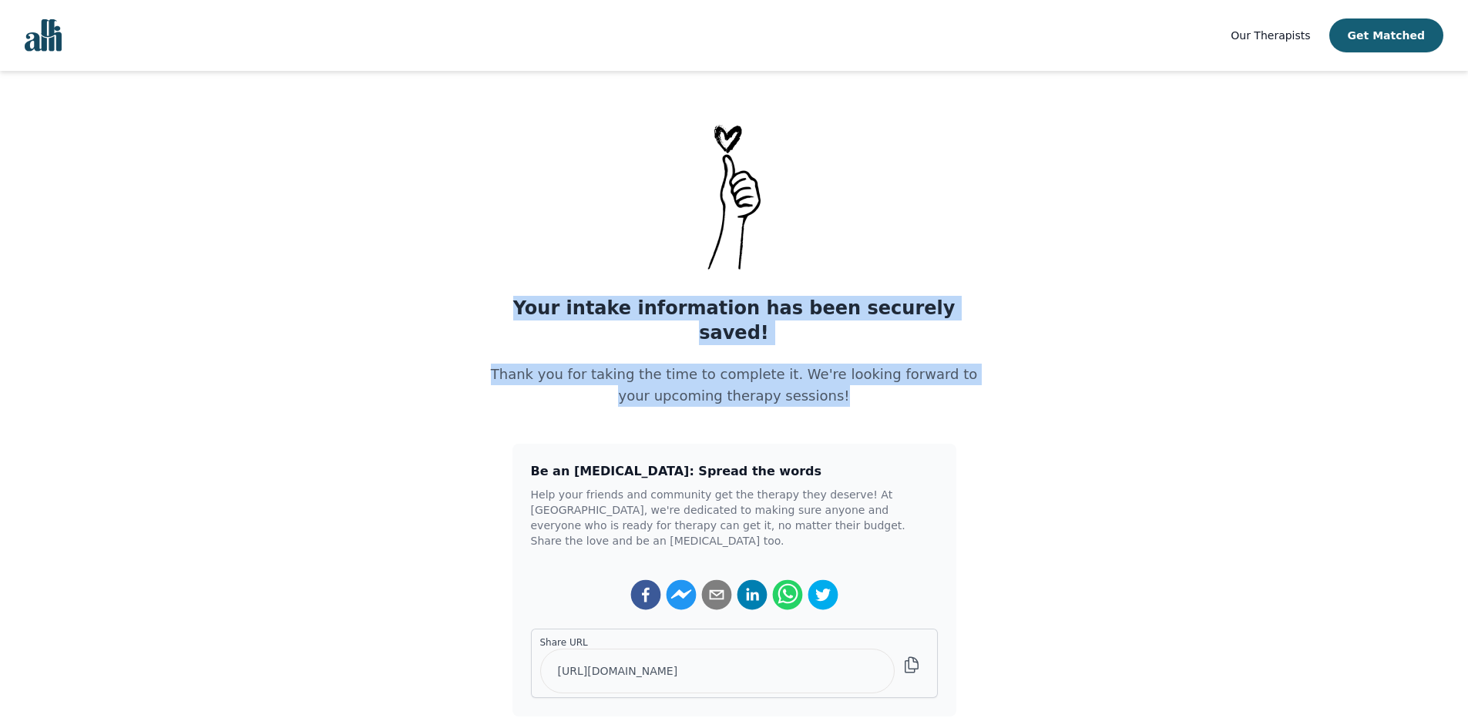
drag, startPoint x: 527, startPoint y: 310, endPoint x: 1072, endPoint y: 385, distance: 550.1
click at [1059, 375] on main "Your intake information has been securely saved! Thank you for taking the time …" at bounding box center [734, 418] width 1468 height 596
click at [1084, 396] on main "Your intake information has been securely saved! Thank you for taking the time …" at bounding box center [734, 418] width 1468 height 596
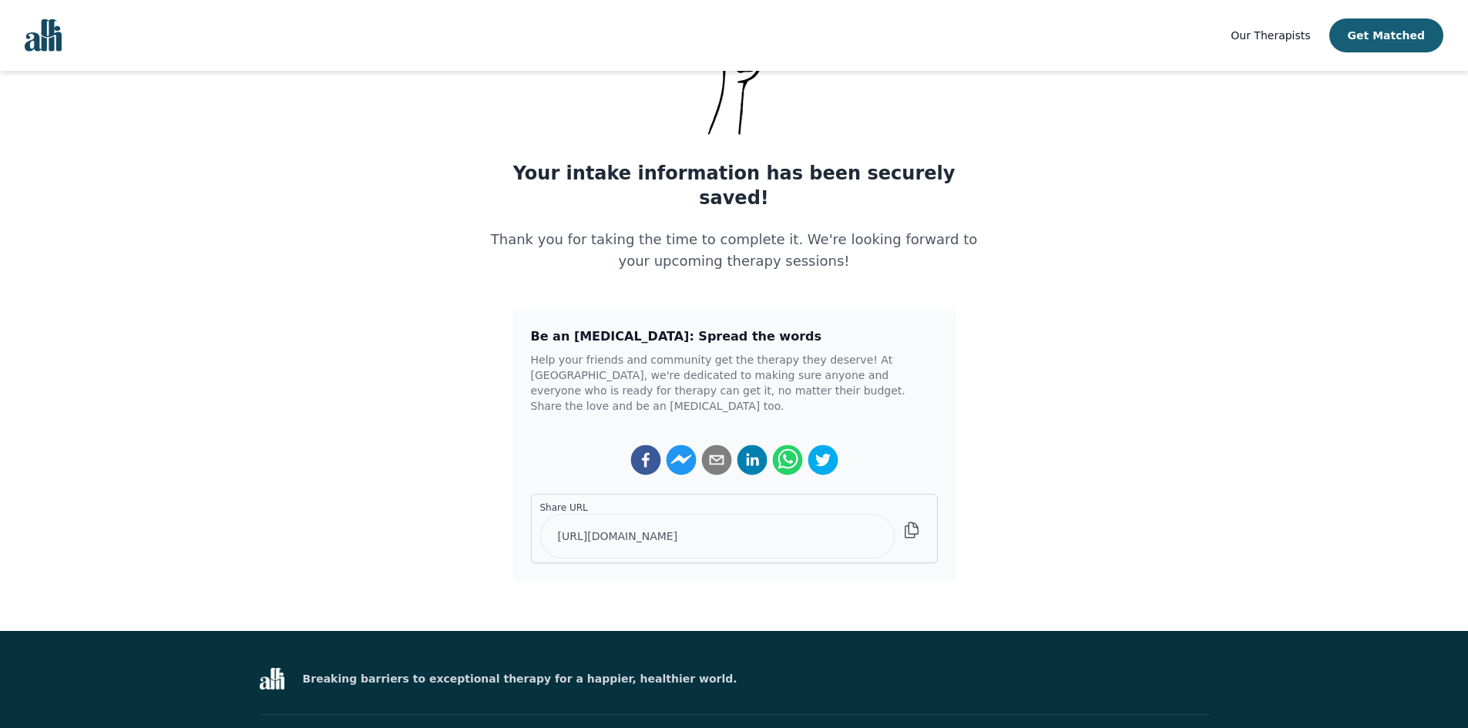
scroll to position [154, 0]
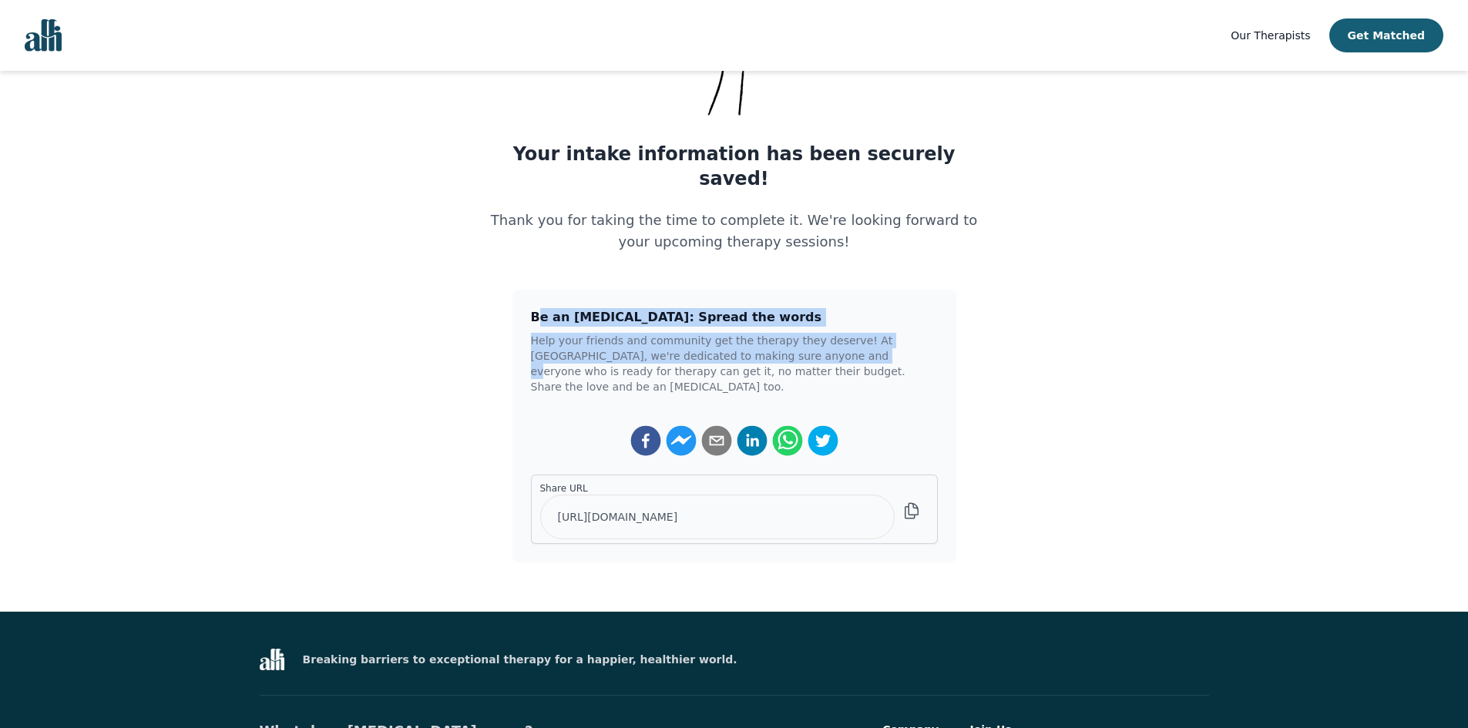
drag, startPoint x: 538, startPoint y: 285, endPoint x: 814, endPoint y: 336, distance: 280.5
click at [799, 334] on div "Be an [MEDICAL_DATA]: Spread the words Help your friends and community get the …" at bounding box center [734, 426] width 444 height 273
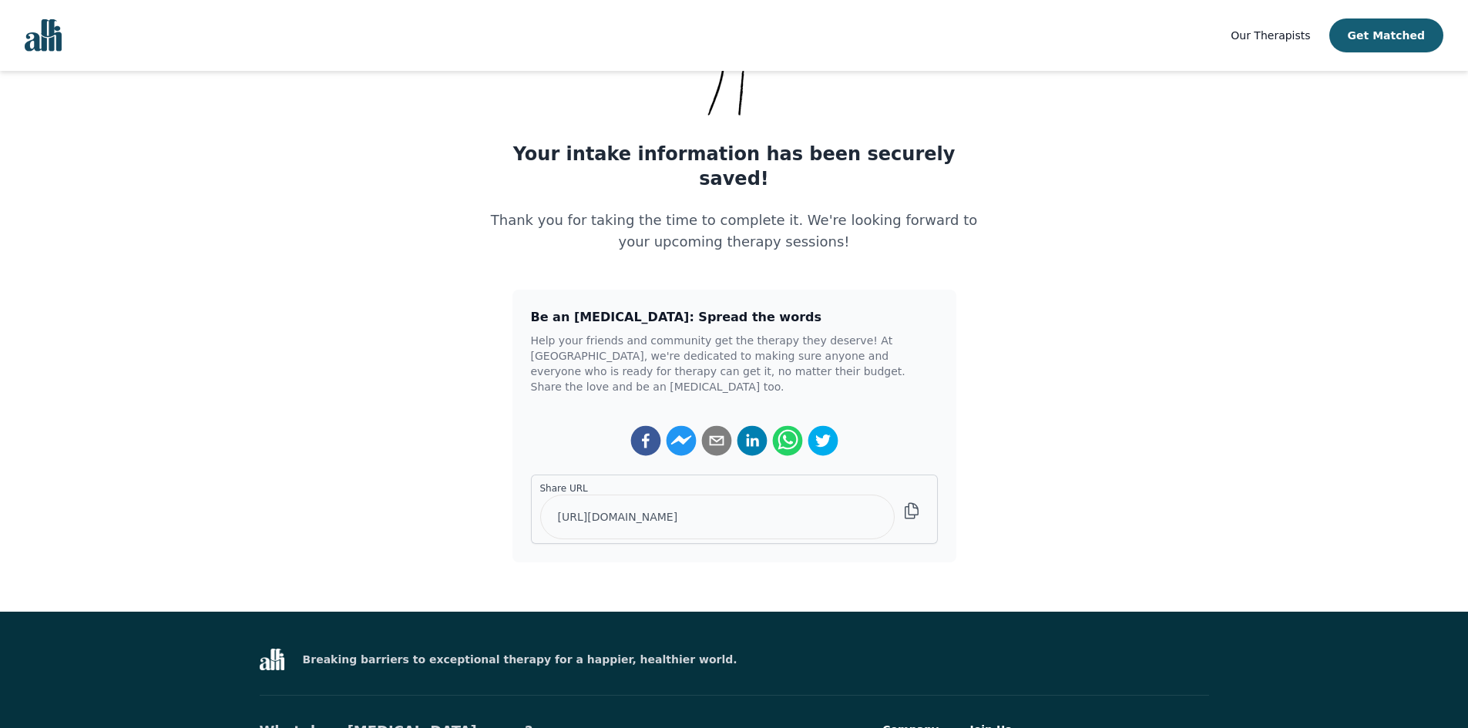
click at [825, 337] on p "Help your friends and community get the therapy they deserve! At [GEOGRAPHIC_DA…" at bounding box center [734, 364] width 407 height 62
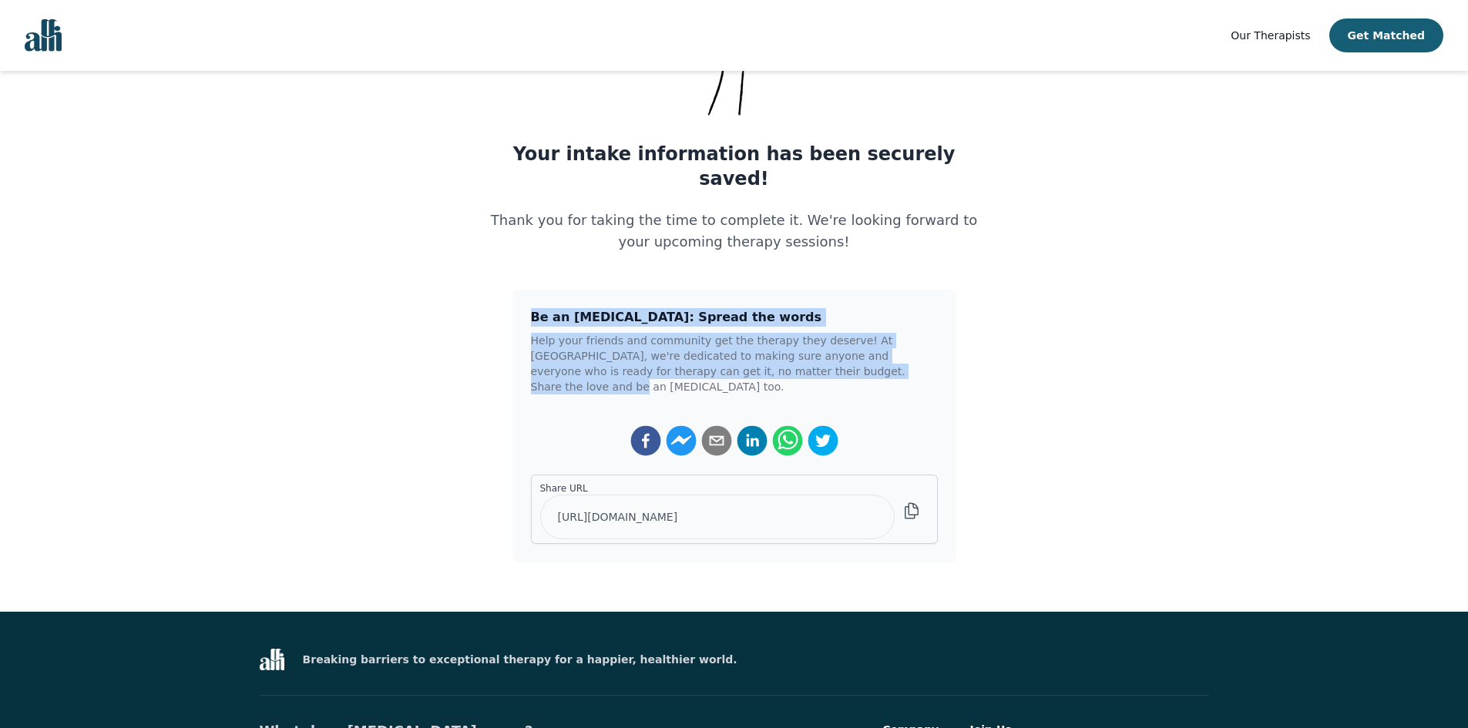
drag, startPoint x: 827, startPoint y: 344, endPoint x: 516, endPoint y: 287, distance: 315.8
click at [520, 290] on div "Be an [MEDICAL_DATA]: Spread the words Help your friends and community get the …" at bounding box center [734, 426] width 444 height 273
drag, startPoint x: 512, startPoint y: 291, endPoint x: 912, endPoint y: 342, distance: 402.5
click at [513, 291] on div "Be an [MEDICAL_DATA]: Spread the words Help your friends and community get the …" at bounding box center [734, 426] width 444 height 273
click at [1020, 348] on main "Your intake information has been securely saved! Thank you for taking the time …" at bounding box center [734, 264] width 1468 height 596
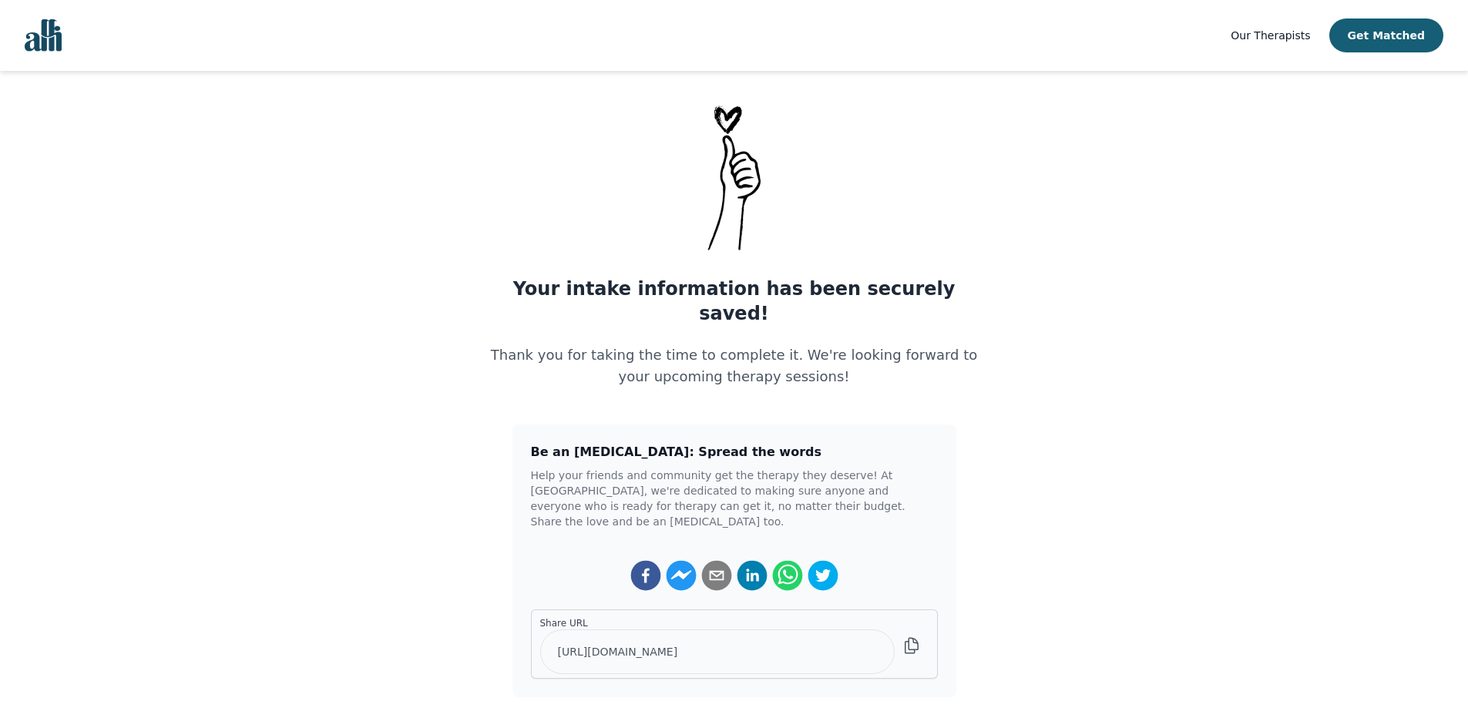
scroll to position [0, 0]
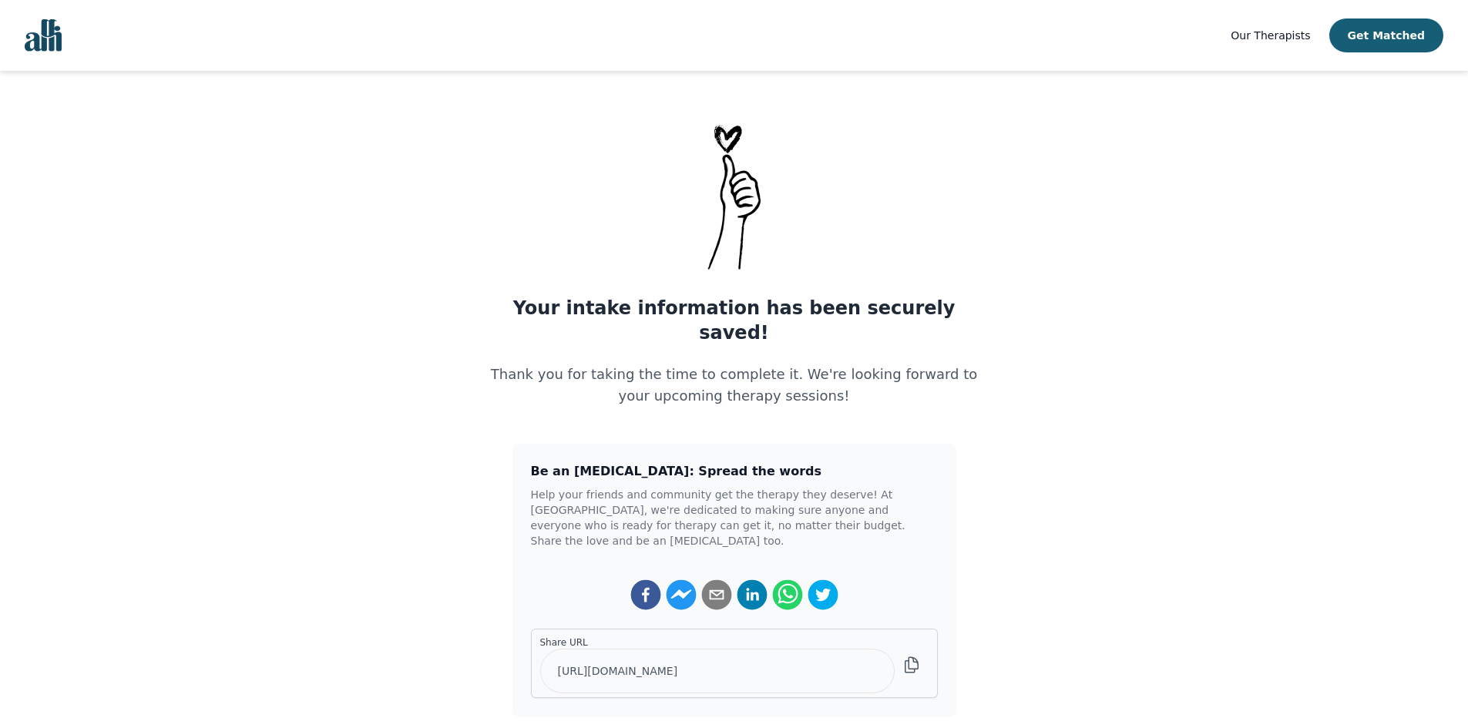
click at [1010, 301] on main "Your intake information has been securely saved! Thank you for taking the time …" at bounding box center [734, 418] width 1468 height 596
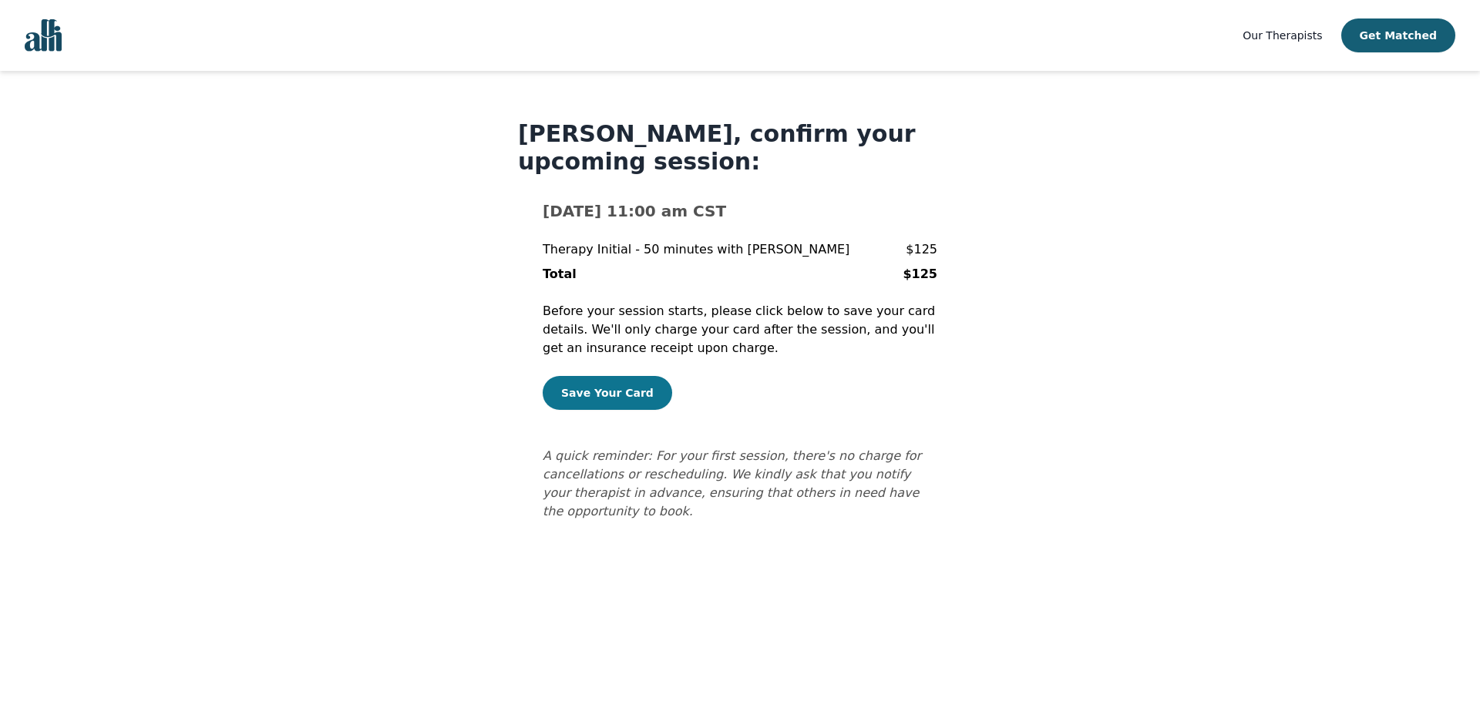
click at [615, 388] on button "Save Your Card" at bounding box center [607, 393] width 129 height 34
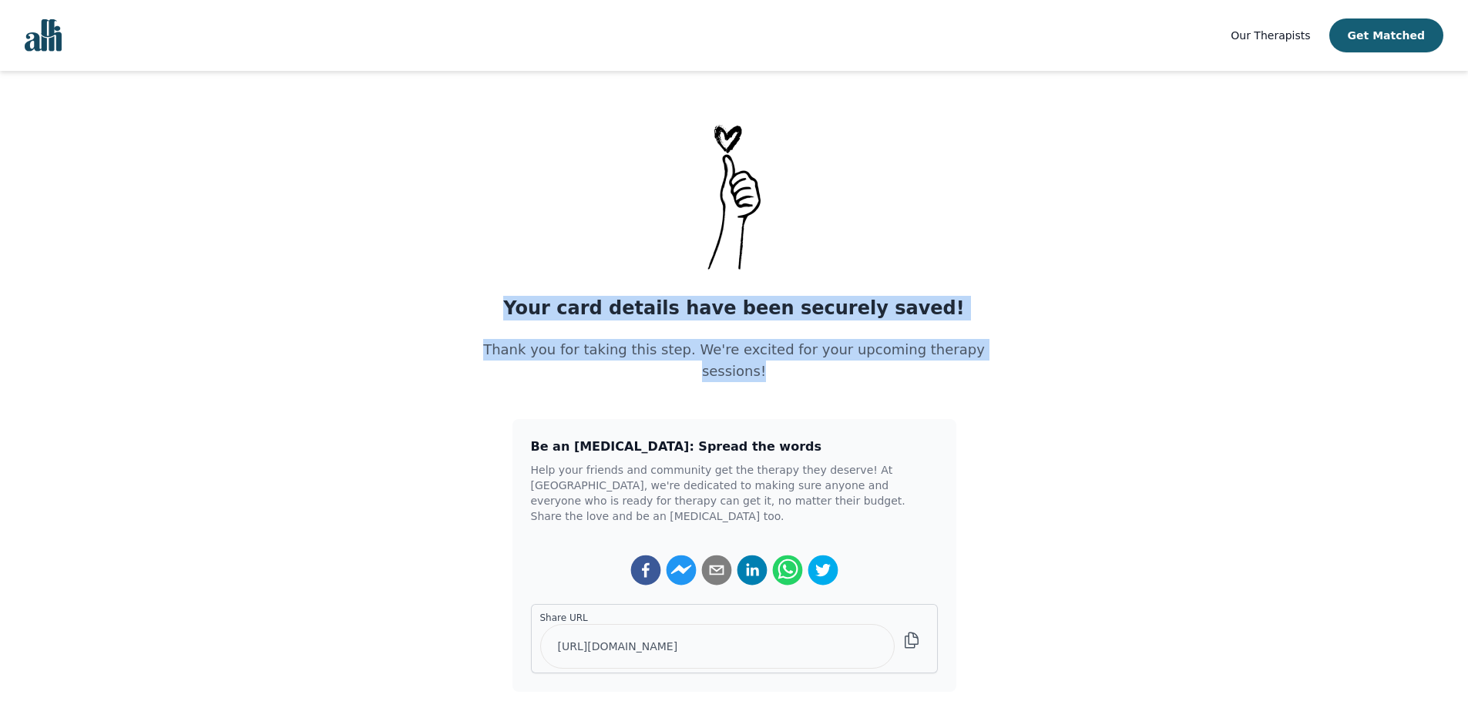
drag, startPoint x: 529, startPoint y: 291, endPoint x: 1040, endPoint y: 449, distance: 534.6
click at [1040, 433] on main "Your card details have been securely saved! Thank you for taking this step. We'…" at bounding box center [734, 406] width 1468 height 572
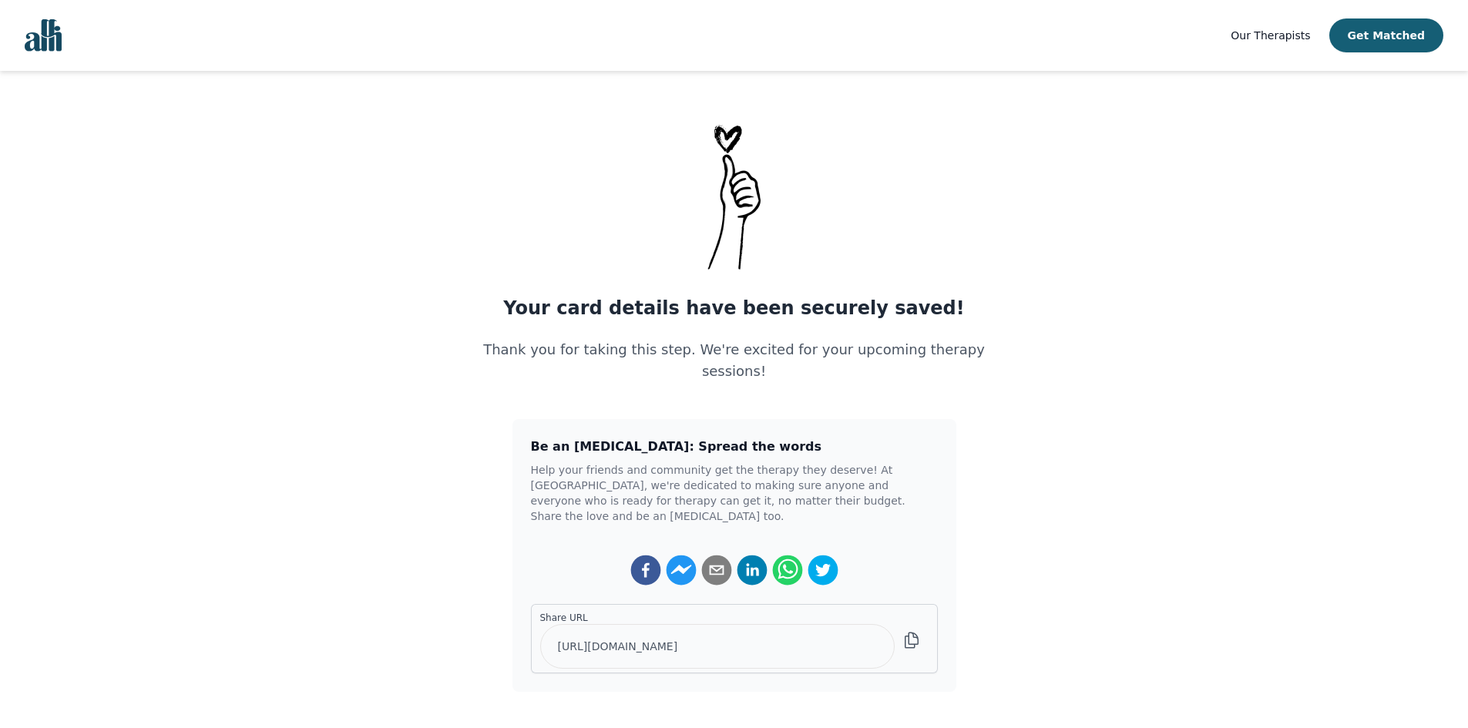
click at [1054, 499] on main "Your card details have been securely saved! Thank you for taking this step. We'…" at bounding box center [734, 406] width 1468 height 572
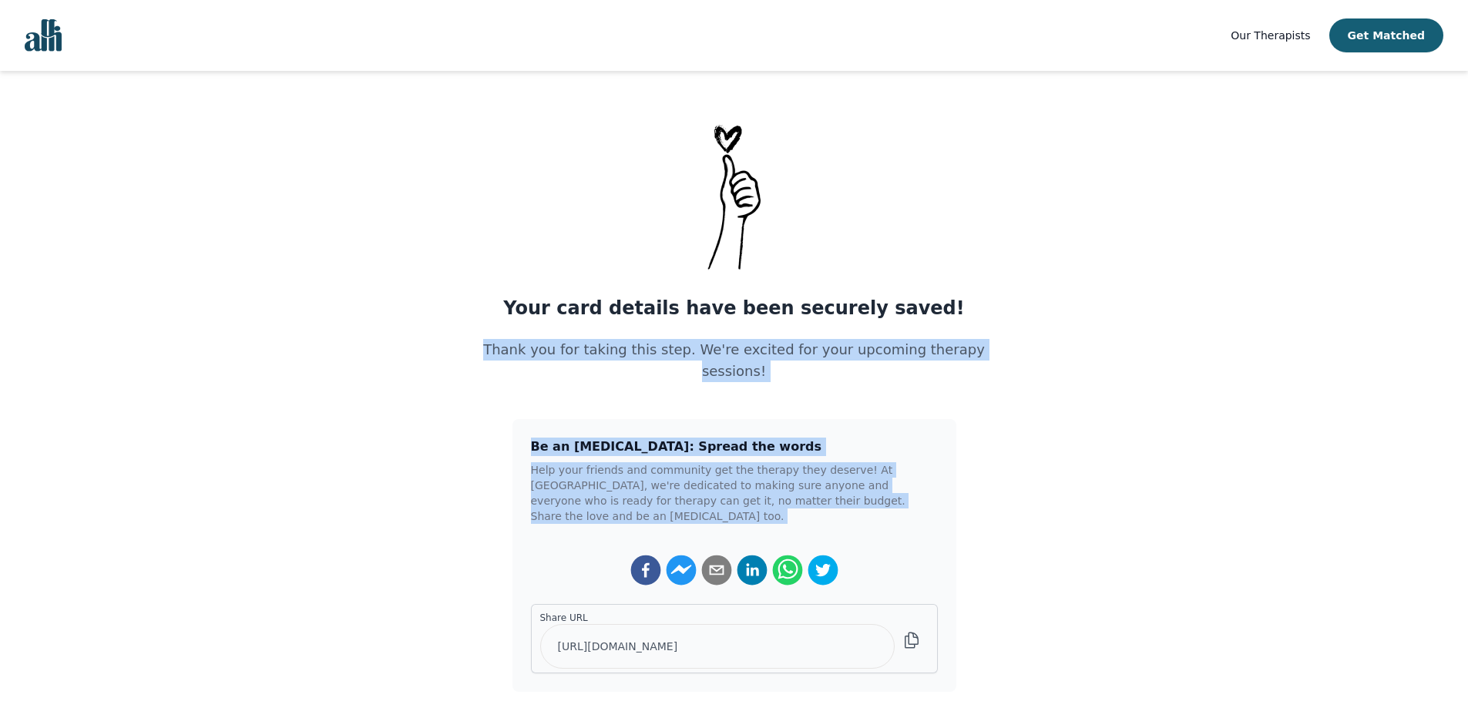
drag, startPoint x: 1019, startPoint y: 489, endPoint x: 405, endPoint y: 345, distance: 630.1
click at [405, 346] on main "Your card details have been securely saved! Thank you for taking this step. We'…" at bounding box center [734, 406] width 1468 height 572
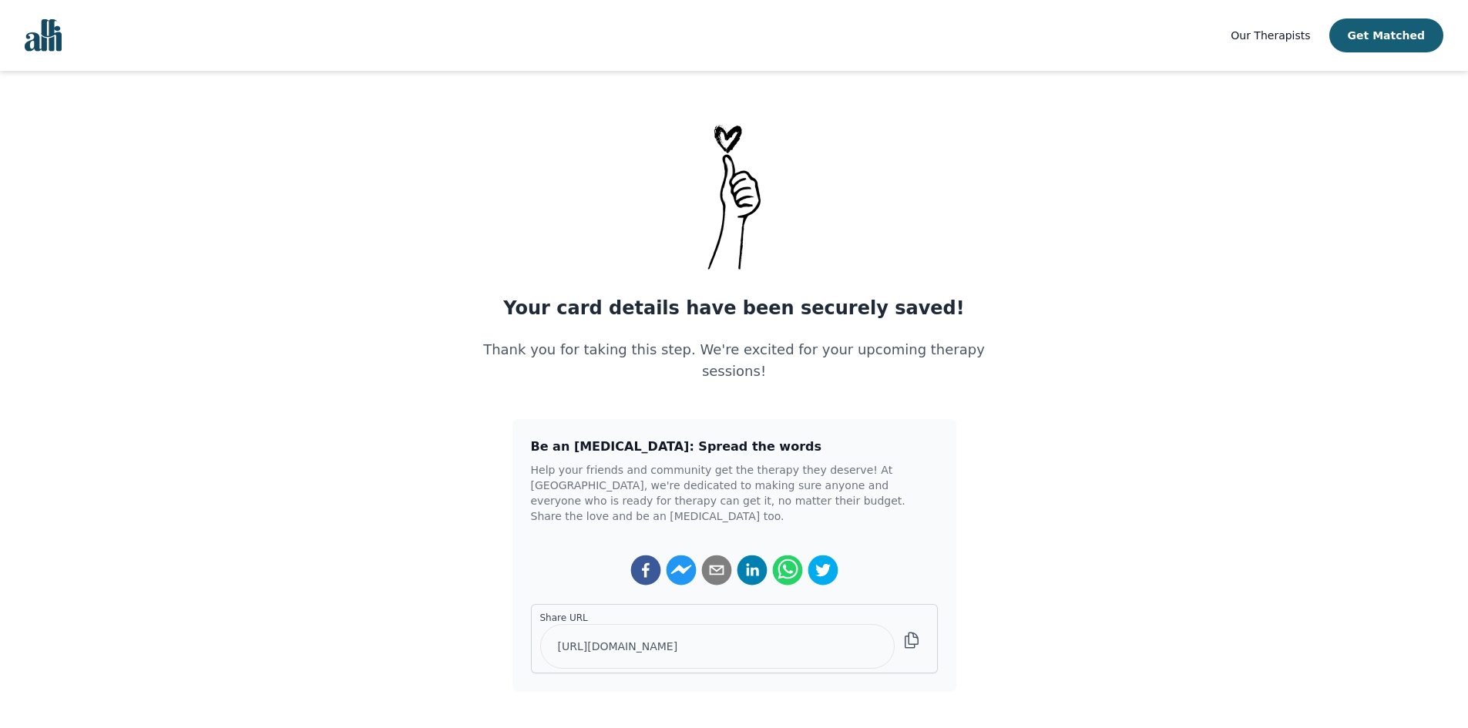
click at [1203, 229] on main "Your card details have been securely saved! Thank you for taking this step. We'…" at bounding box center [734, 406] width 1468 height 572
